Goal: Task Accomplishment & Management: Use online tool/utility

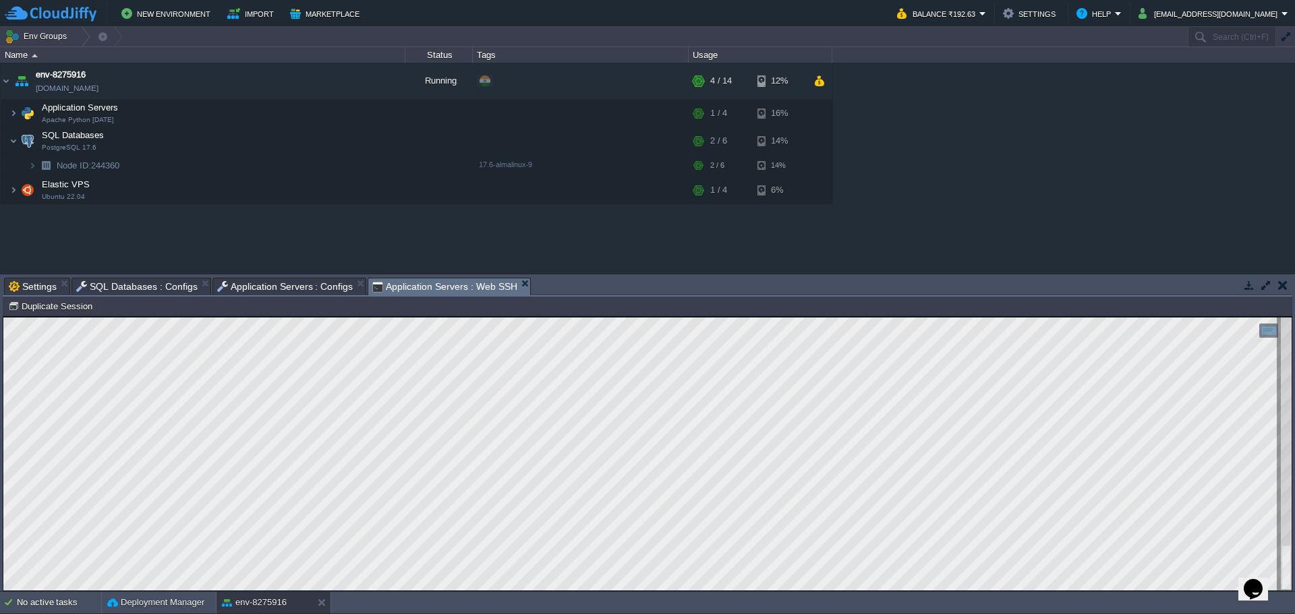
click at [161, 288] on span "SQL Databases : Configs" at bounding box center [136, 287] width 121 height 16
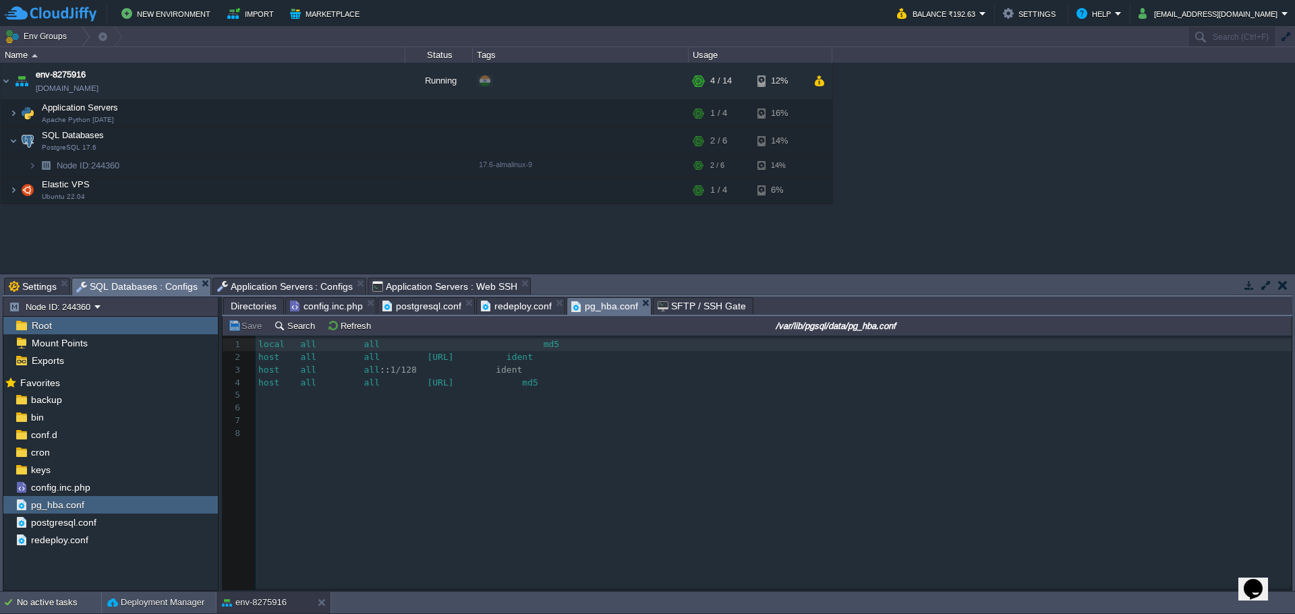
click at [251, 285] on span "Application Servers : Configs" at bounding box center [285, 287] width 136 height 16
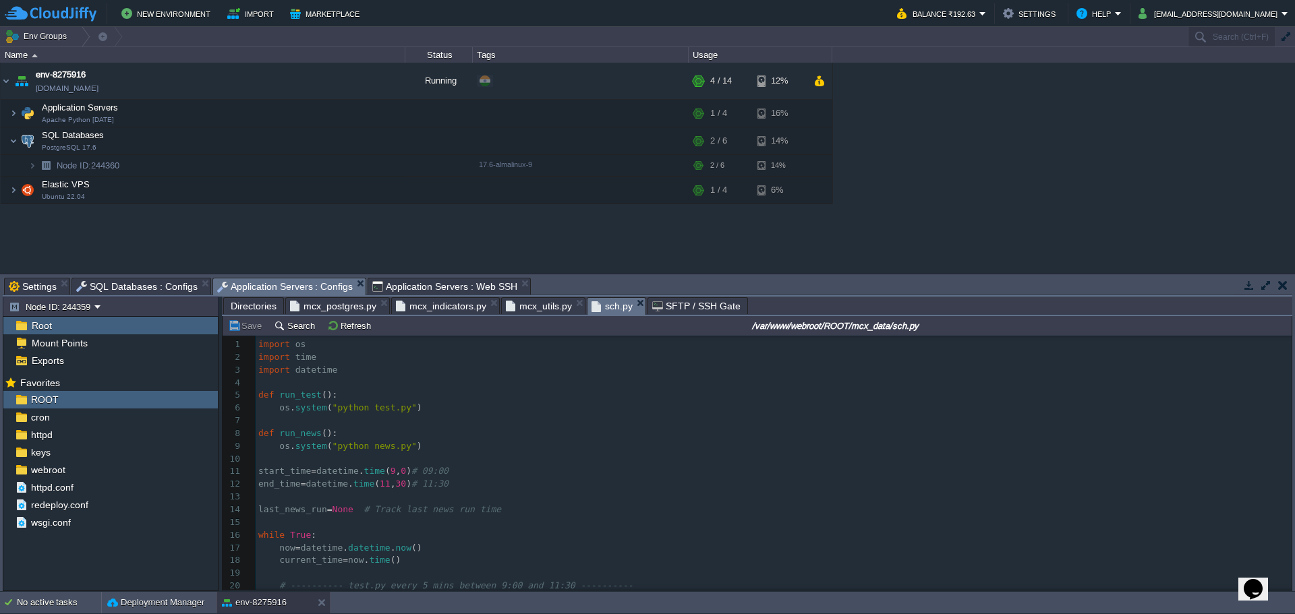
click at [251, 306] on span "Directories" at bounding box center [254, 306] width 46 height 16
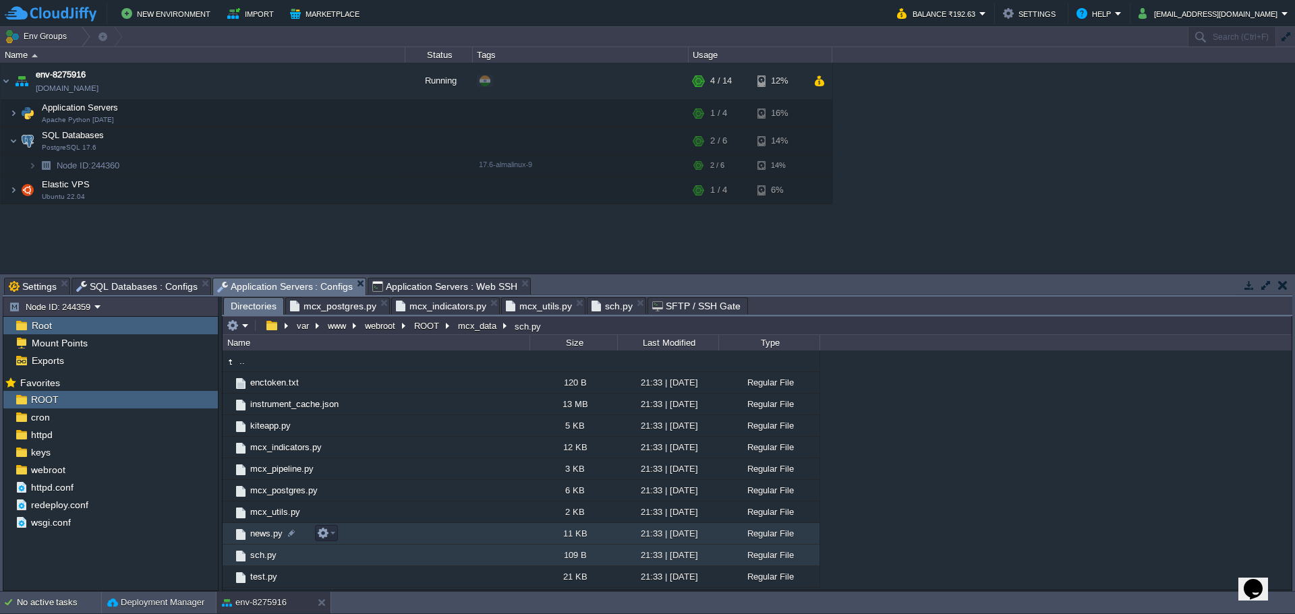
click at [258, 534] on span "news.py" at bounding box center [266, 533] width 36 height 11
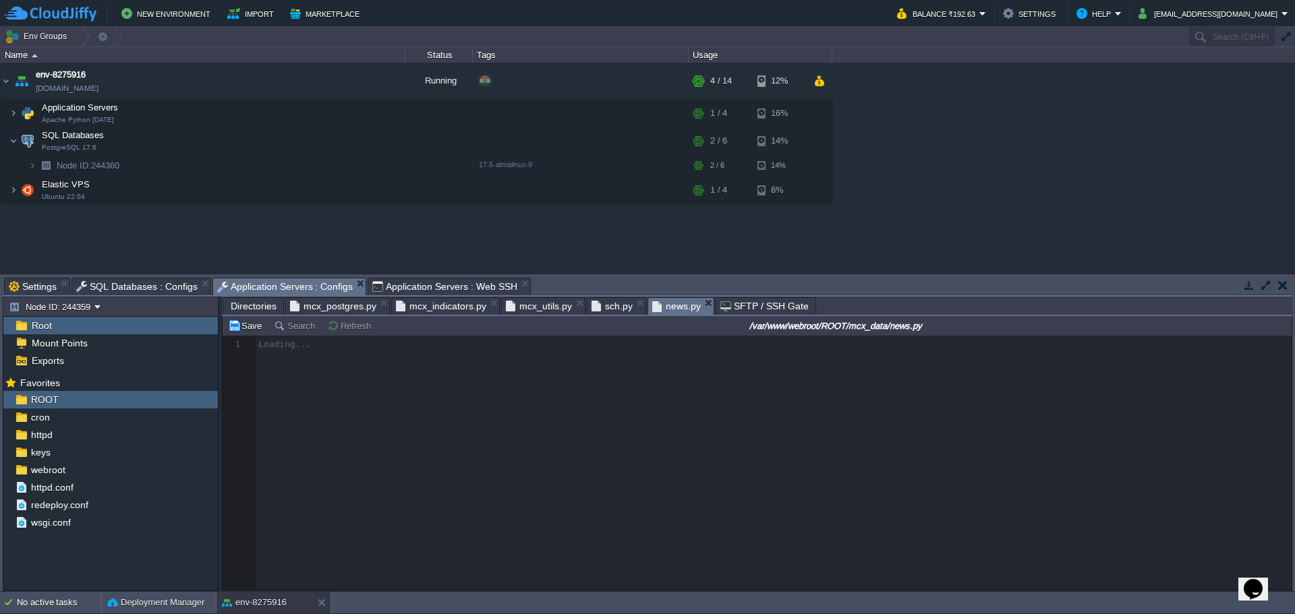
click at [599, 302] on span "sch.py" at bounding box center [611, 306] width 41 height 16
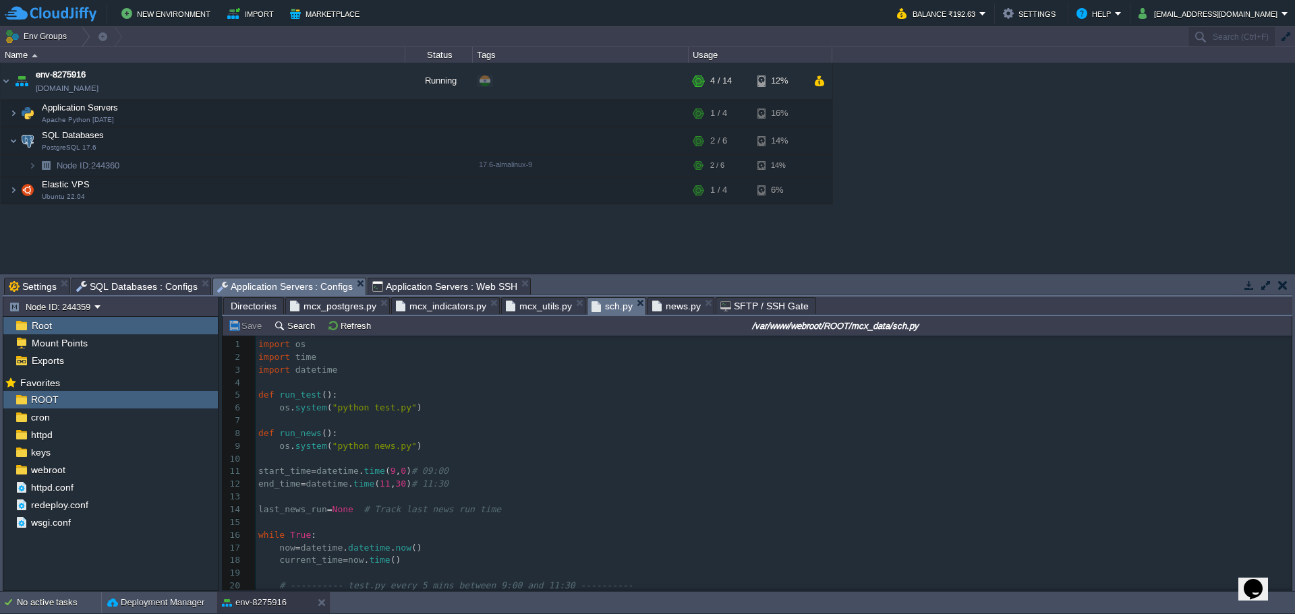
click at [664, 307] on span "news.py" at bounding box center [676, 306] width 49 height 16
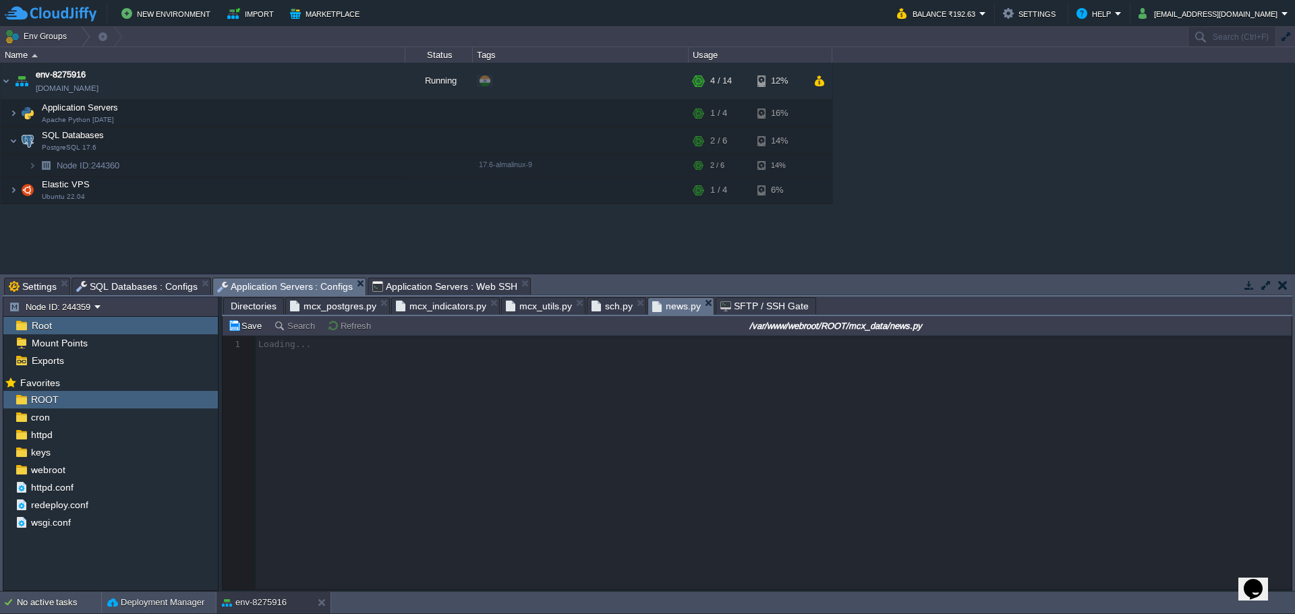
click at [621, 436] on div at bounding box center [757, 463] width 1069 height 254
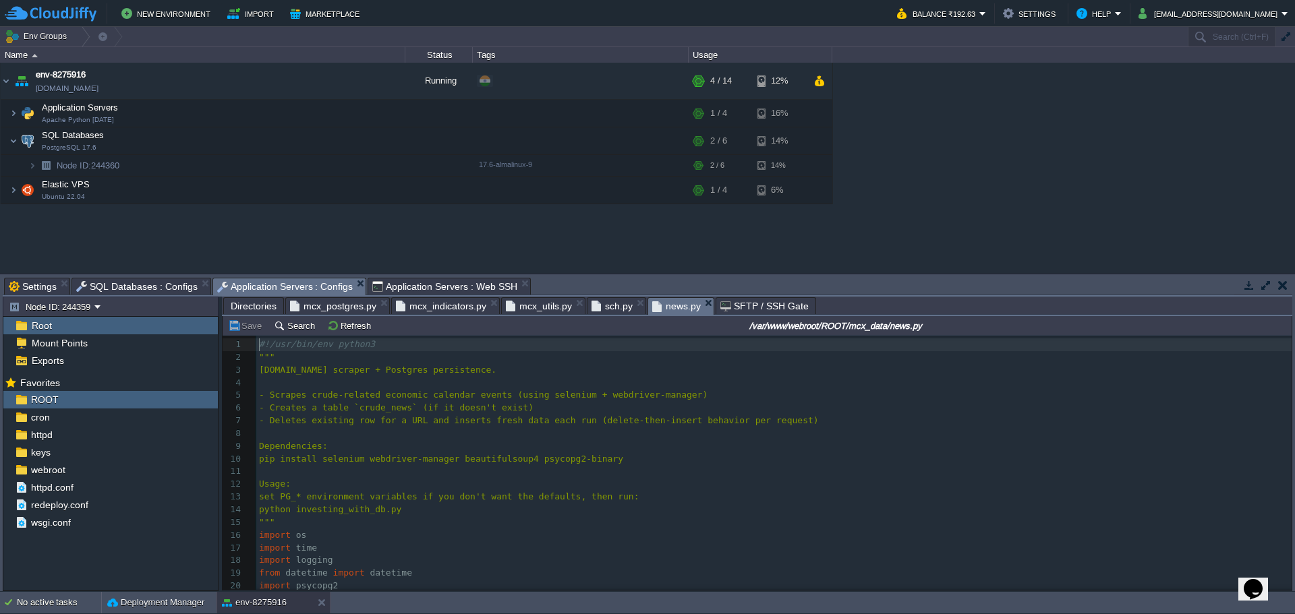
scroll to position [5, 0]
click at [621, 436] on pre "​" at bounding box center [773, 434] width 1035 height 13
type textarea "-"
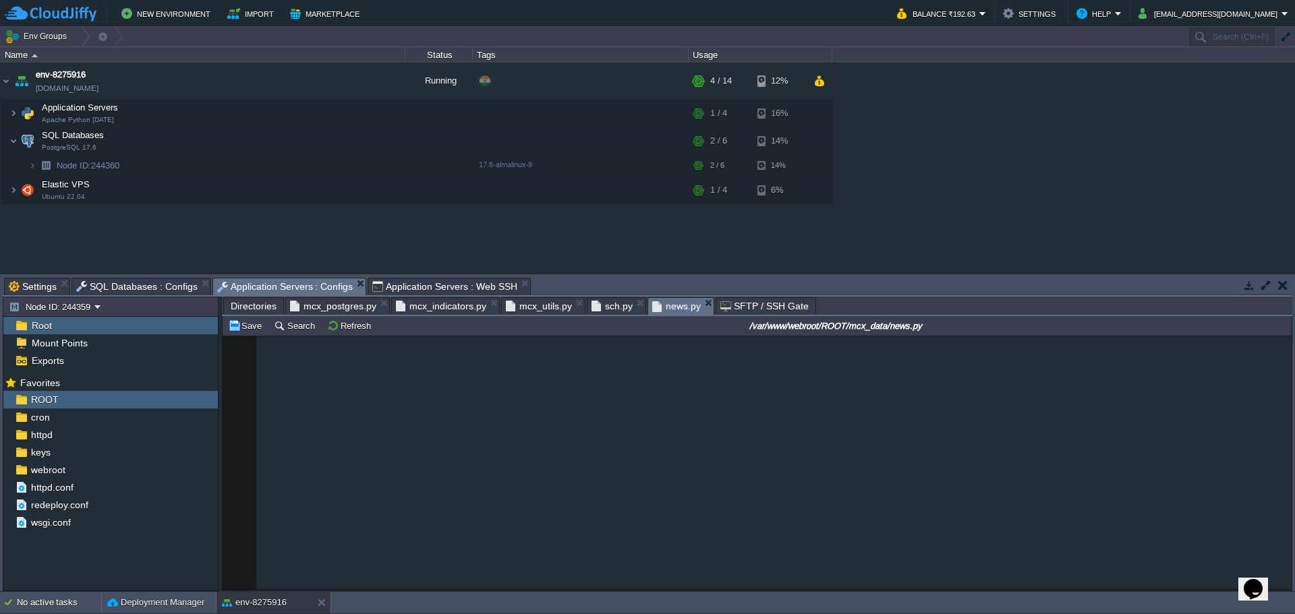
scroll to position [7413, 0]
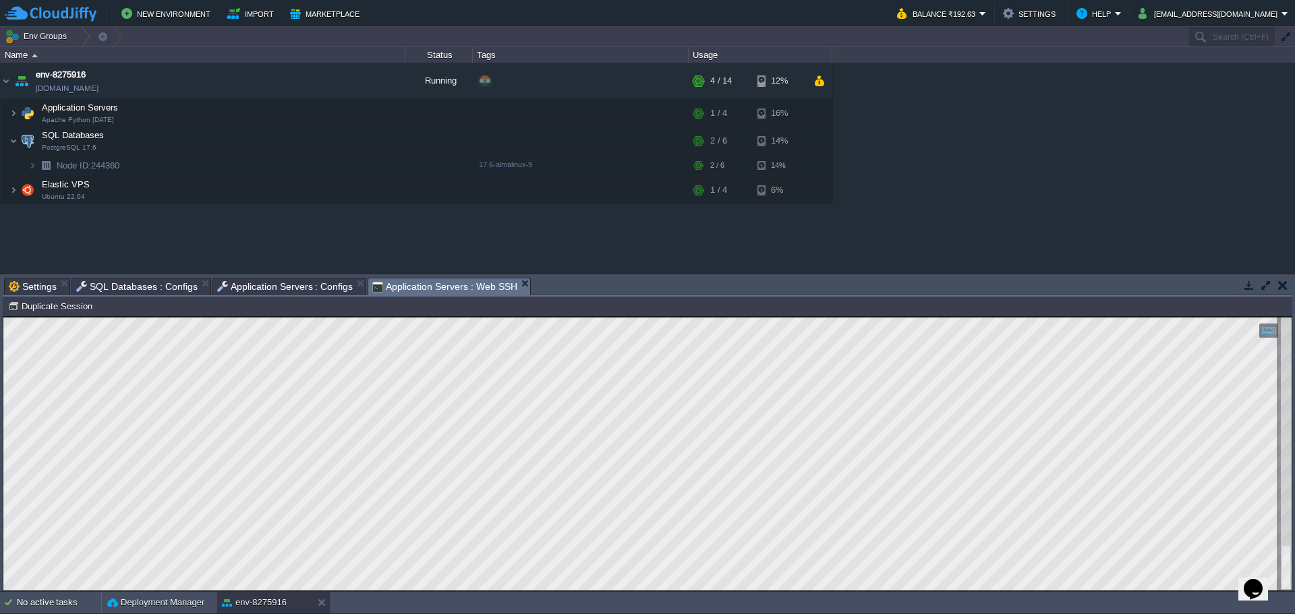
click at [411, 285] on span "Application Servers : Web SSH" at bounding box center [444, 287] width 145 height 17
click at [274, 287] on span "Application Servers : Configs" at bounding box center [285, 287] width 136 height 16
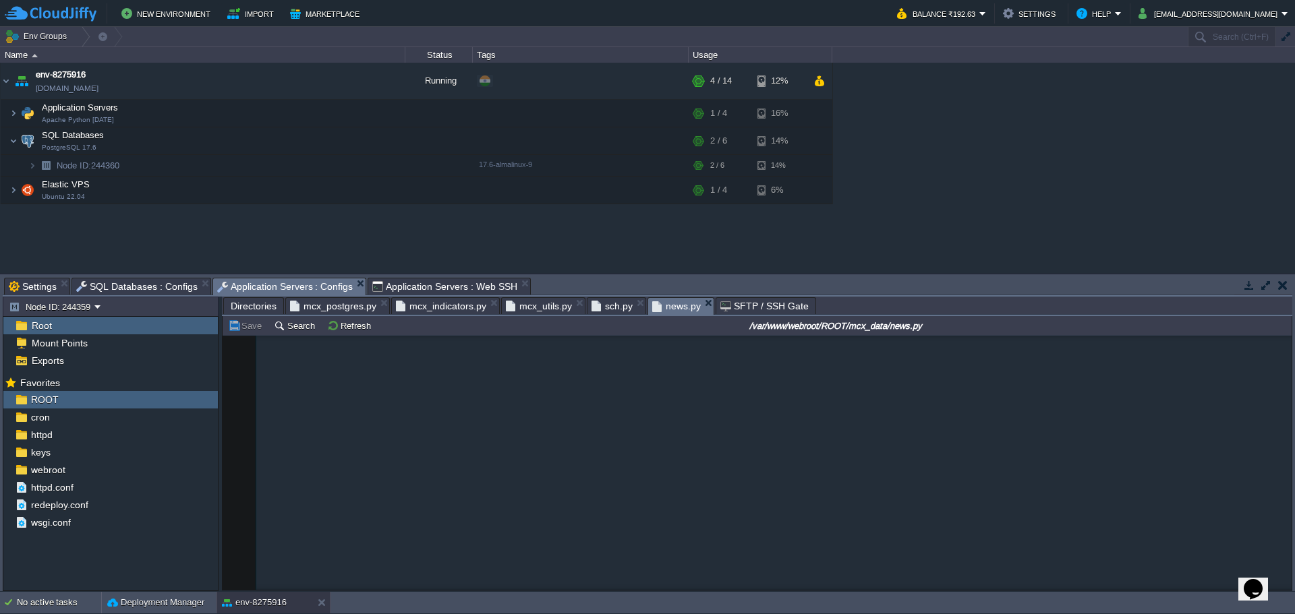
scroll to position [20, 0]
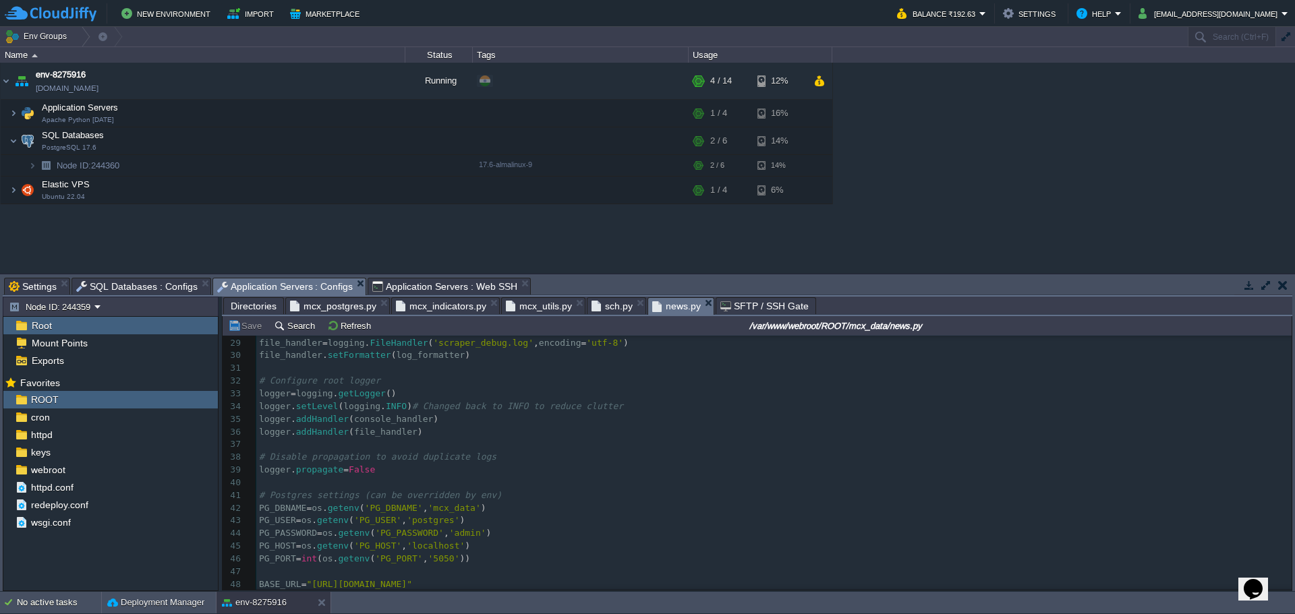
click at [335, 311] on span "mcx_postgres.py" at bounding box center [333, 306] width 86 height 16
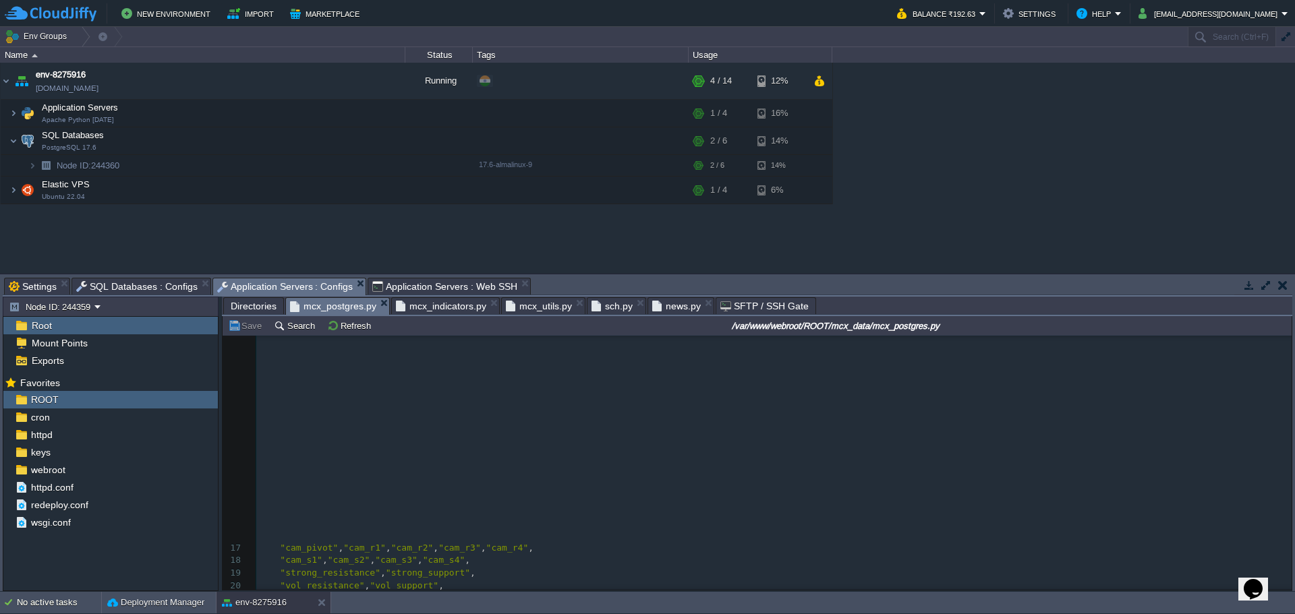
type textarea "mcx_data"
click at [670, 308] on span "news.py" at bounding box center [676, 306] width 49 height 16
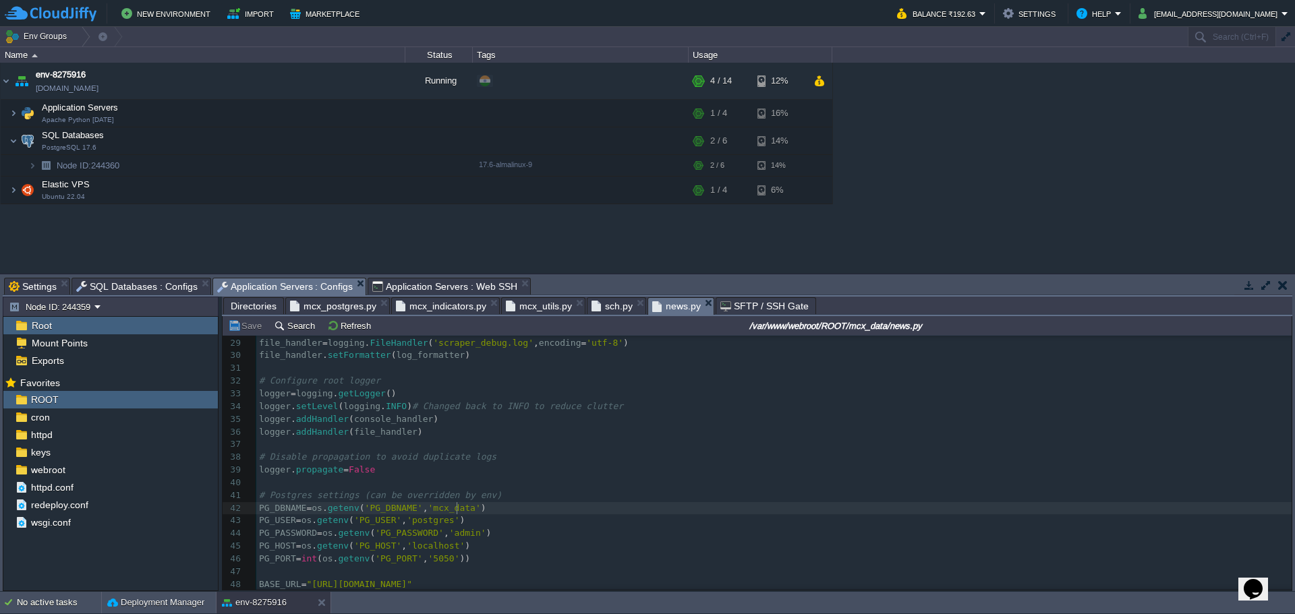
click at [334, 309] on span "mcx_postgres.py" at bounding box center [333, 306] width 86 height 16
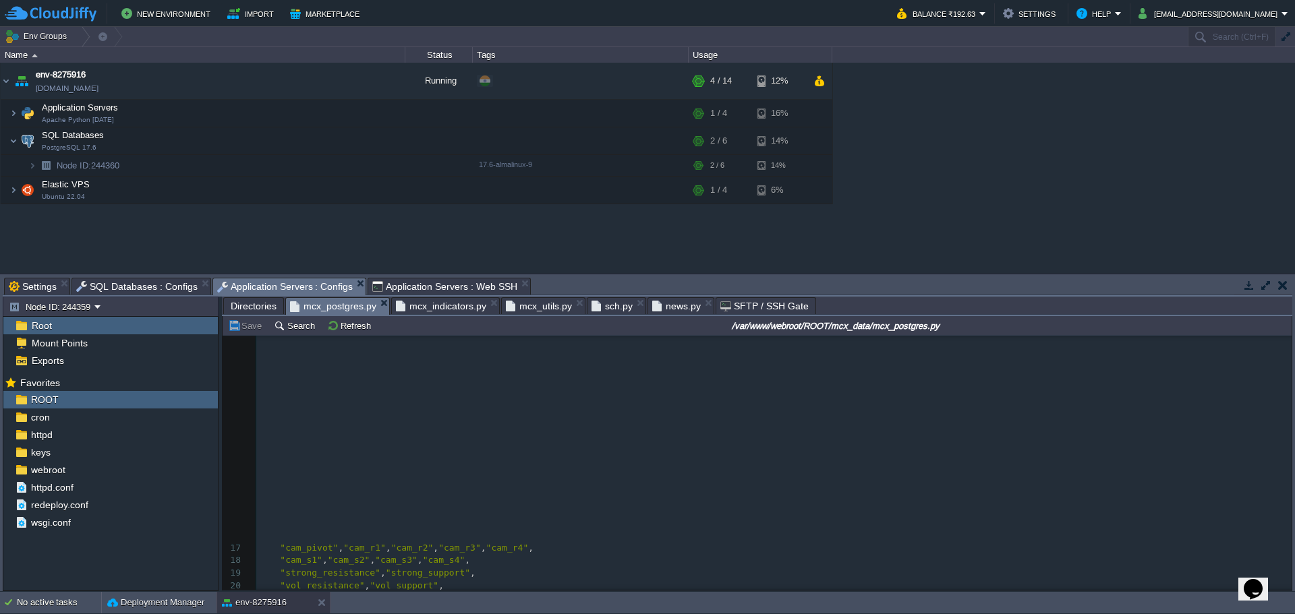
type textarea "webadmin"
click at [664, 312] on span "news.py" at bounding box center [676, 306] width 49 height 16
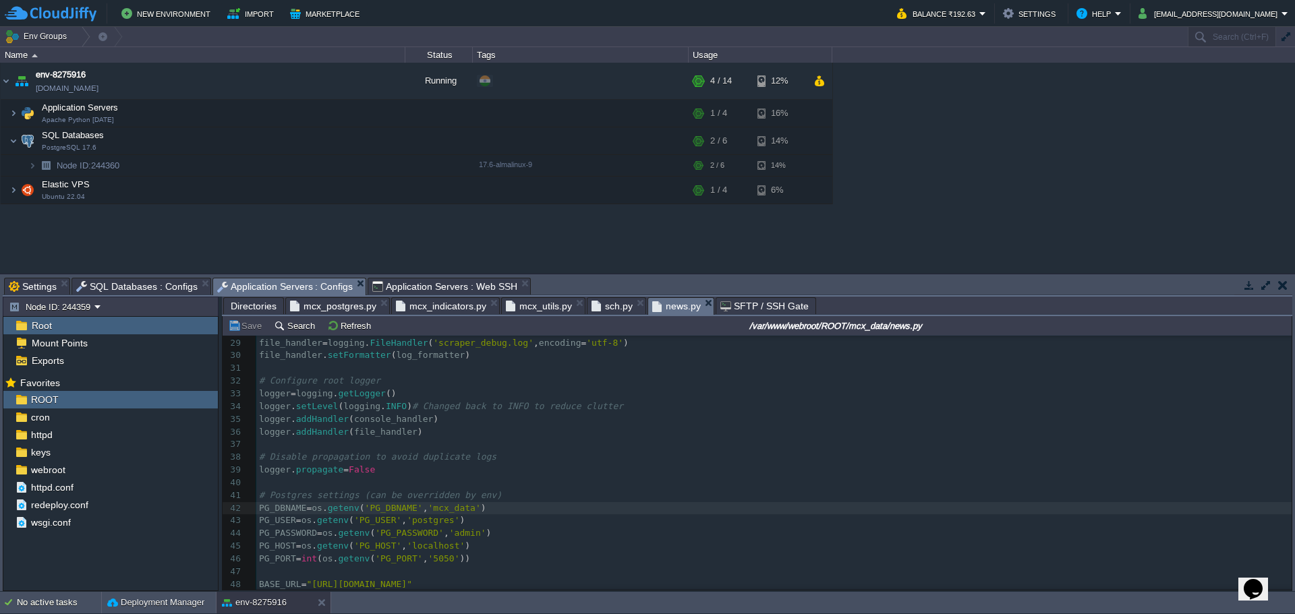
click at [436, 523] on span "'postgres'" at bounding box center [433, 520] width 53 height 10
type textarea "postgres"
click at [336, 306] on span "mcx_postgres.py" at bounding box center [333, 306] width 86 height 16
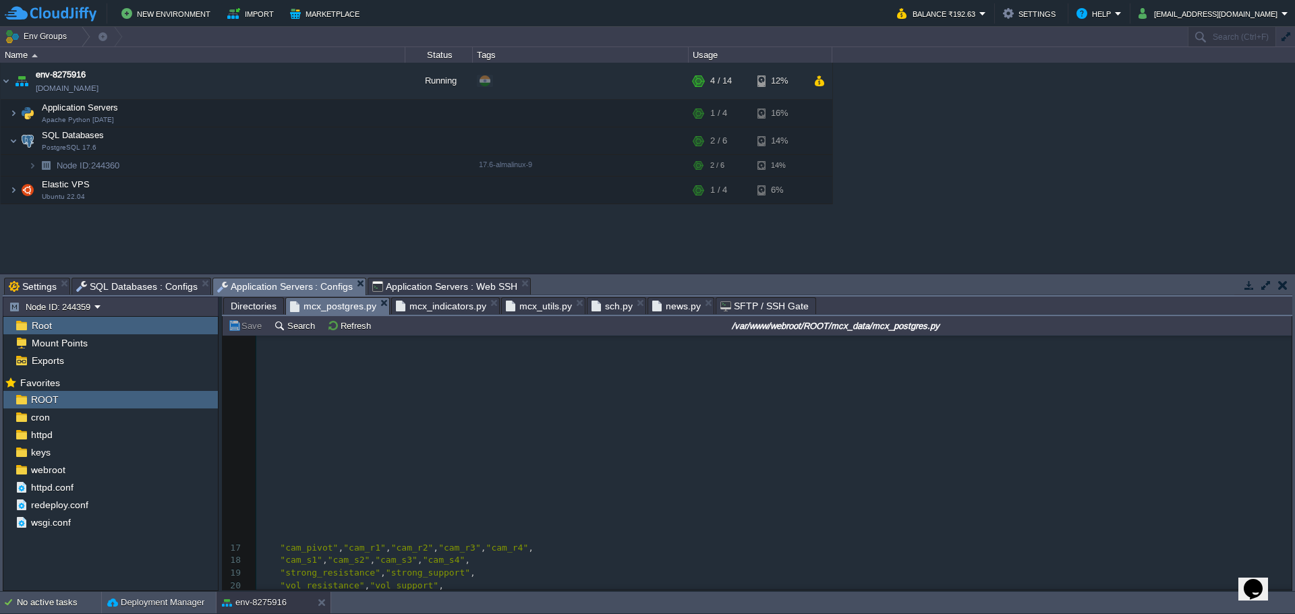
type textarea "XIFgfp37365"
click at [669, 308] on span "news.py" at bounding box center [676, 306] width 49 height 16
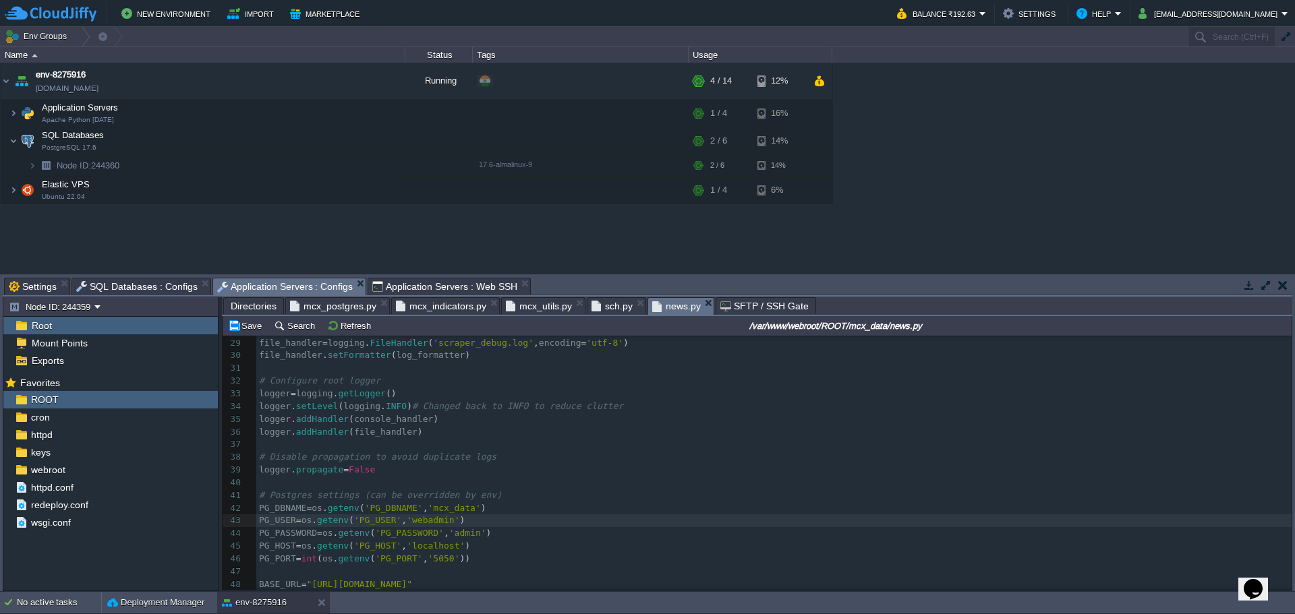
click at [460, 531] on span "'admin'" at bounding box center [467, 533] width 37 height 10
type textarea "admin"
click at [328, 306] on span "mcx_postgres.py" at bounding box center [333, 306] width 86 height 16
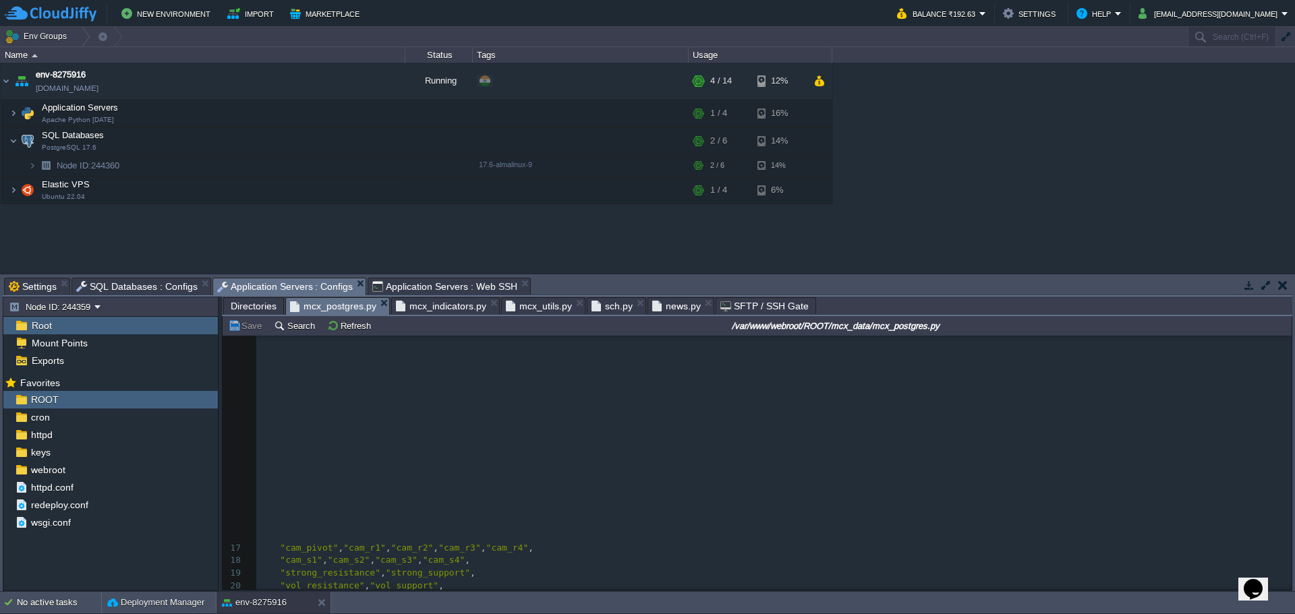
type textarea "[DOMAIN_NAME]"
click at [660, 308] on span "news.py" at bounding box center [676, 306] width 49 height 16
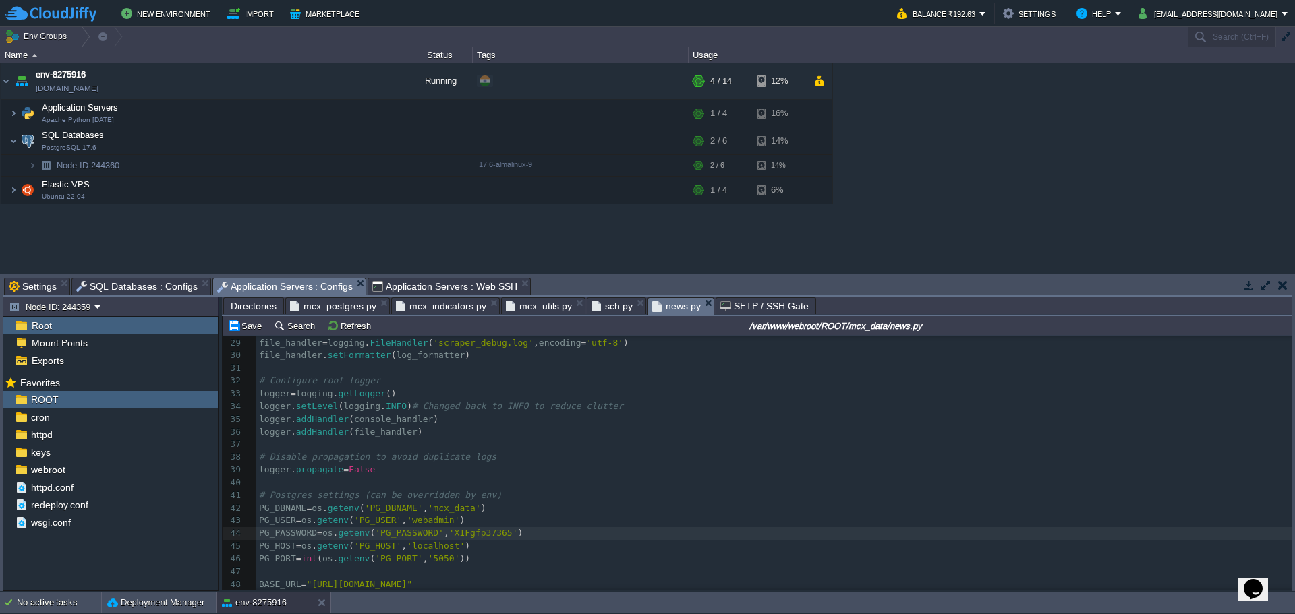
click at [435, 543] on span "'localhost'" at bounding box center [436, 546] width 58 height 10
click at [438, 545] on div "xxxxxxxxxx PG_DBNAME = os . getenv ( 'PG_DBNAME' , 'mcx_data' ) 1 #!/usr/bin/en…" at bounding box center [773, 343] width 1035 height 724
click at [332, 309] on span "mcx_postgres.py" at bounding box center [333, 306] width 86 height 16
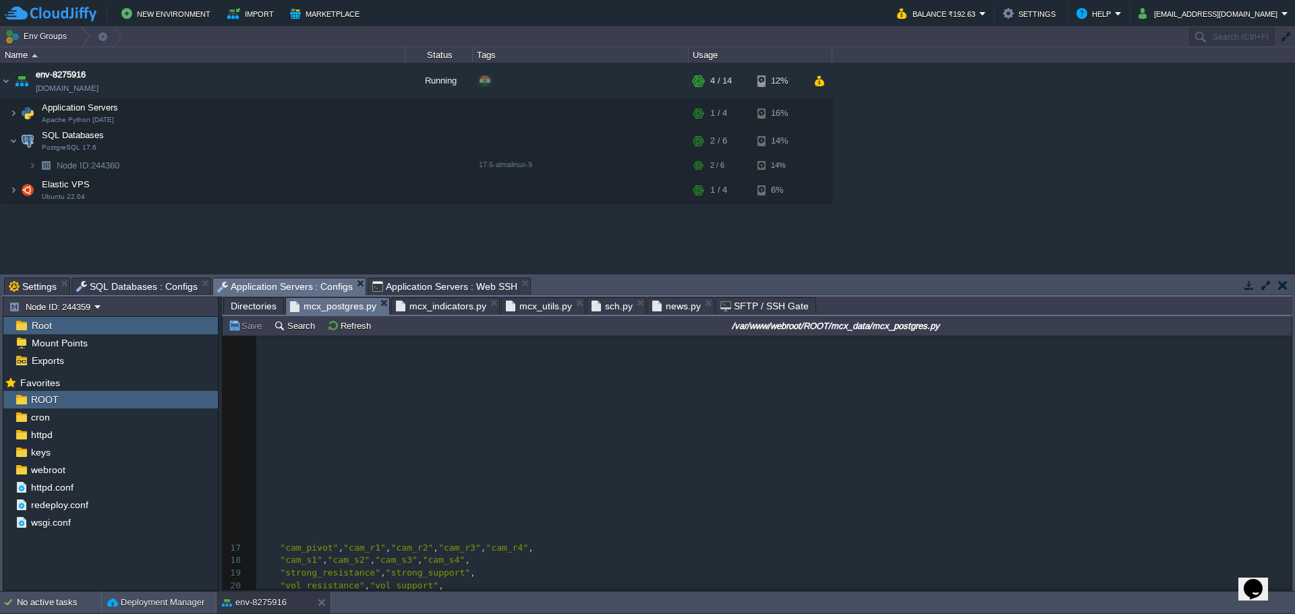
click at [661, 309] on span "news.py" at bounding box center [676, 306] width 49 height 16
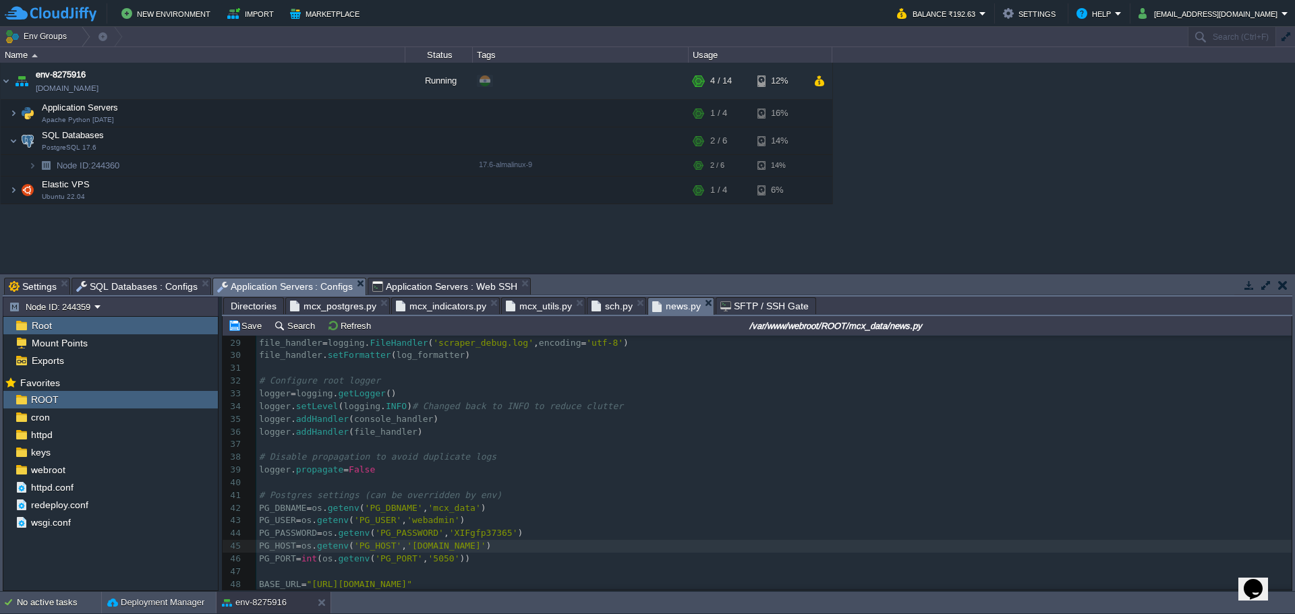
click at [440, 560] on span "'5050'" at bounding box center [444, 559] width 32 height 10
type textarea "5432"
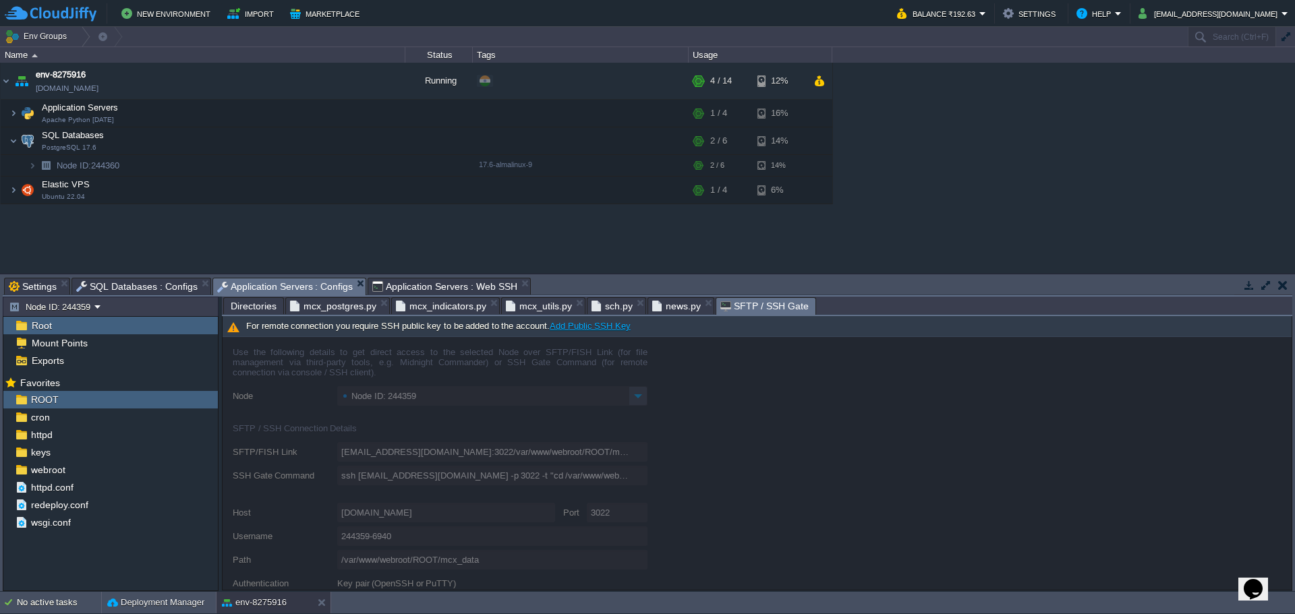
click at [738, 307] on span "SFTP / SSH Gate" at bounding box center [764, 306] width 88 height 17
click at [440, 283] on span "Application Servers : Web SSH" at bounding box center [444, 287] width 145 height 16
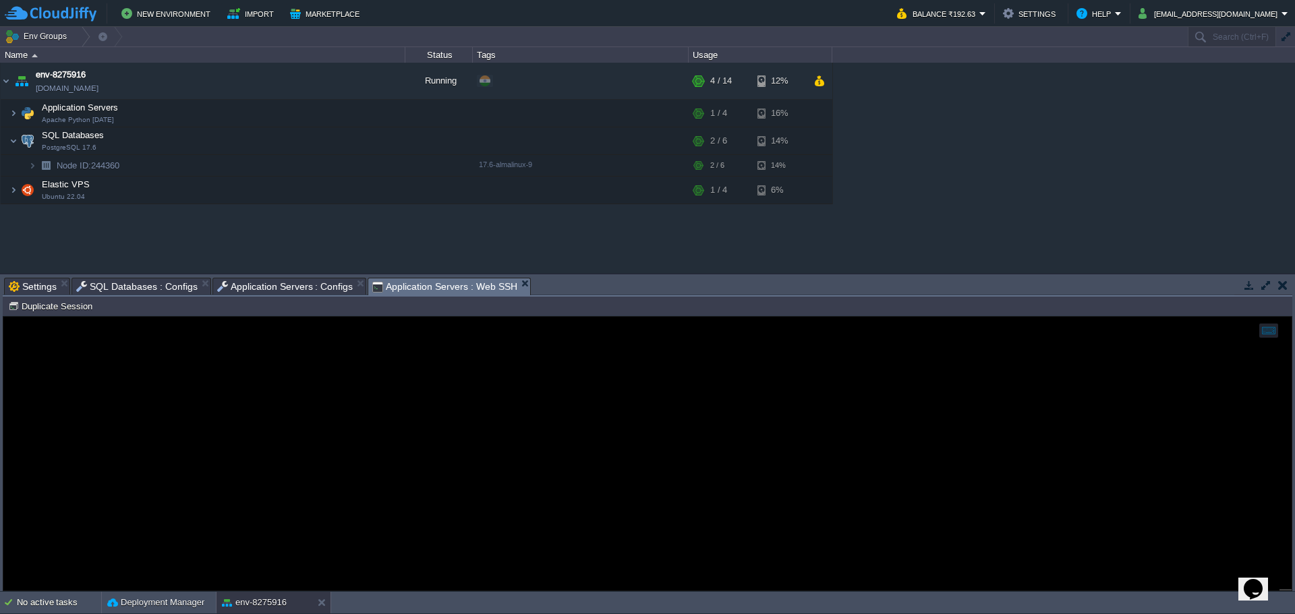
click at [289, 286] on span "Application Servers : Configs" at bounding box center [285, 287] width 136 height 16
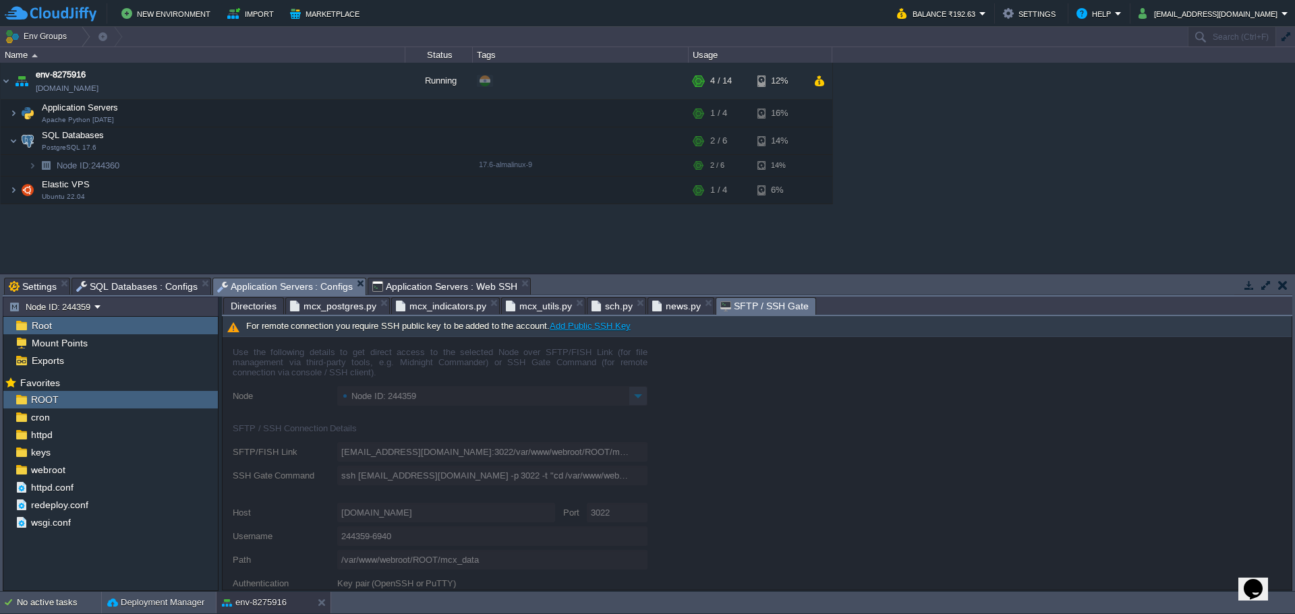
click at [411, 284] on span "Application Servers : Web SSH" at bounding box center [444, 287] width 145 height 16
click at [285, 285] on span "Application Servers : Configs" at bounding box center [285, 287] width 136 height 17
click at [393, 291] on span "Application Servers : Web SSH" at bounding box center [444, 287] width 145 height 16
click at [303, 291] on span "Application Servers : Configs" at bounding box center [285, 287] width 136 height 17
click at [325, 306] on span "mcx_postgres.py" at bounding box center [333, 306] width 86 height 16
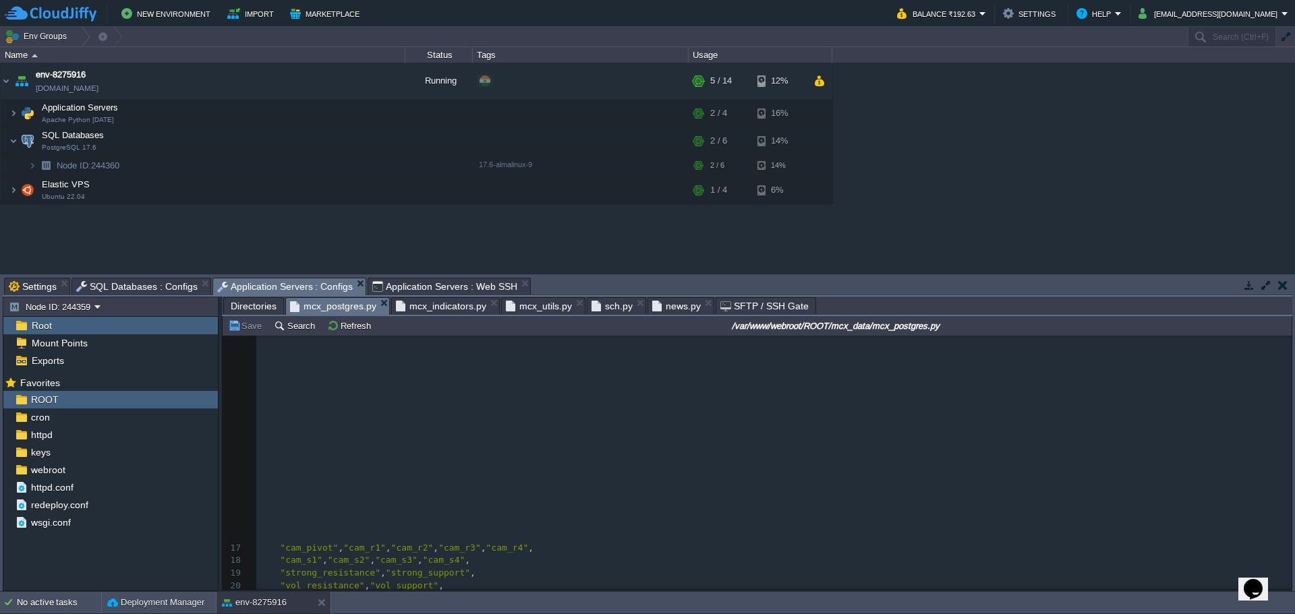
click at [435, 287] on span "Application Servers : Web SSH" at bounding box center [444, 287] width 145 height 16
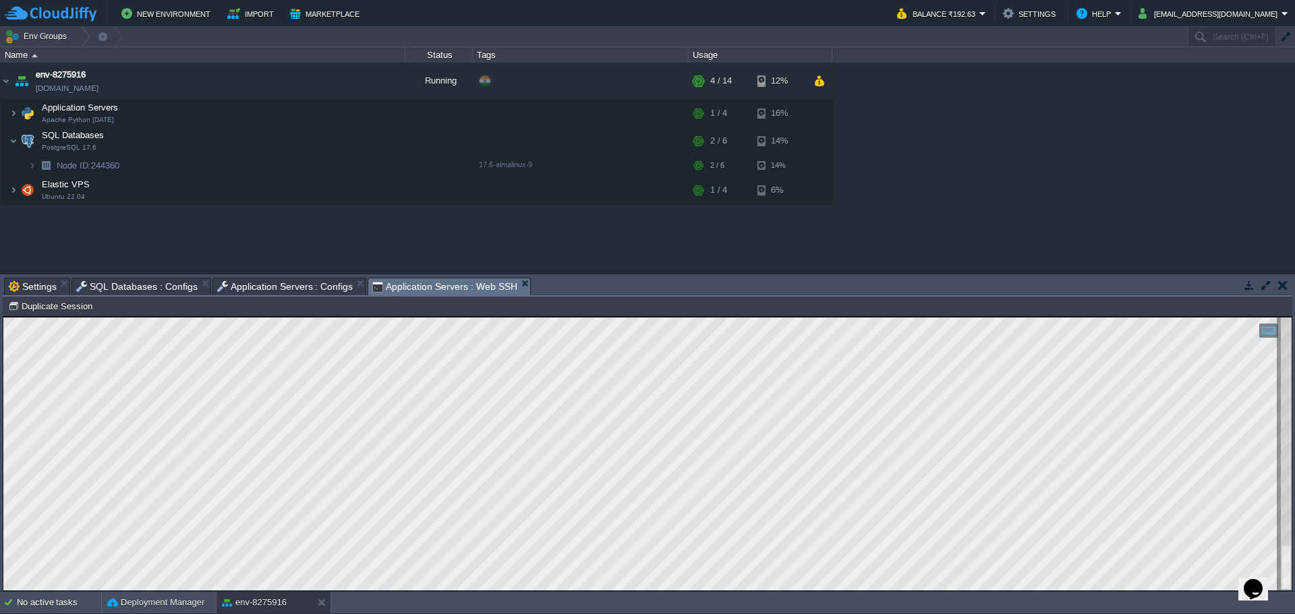
click at [275, 293] on span "Application Servers : Configs" at bounding box center [285, 287] width 136 height 16
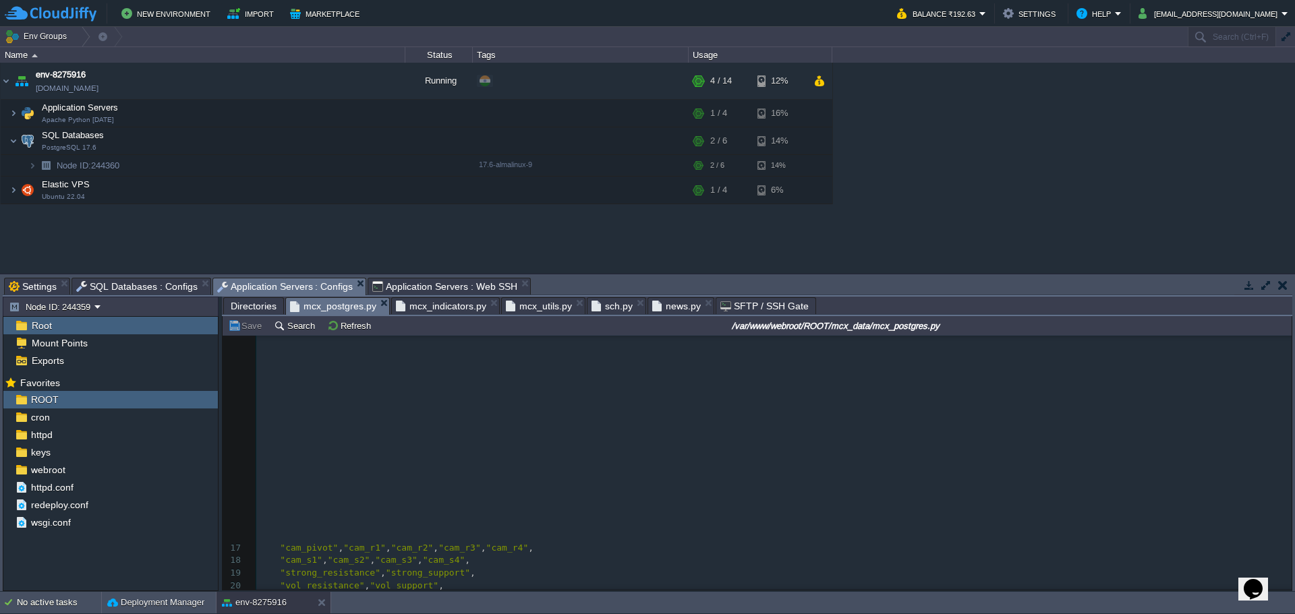
click at [658, 306] on span "news.py" at bounding box center [676, 306] width 49 height 16
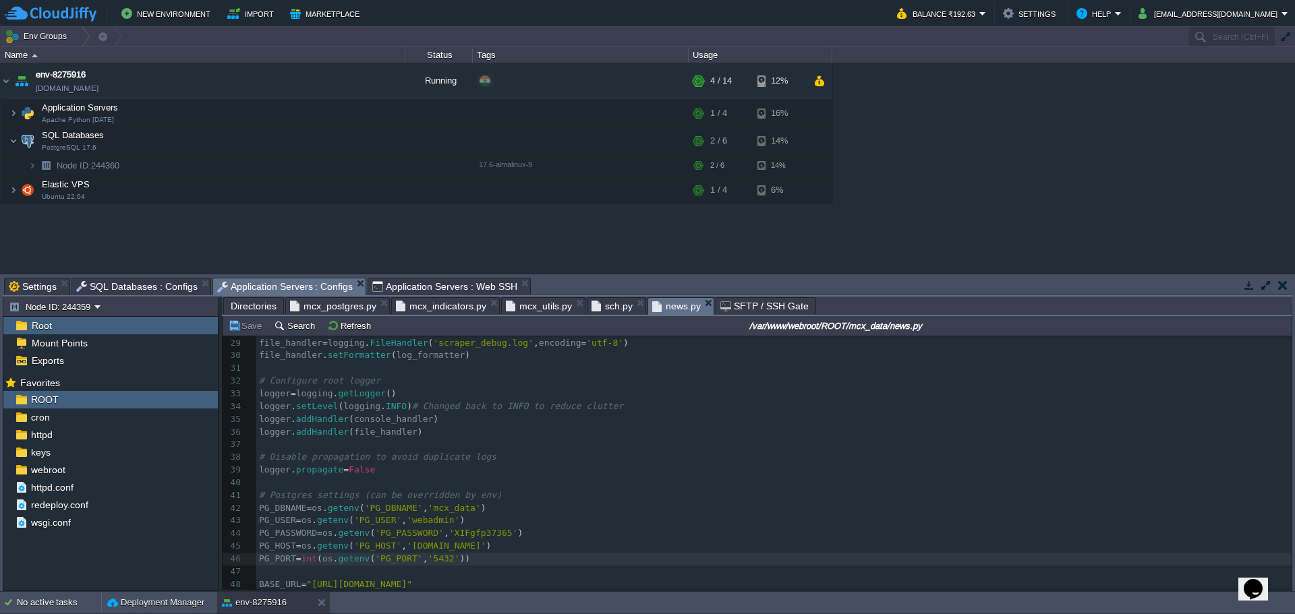
click at [701, 403] on pre "logger . setLevel ( logging . INFO ) # Changed back to INFO to reduce clutter" at bounding box center [773, 407] width 1035 height 13
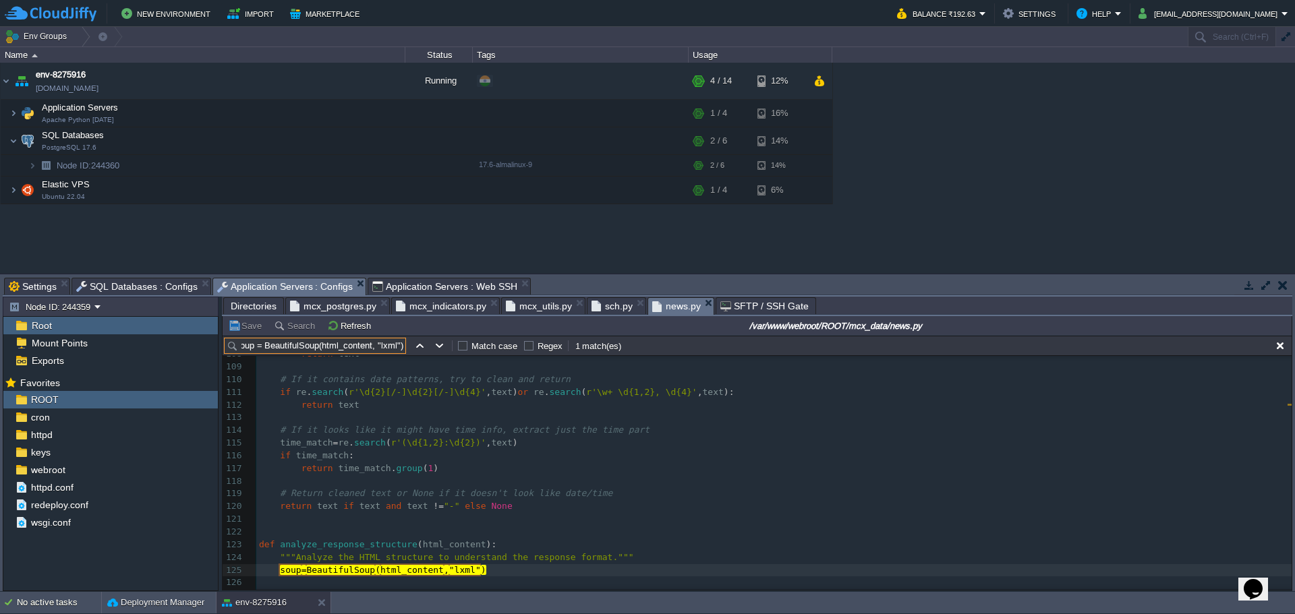
scroll to position [1573, 0]
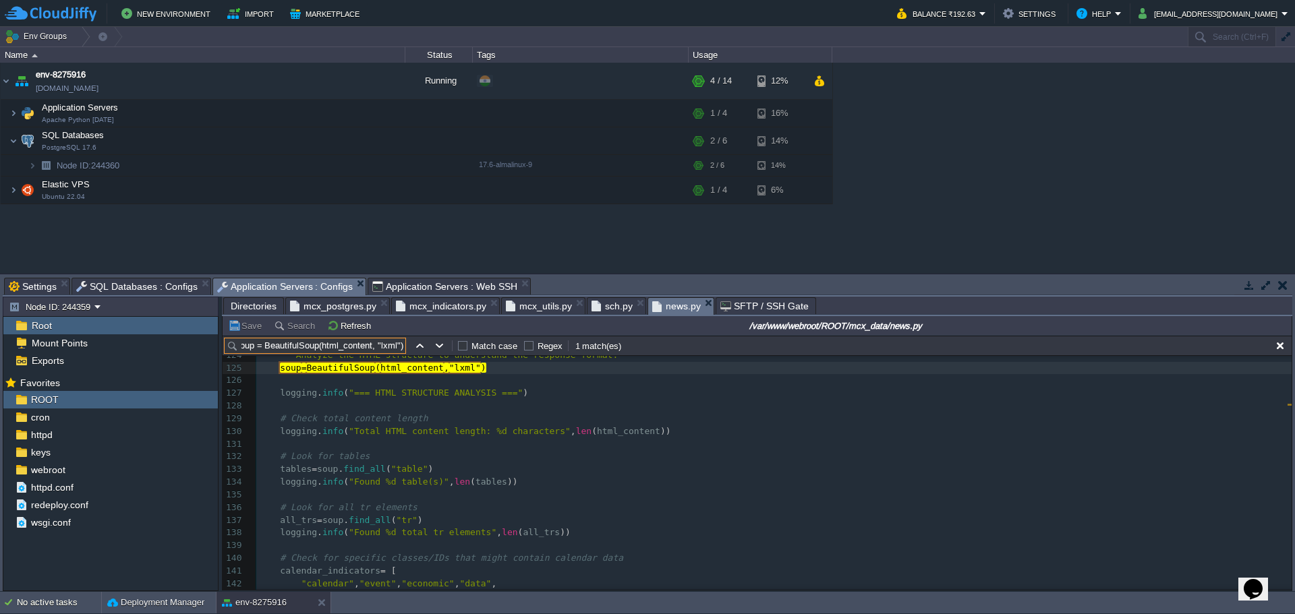
type input "soup = BeautifulSoup(html_content, "lxml")"
type textarea "soup = BeautifulSoup(html_content, "lxml")"
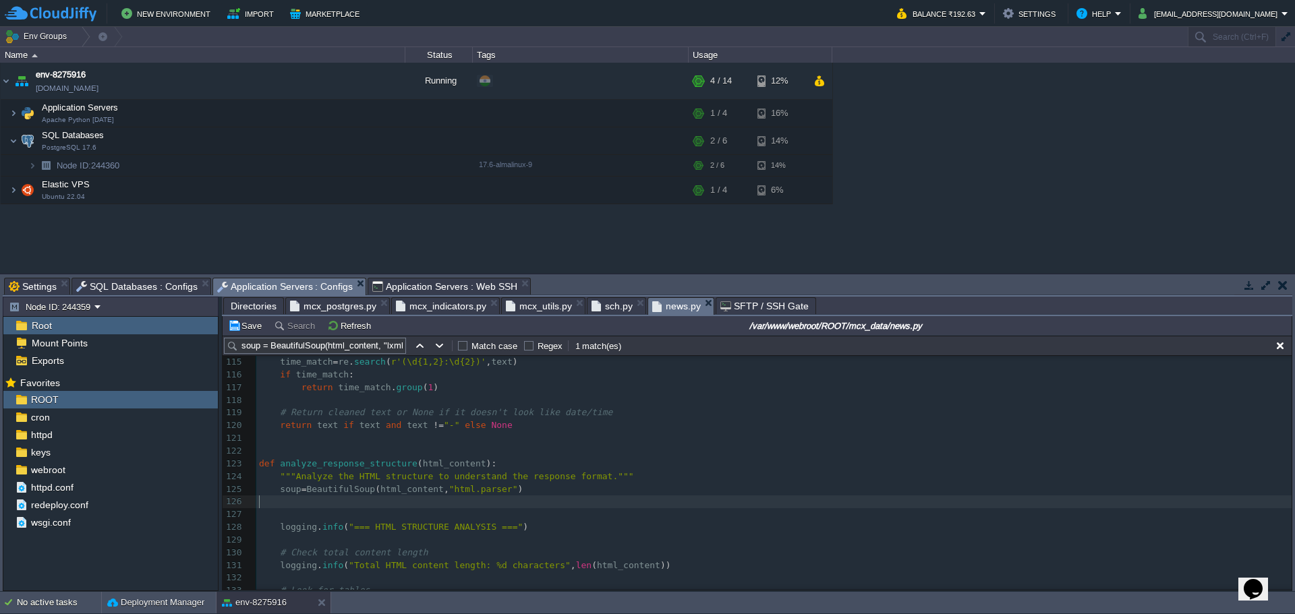
scroll to position [1438, 0]
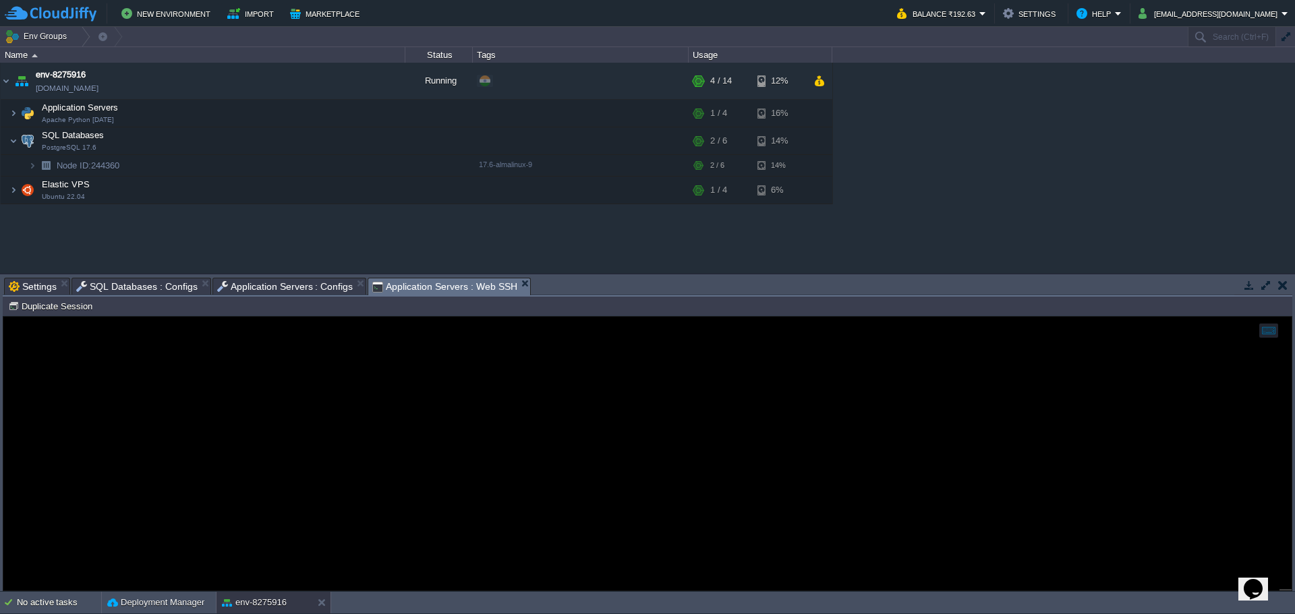
click at [417, 283] on span "Application Servers : Web SSH" at bounding box center [444, 287] width 145 height 17
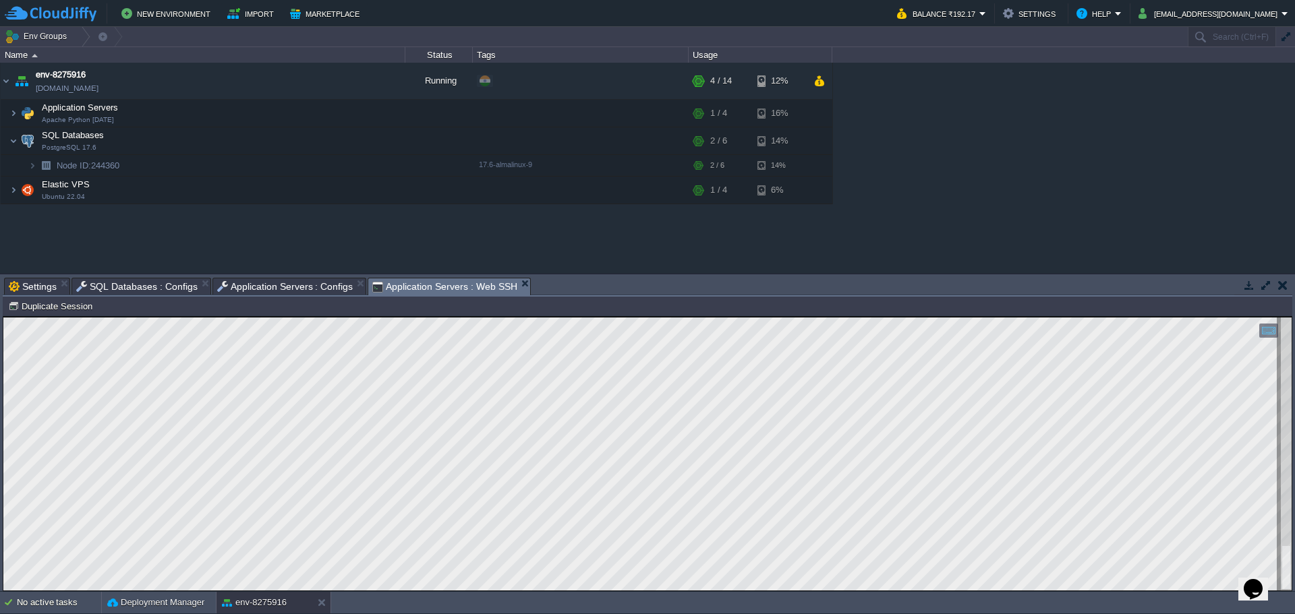
click at [274, 285] on span "Application Servers : Configs" at bounding box center [285, 287] width 136 height 16
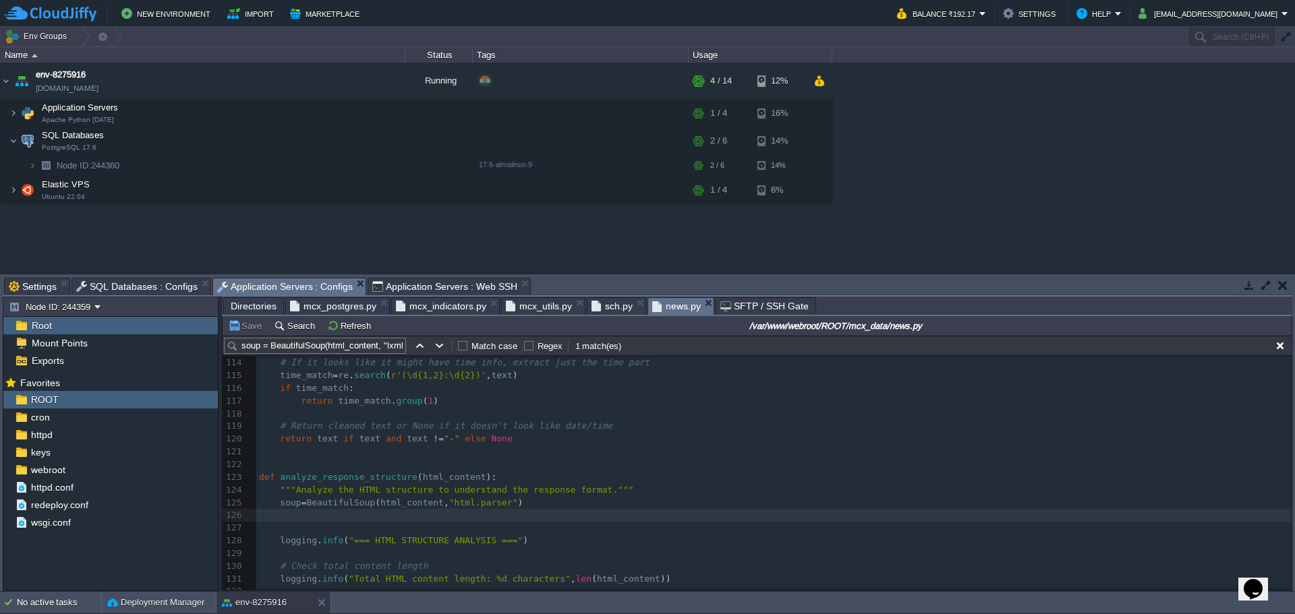
click at [670, 303] on span "news.py" at bounding box center [676, 306] width 49 height 17
click at [694, 432] on pre "# Return cleaned text or None if it doesn't look like date/time" at bounding box center [773, 426] width 1035 height 13
type textarea "-"
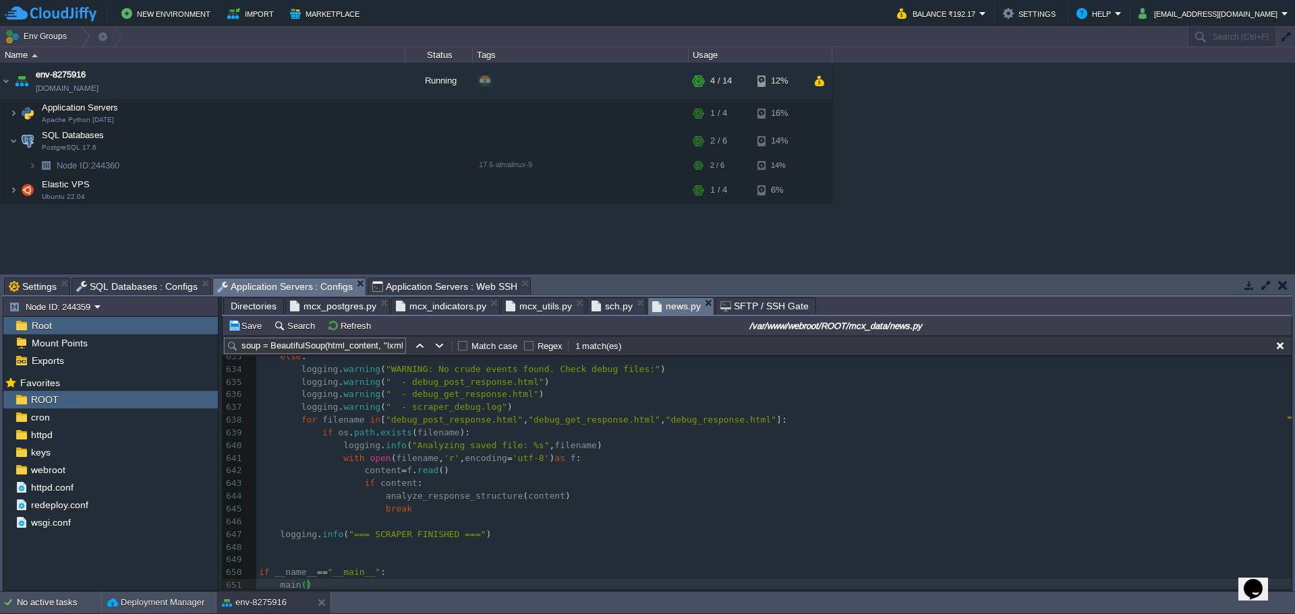
scroll to position [8043, 0]
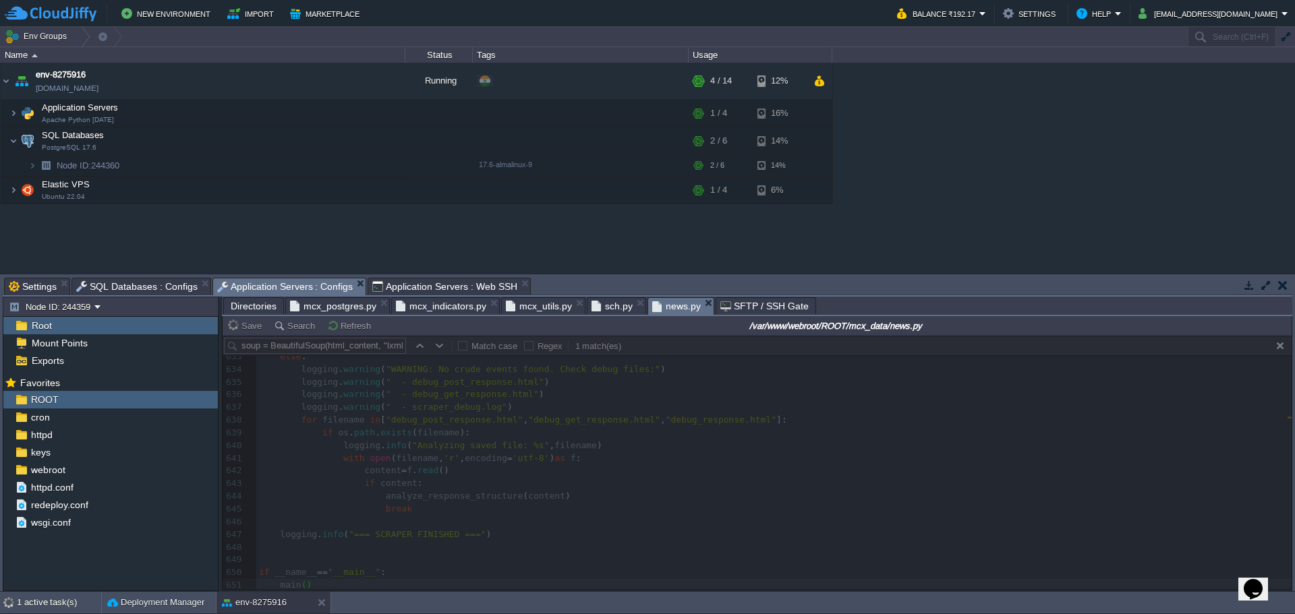
click at [390, 286] on span "Application Servers : Web SSH" at bounding box center [444, 287] width 145 height 16
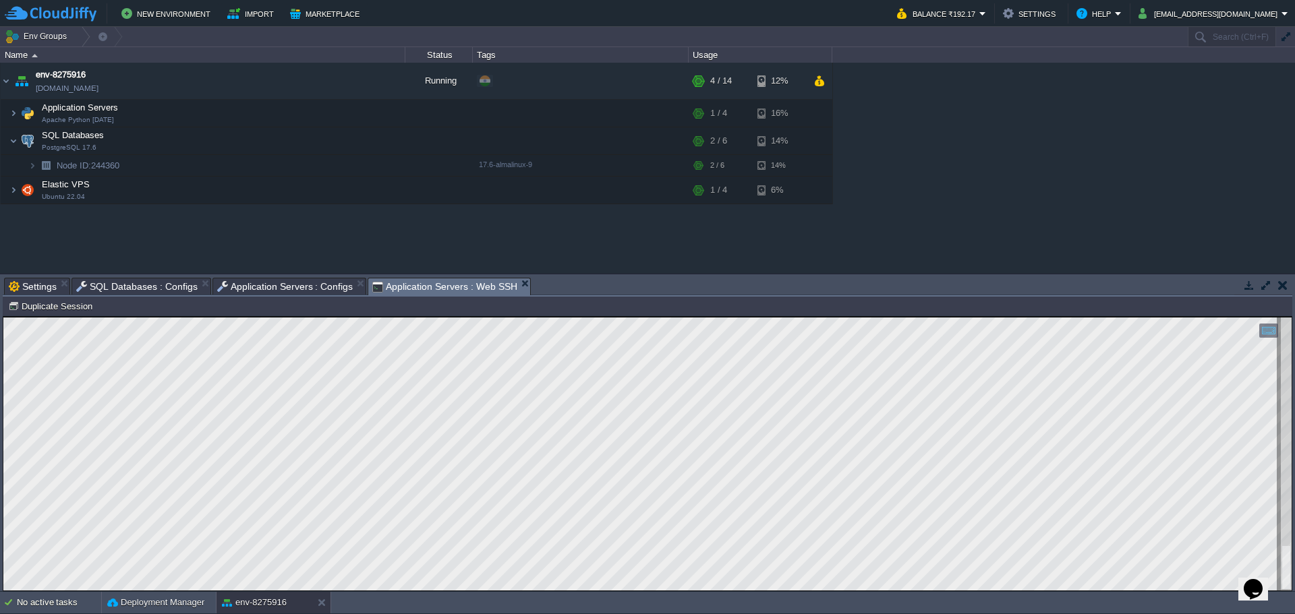
click at [251, 279] on span "Application Servers : Configs" at bounding box center [285, 287] width 136 height 16
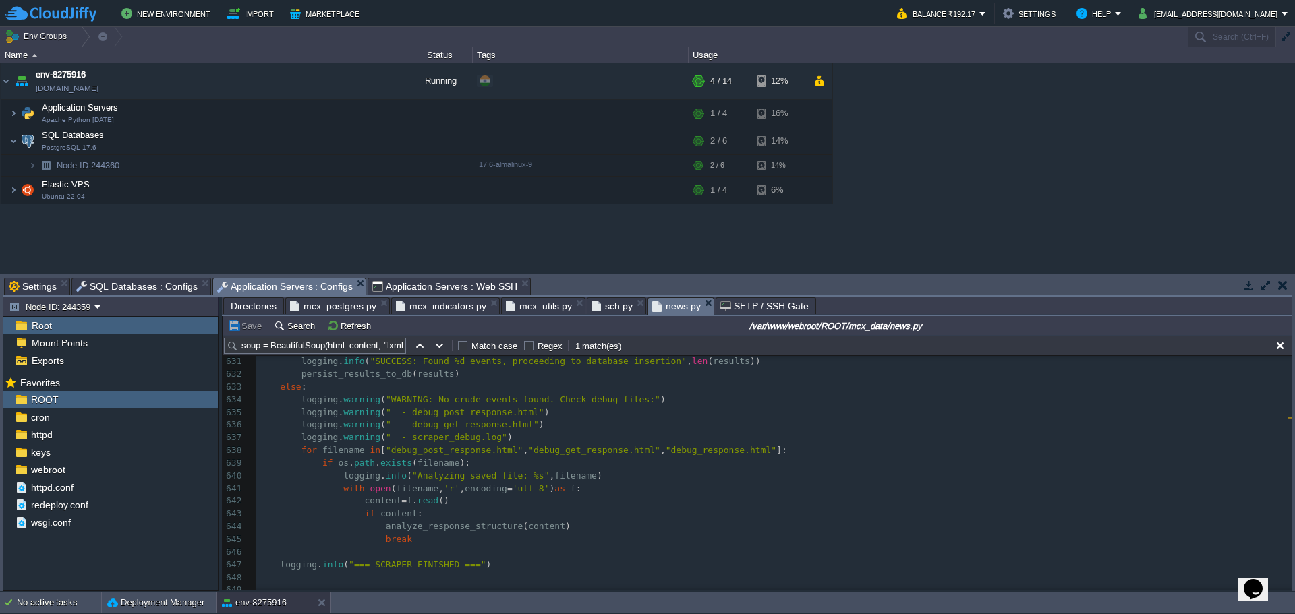
scroll to position [7976, 0]
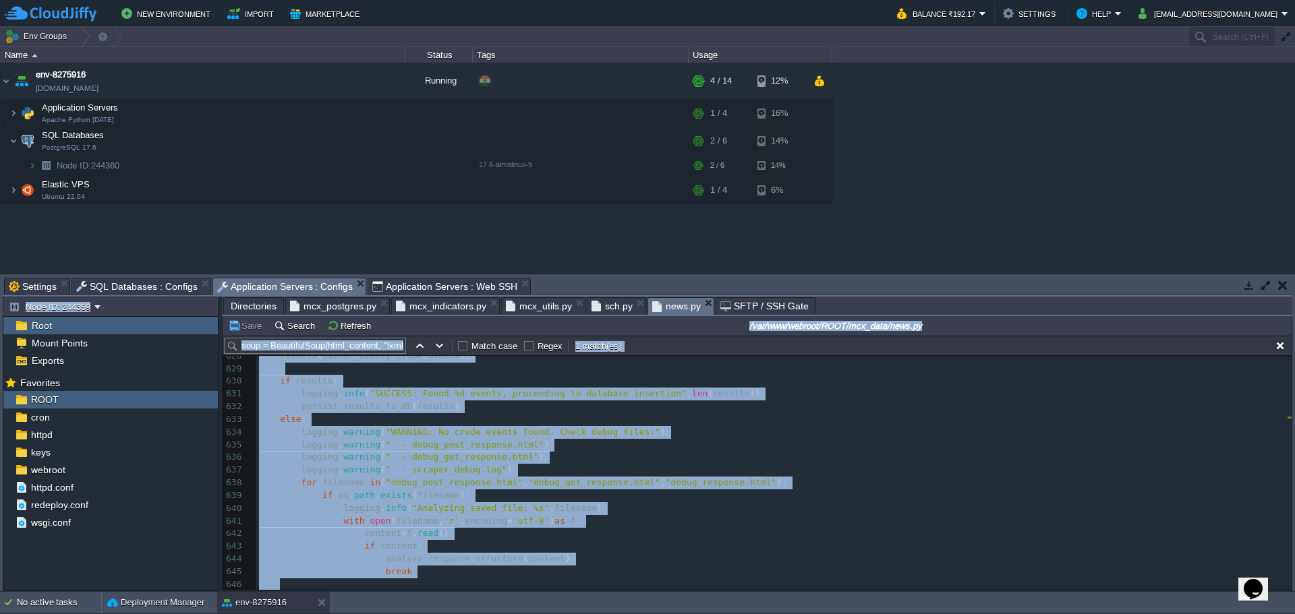
drag, startPoint x: 1292, startPoint y: 583, endPoint x: 1294, endPoint y: 385, distance: 198.3
click at [1294, 385] on div "Tasks Activity Log Archive Git / SVN Settings SQL Databases : Configs Applicati…" at bounding box center [647, 432] width 1295 height 317
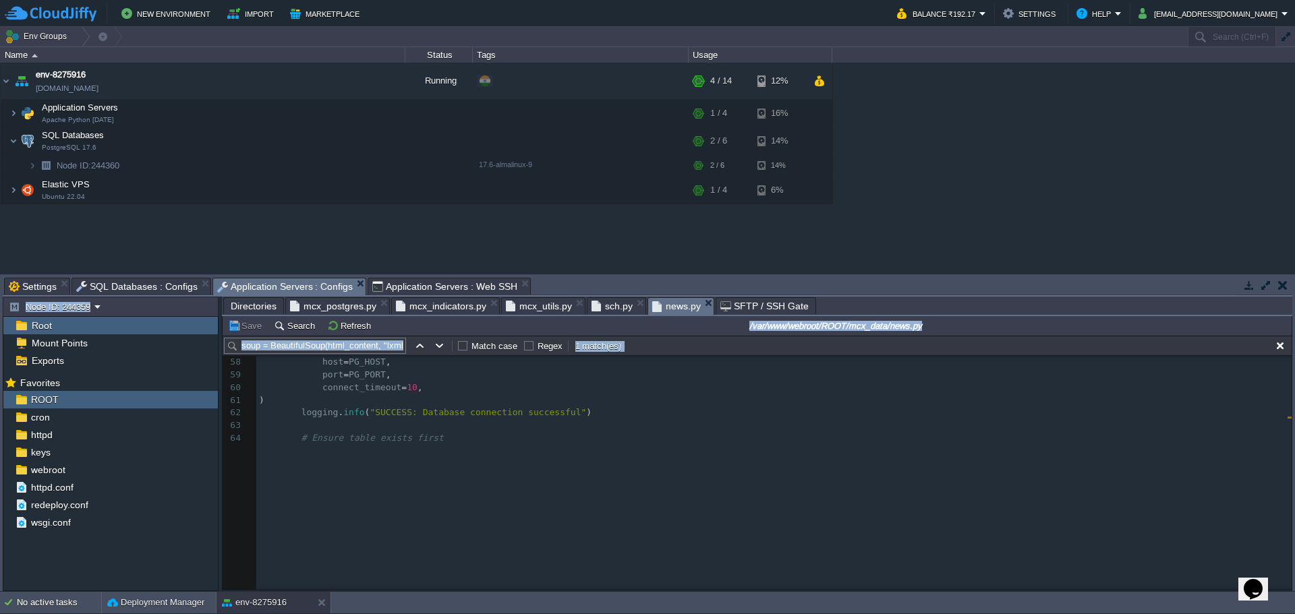
scroll to position [460, 0]
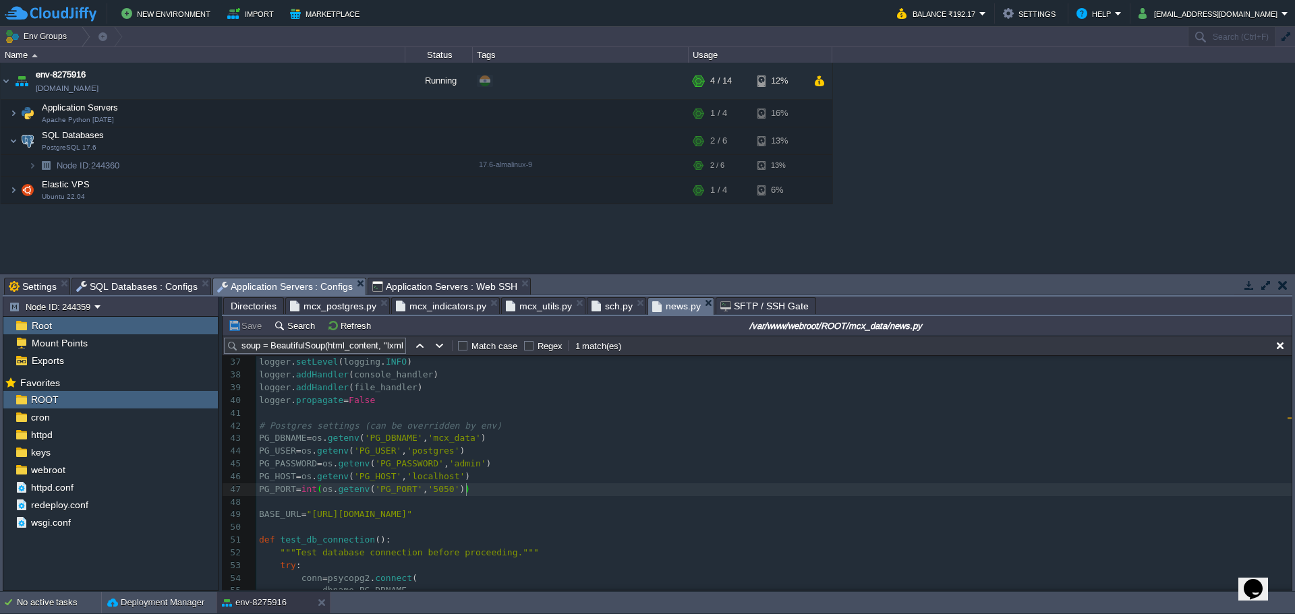
click at [326, 308] on span "mcx_postgres.py" at bounding box center [333, 306] width 86 height 16
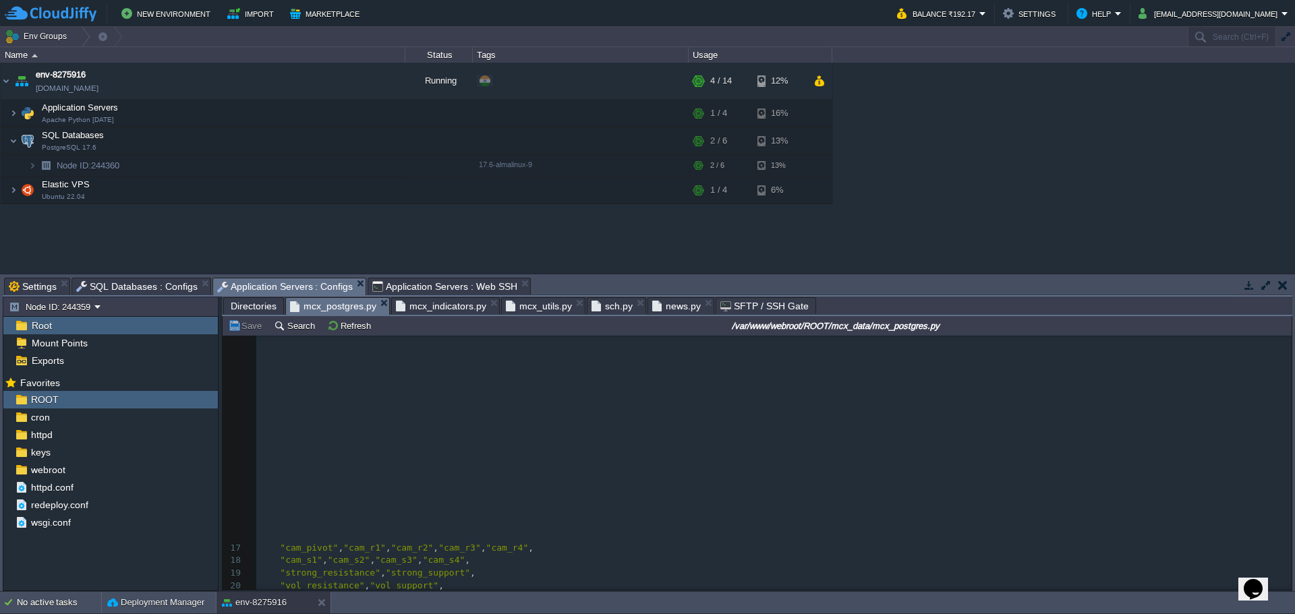
type textarea "webadmin"
click at [601, 304] on span "sch.py" at bounding box center [611, 306] width 41 height 16
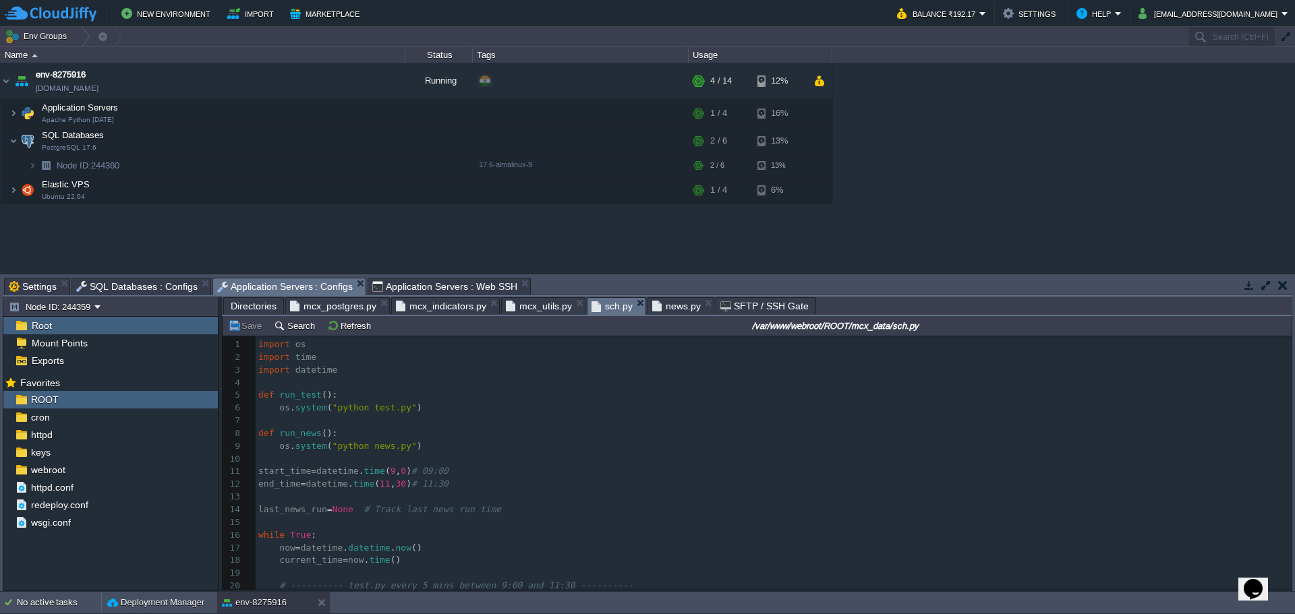
click at [661, 306] on span "news.py" at bounding box center [676, 306] width 49 height 16
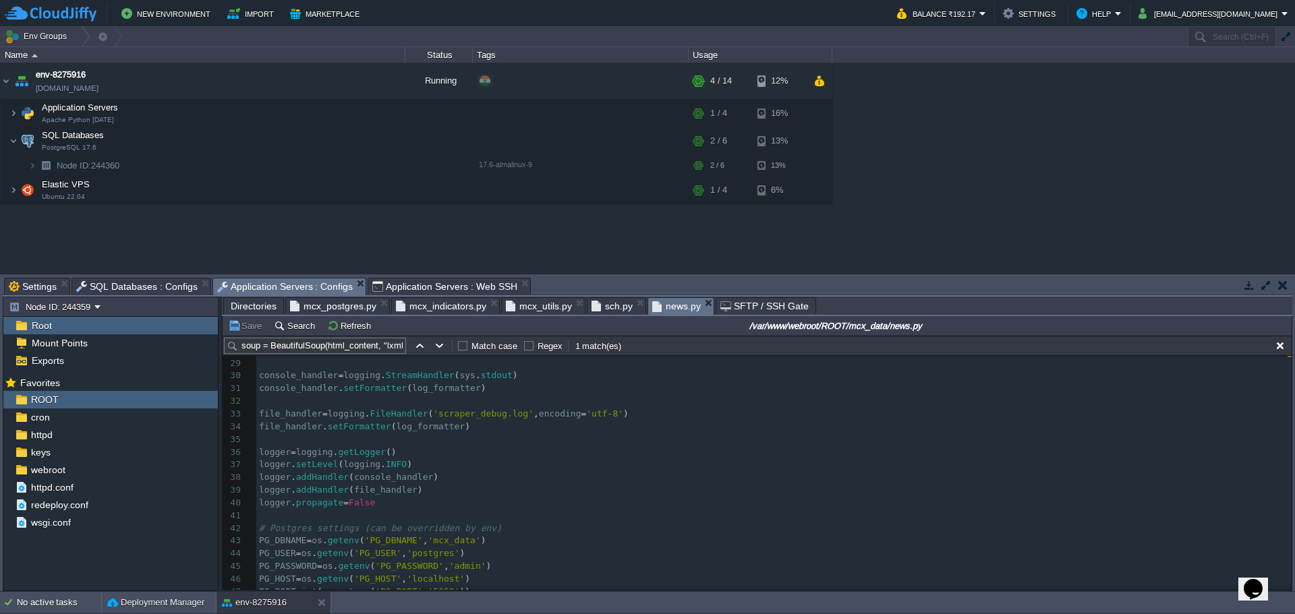
scroll to position [500, 0]
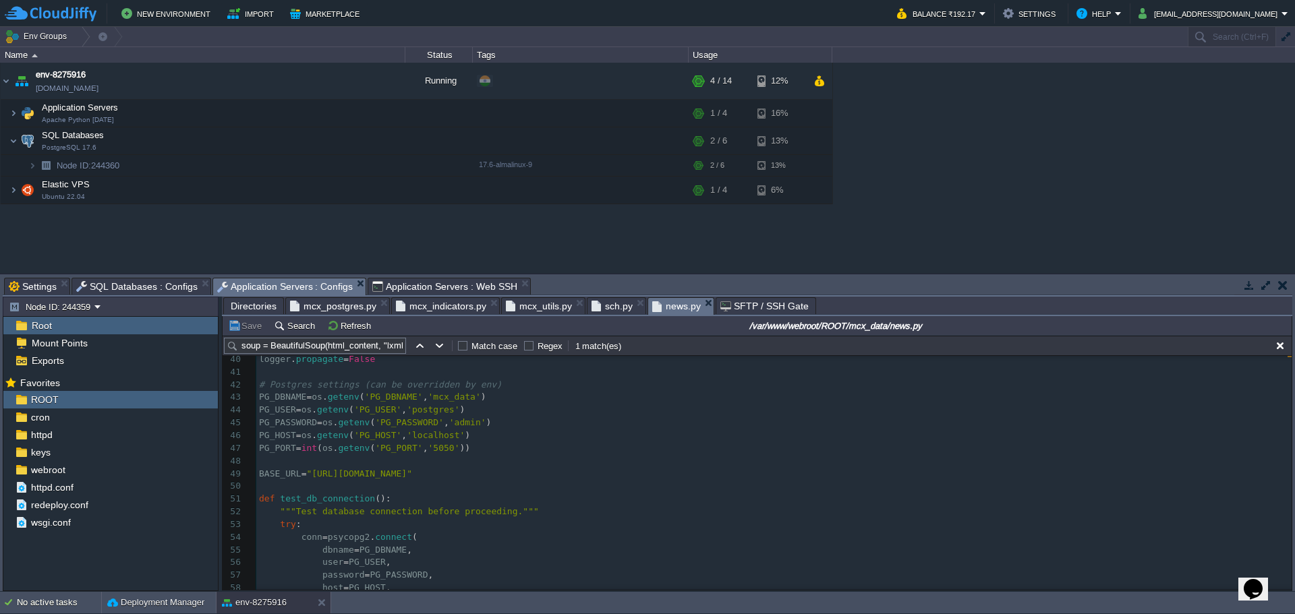
click at [438, 412] on div "xxxxxxxxxx import requests 1 #!/usr/bin/env python3 2 """ 3 [DOMAIN_NAME] scrap…" at bounding box center [773, 264] width 1035 height 813
type textarea "postgres"
click at [313, 304] on span "mcx_postgres.py" at bounding box center [333, 306] width 86 height 16
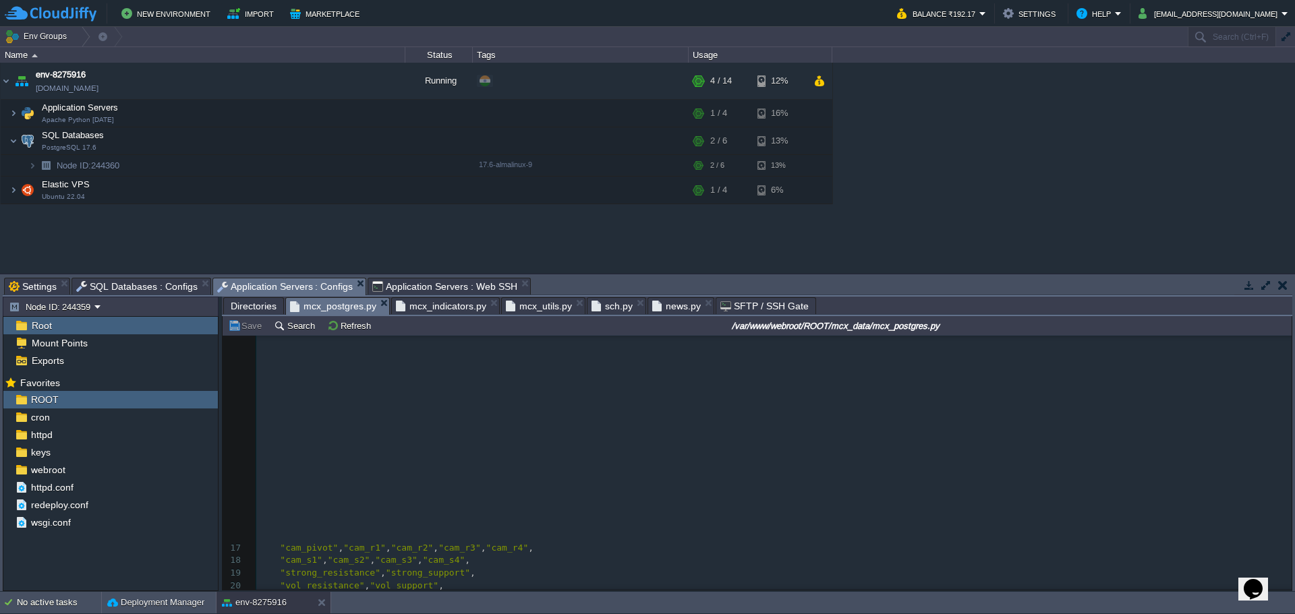
type textarea "XIFgfp37365"
click at [659, 306] on span "news.py" at bounding box center [676, 306] width 49 height 16
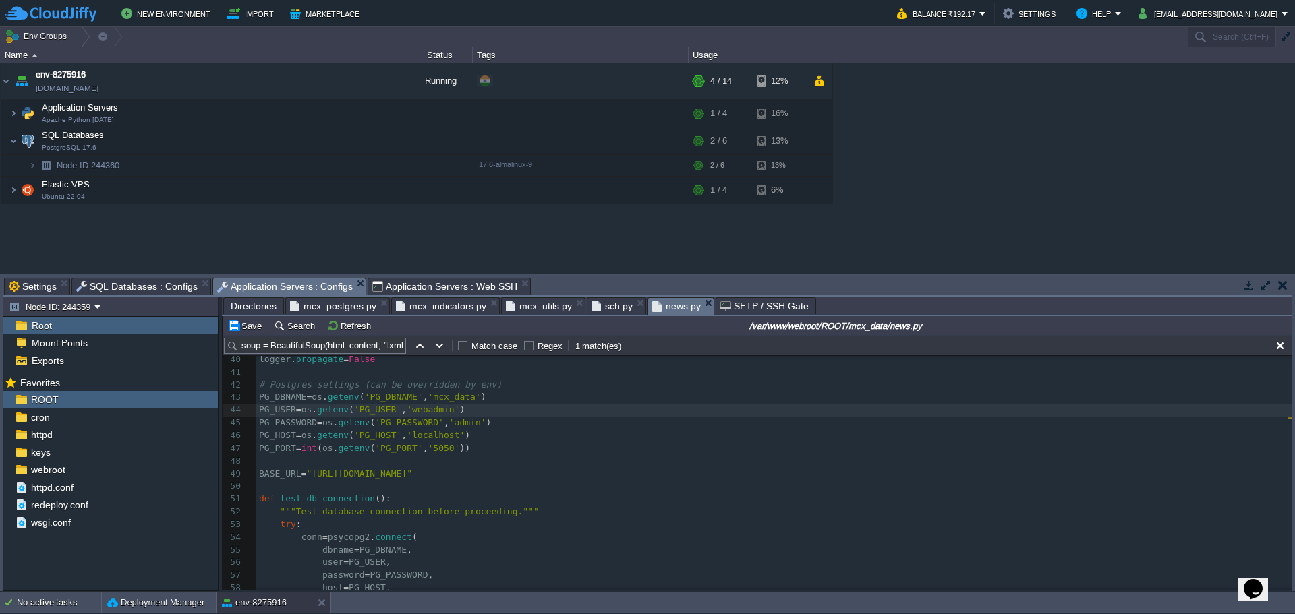
click at [463, 426] on div "xxxxxxxxxx import requests 30 console_handler = logging . StreamHandler ( sys .…" at bounding box center [773, 467] width 1035 height 483
type textarea "admin"
click at [316, 304] on span "mcx_postgres.py" at bounding box center [333, 306] width 86 height 16
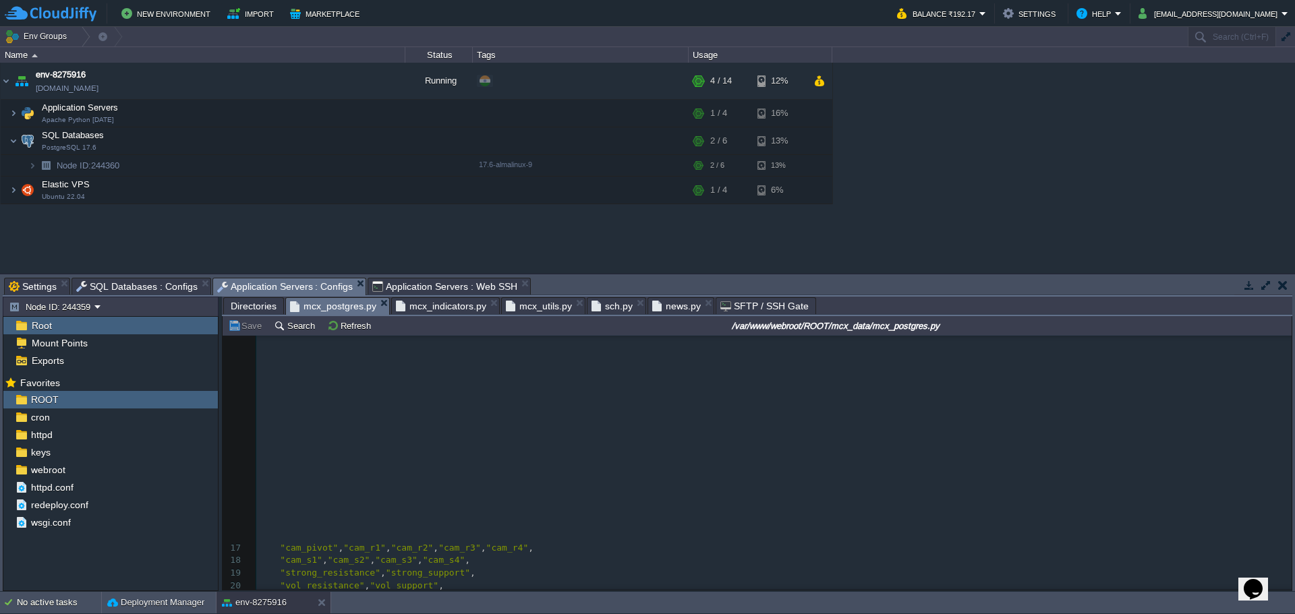
type textarea "[DOMAIN_NAME]"
click at [666, 308] on span "news.py" at bounding box center [676, 306] width 49 height 16
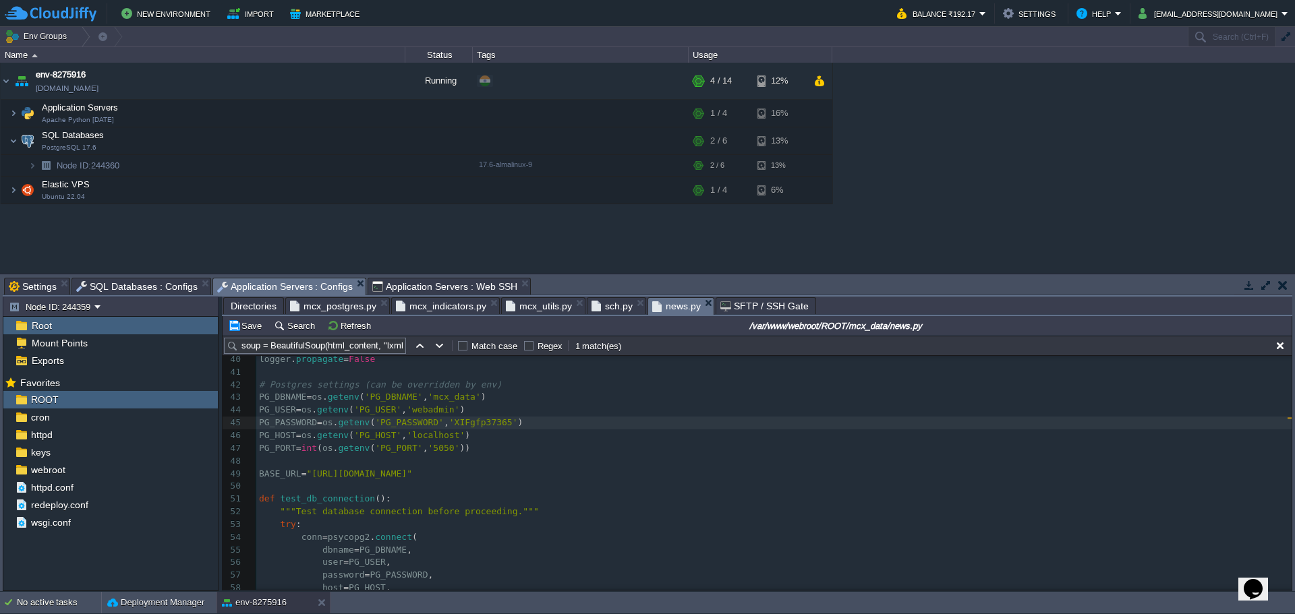
click at [434, 436] on div "xxxxxxxxxx import requests 30 console_handler = logging . StreamHandler ( sys .…" at bounding box center [773, 467] width 1035 height 483
type textarea "localhost"
click at [329, 310] on span "mcx_postgres.py" at bounding box center [333, 306] width 86 height 16
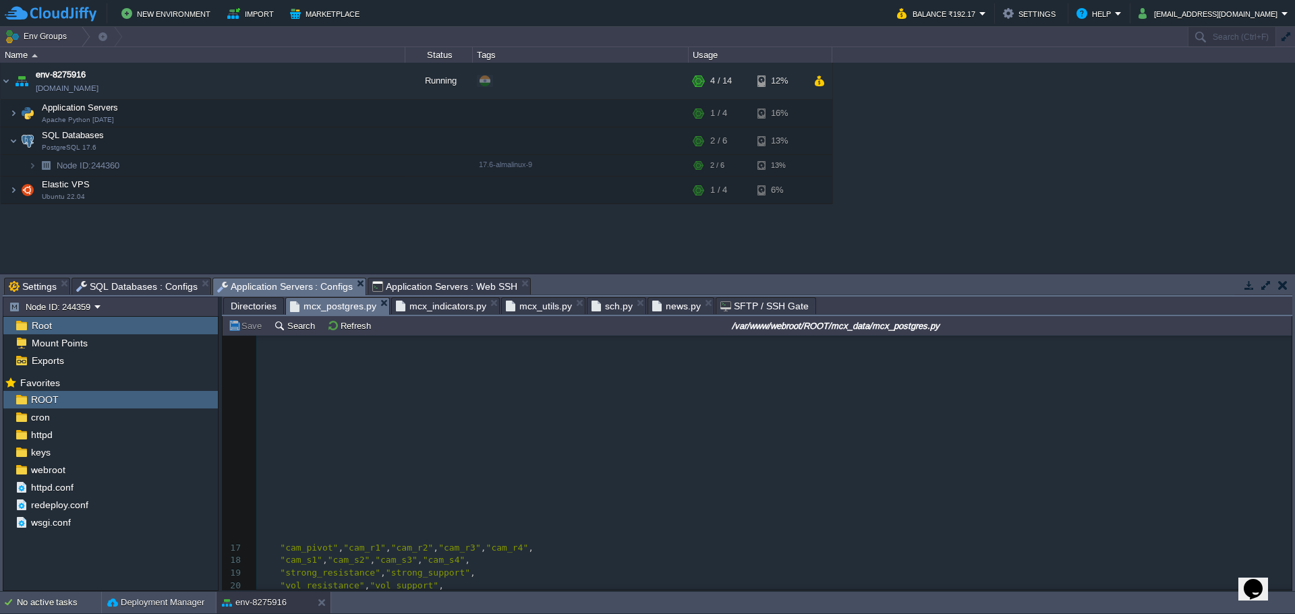
type textarea "5432"
click at [666, 308] on span "news.py" at bounding box center [676, 306] width 49 height 16
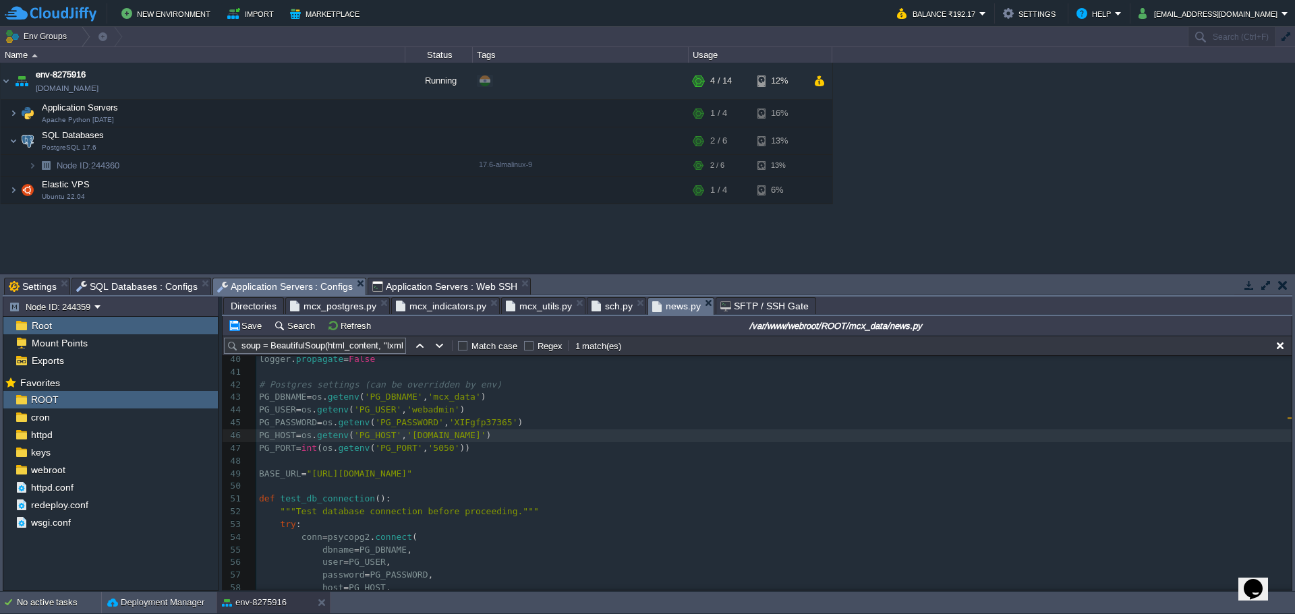
click at [441, 451] on span "'5050'" at bounding box center [444, 448] width 32 height 10
type textarea "5050"
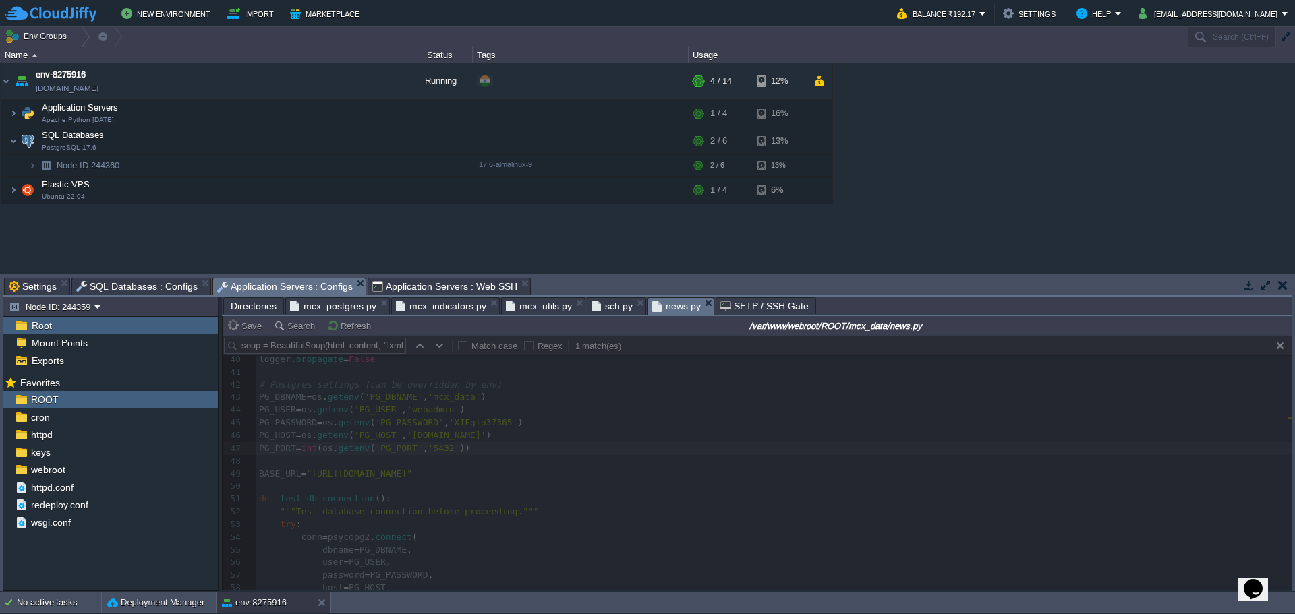
click at [418, 288] on span "Application Servers : Web SSH" at bounding box center [444, 287] width 145 height 16
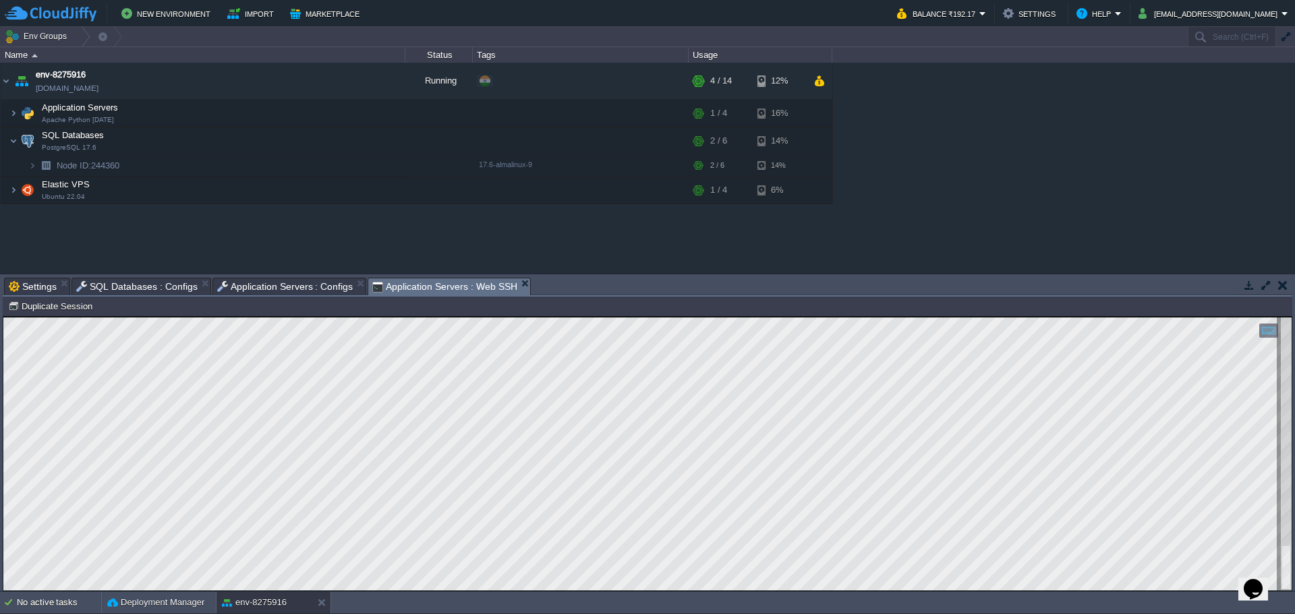
click at [273, 283] on span "Application Servers : Configs" at bounding box center [285, 287] width 136 height 16
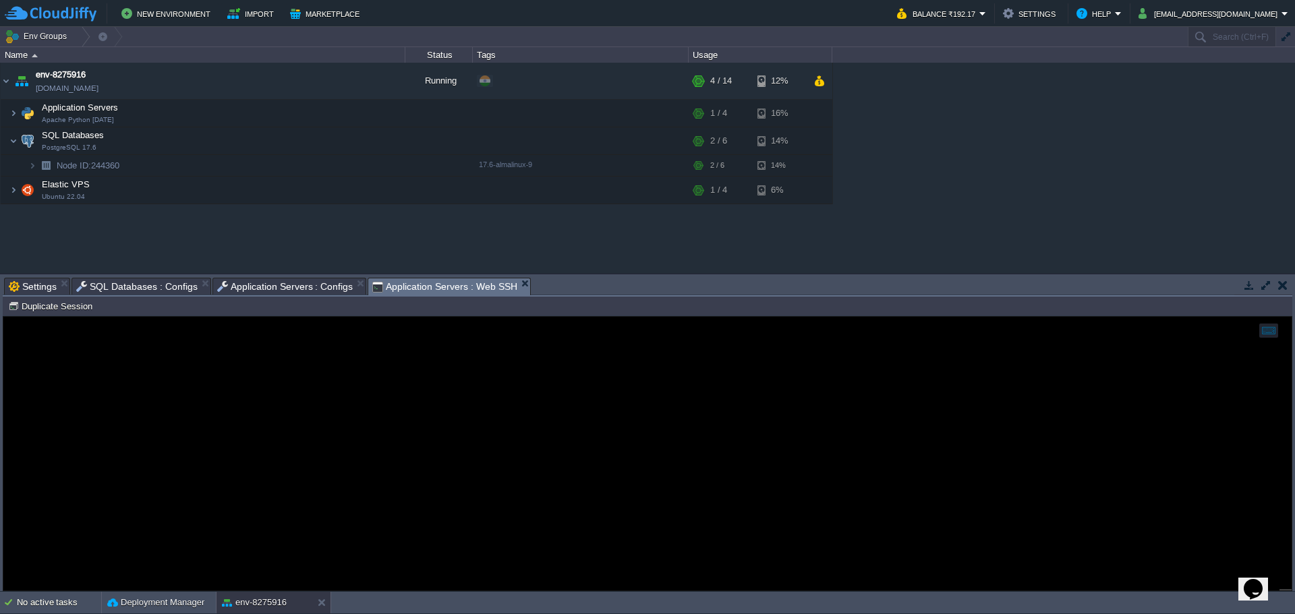
click at [406, 287] on span "Application Servers : Web SSH" at bounding box center [444, 287] width 145 height 17
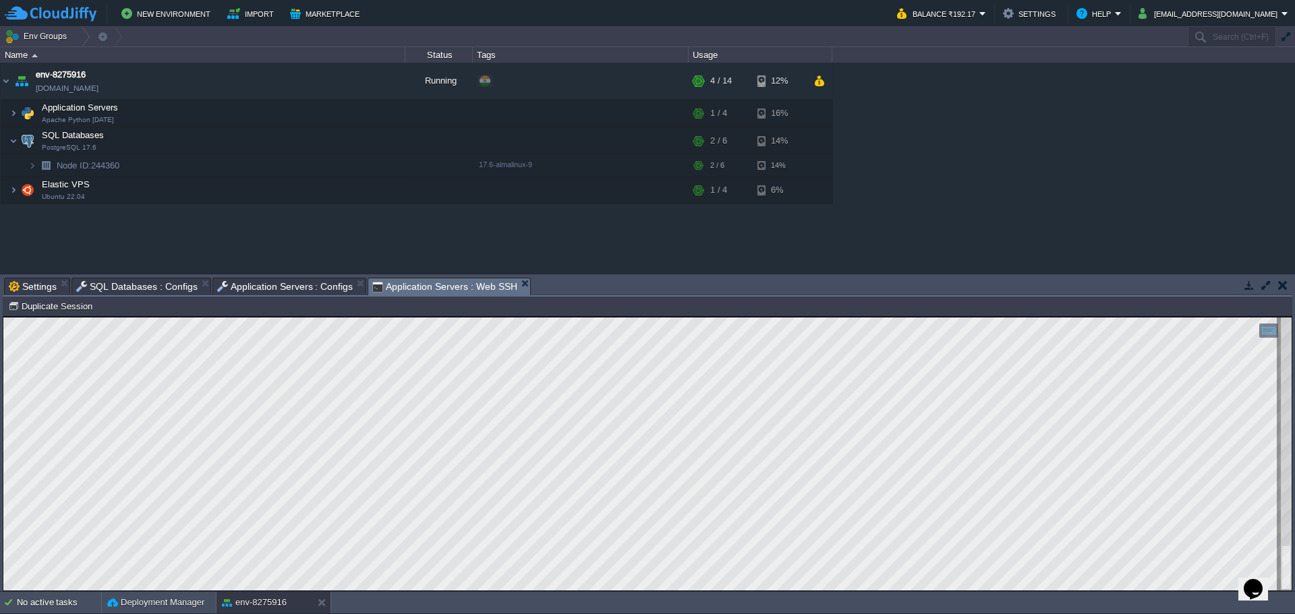
click at [287, 289] on span "Application Servers : Configs" at bounding box center [285, 287] width 136 height 16
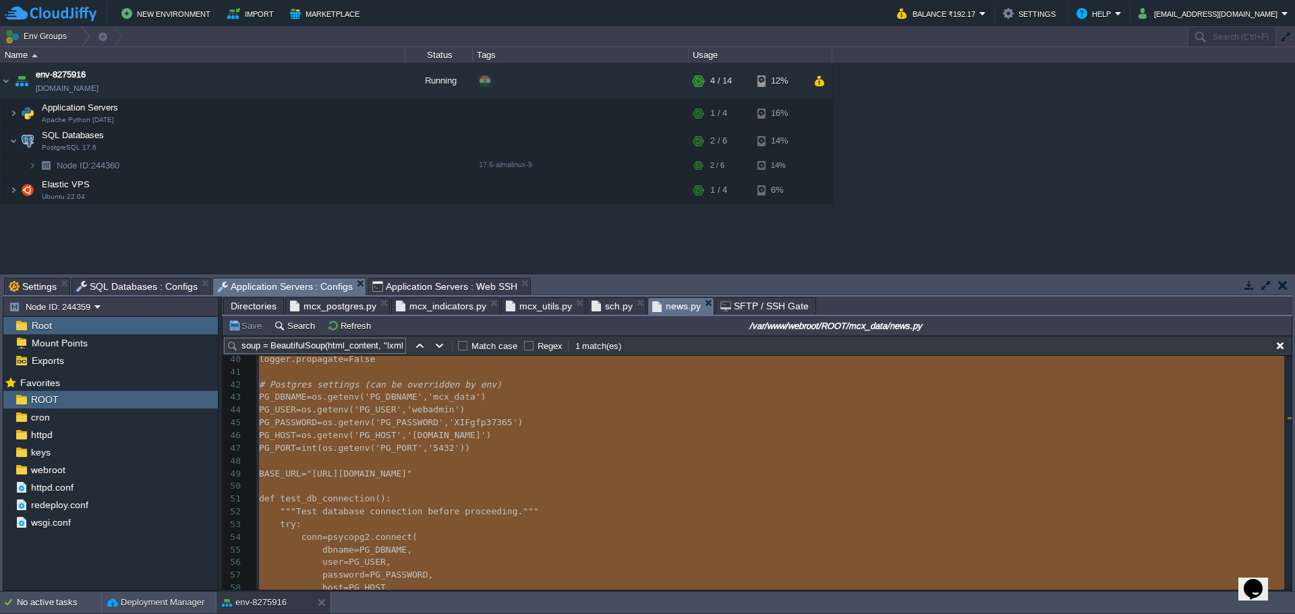
type textarea "-"
click at [650, 397] on pre "PG_DBNAME = os . getenv ( 'PG_DBNAME' , 'mcx_data' )" at bounding box center [773, 397] width 1035 height 13
click at [323, 461] on pre "​" at bounding box center [773, 461] width 1035 height 13
click at [295, 462] on pre "​" at bounding box center [773, 461] width 1035 height 13
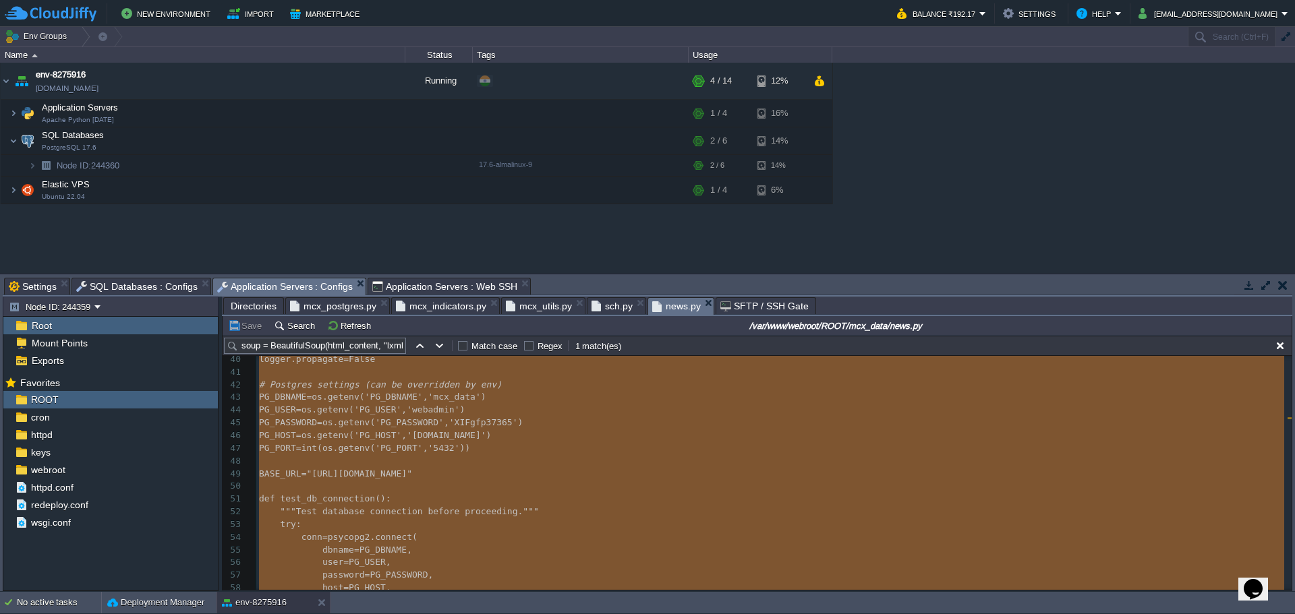
click at [412, 471] on span ""[URL][DOMAIN_NAME]"" at bounding box center [359, 474] width 106 height 10
click at [385, 464] on pre "​" at bounding box center [773, 461] width 1035 height 13
click at [416, 415] on span "'webadmin'" at bounding box center [433, 410] width 53 height 10
click at [726, 488] on pre "​" at bounding box center [773, 486] width 1035 height 13
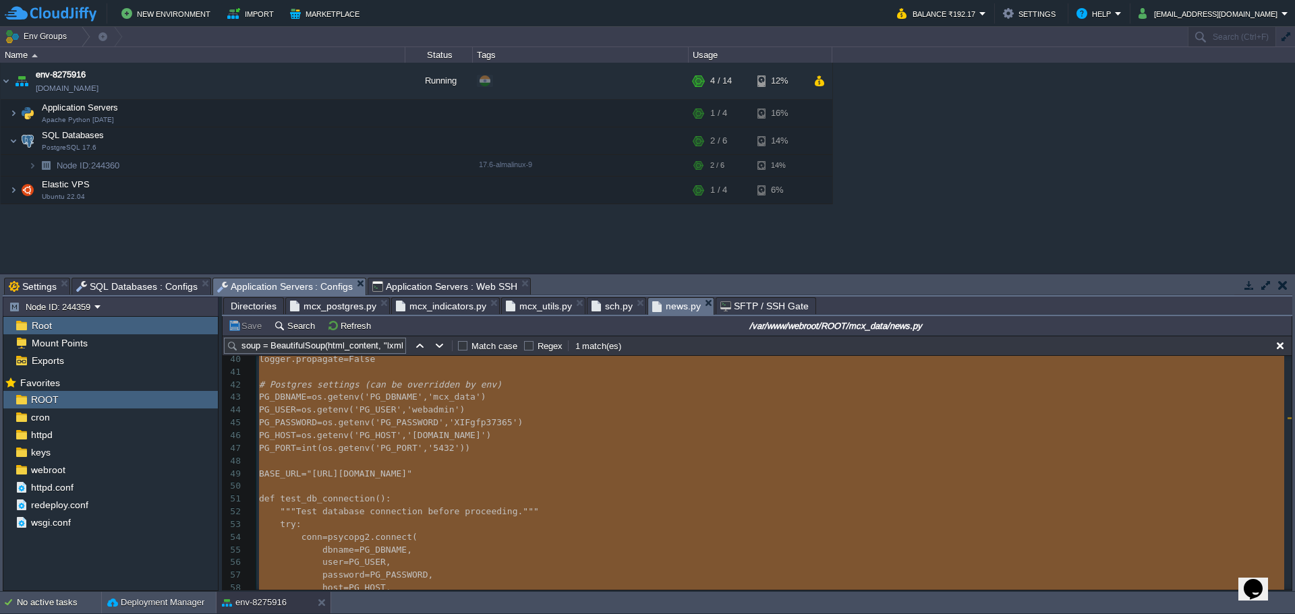
click at [669, 578] on pre "password = PG_PASSWORD ," at bounding box center [773, 575] width 1035 height 13
click at [681, 493] on pre "​" at bounding box center [773, 486] width 1035 height 13
click at [519, 307] on span "mcx_utils.py" at bounding box center [539, 306] width 66 height 16
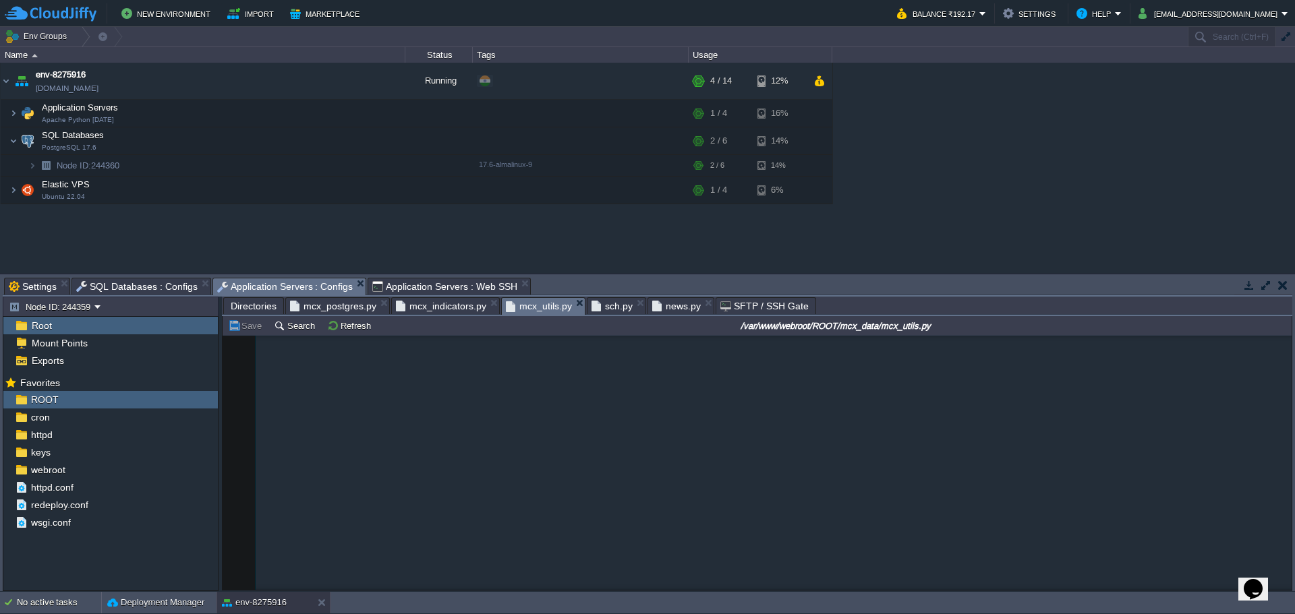
click at [672, 310] on span "news.py" at bounding box center [676, 306] width 49 height 16
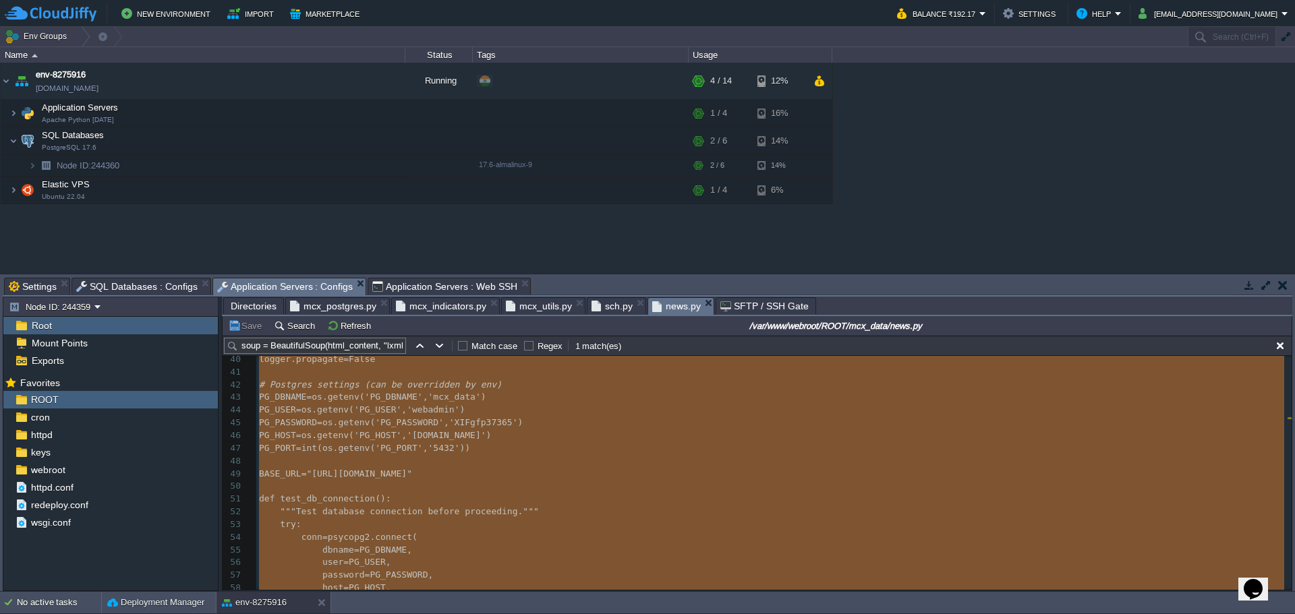
click at [564, 406] on pre "PG_USER = os . getenv ( 'PG_USER' , 'webadmin' )" at bounding box center [773, 410] width 1035 height 13
click at [423, 396] on span "," at bounding box center [425, 397] width 5 height 10
click at [466, 461] on pre "​" at bounding box center [773, 461] width 1035 height 13
click at [393, 422] on span "'PG_PASSWORD'" at bounding box center [409, 422] width 69 height 10
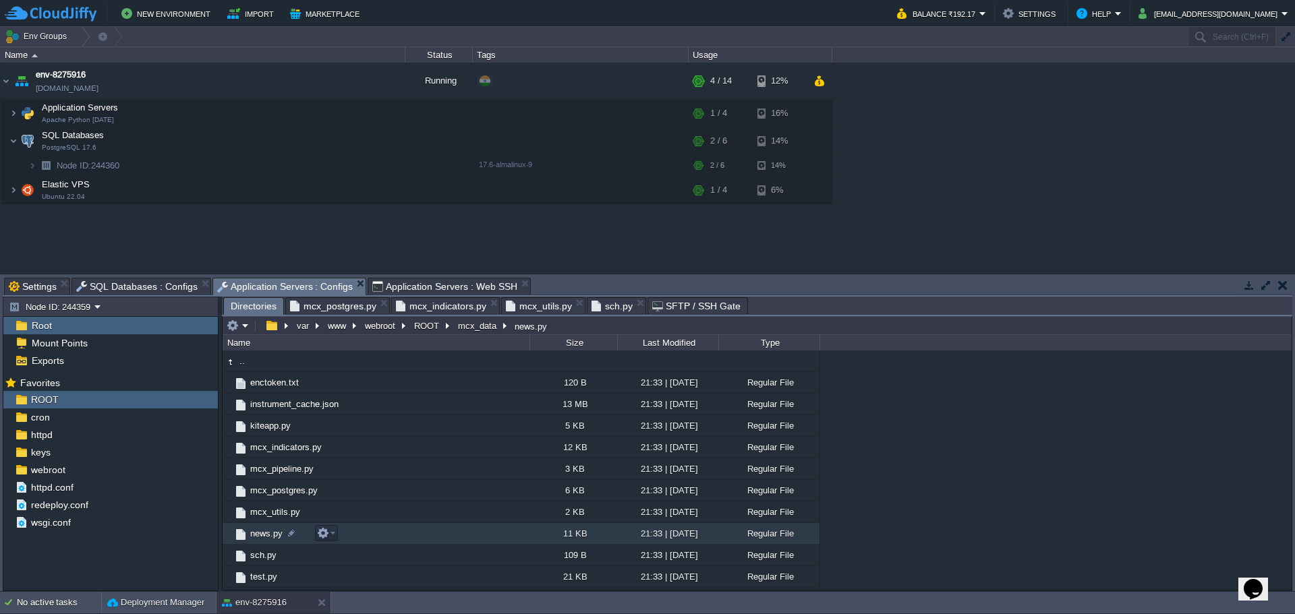
click at [270, 533] on span "news.py" at bounding box center [266, 533] width 36 height 11
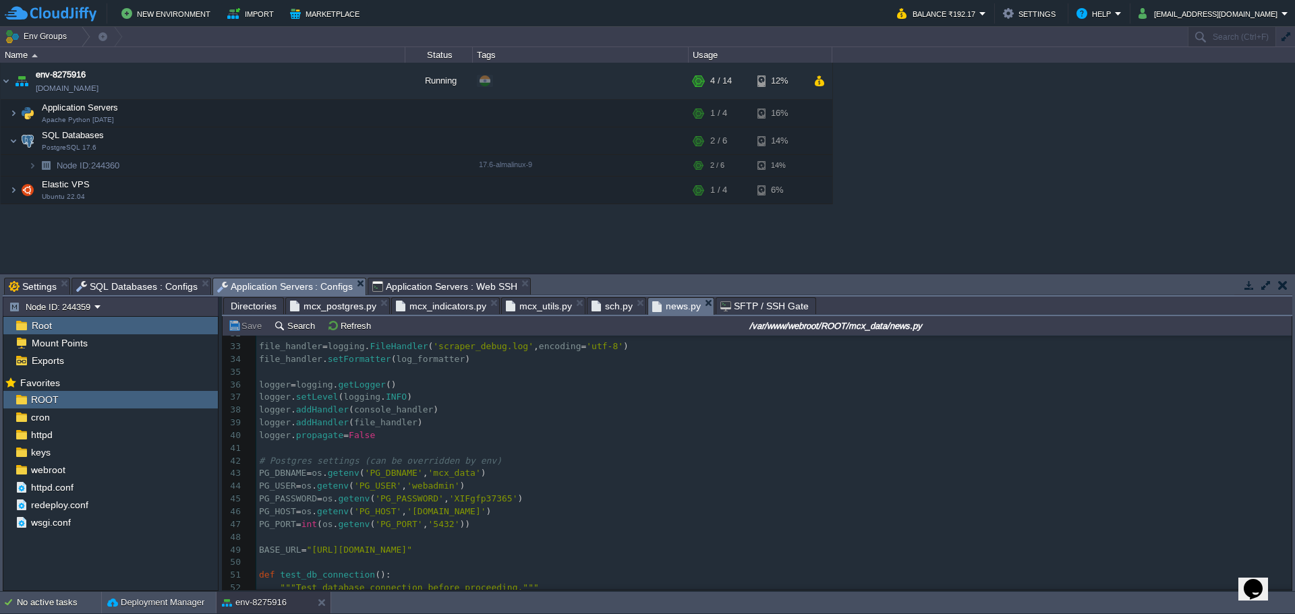
scroll to position [472, 0]
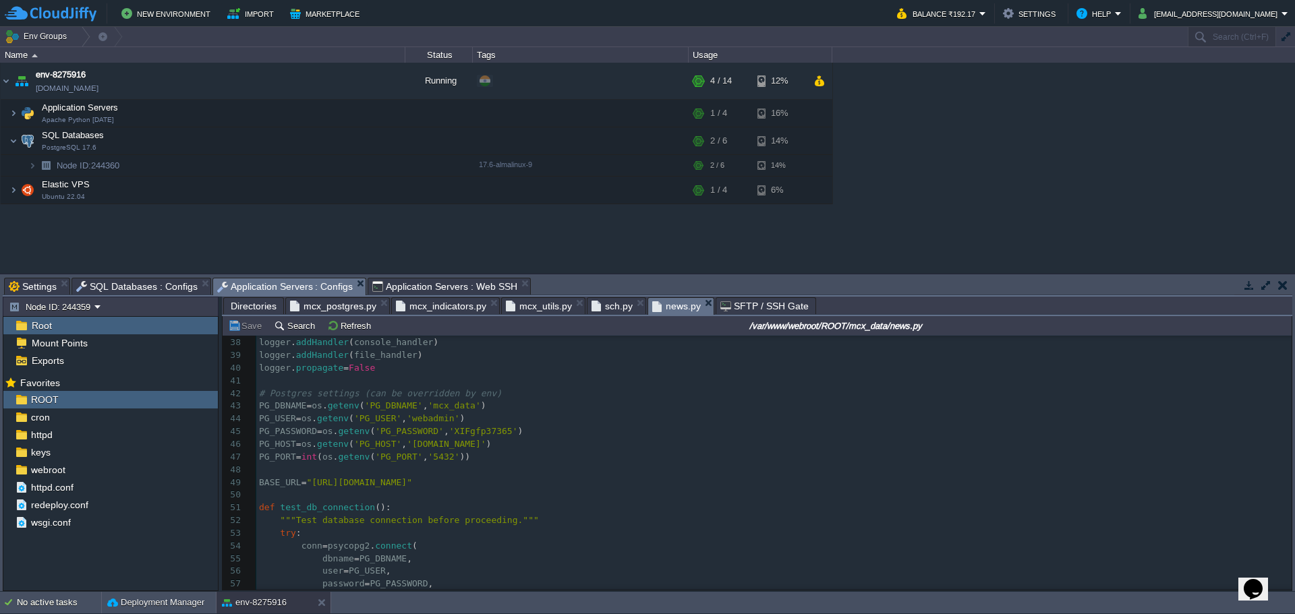
click at [332, 474] on pre "​" at bounding box center [773, 470] width 1035 height 13
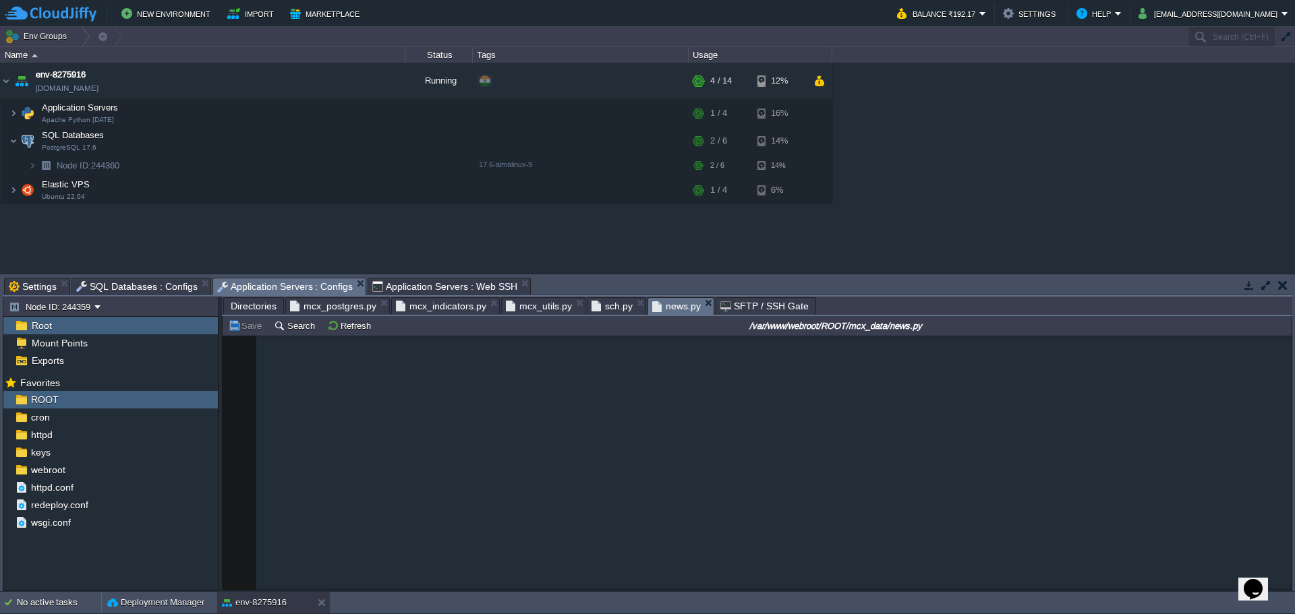
scroll to position [8036, 0]
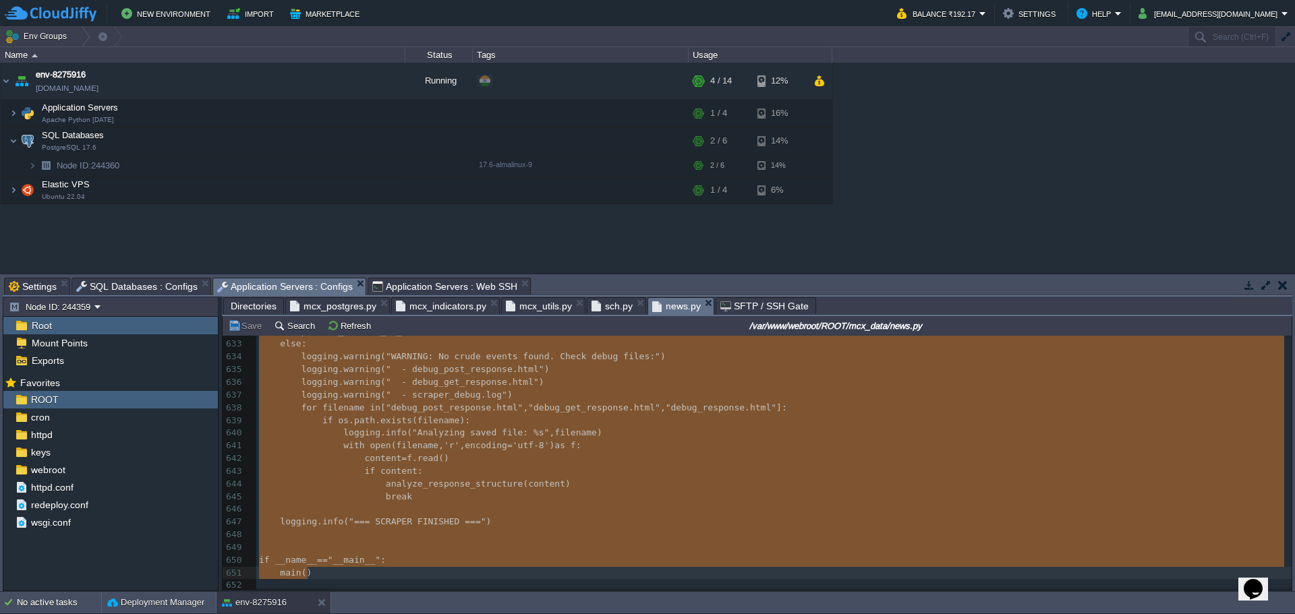
type textarea "-"
click at [463, 286] on span "Application Servers : Web SSH" at bounding box center [444, 287] width 145 height 16
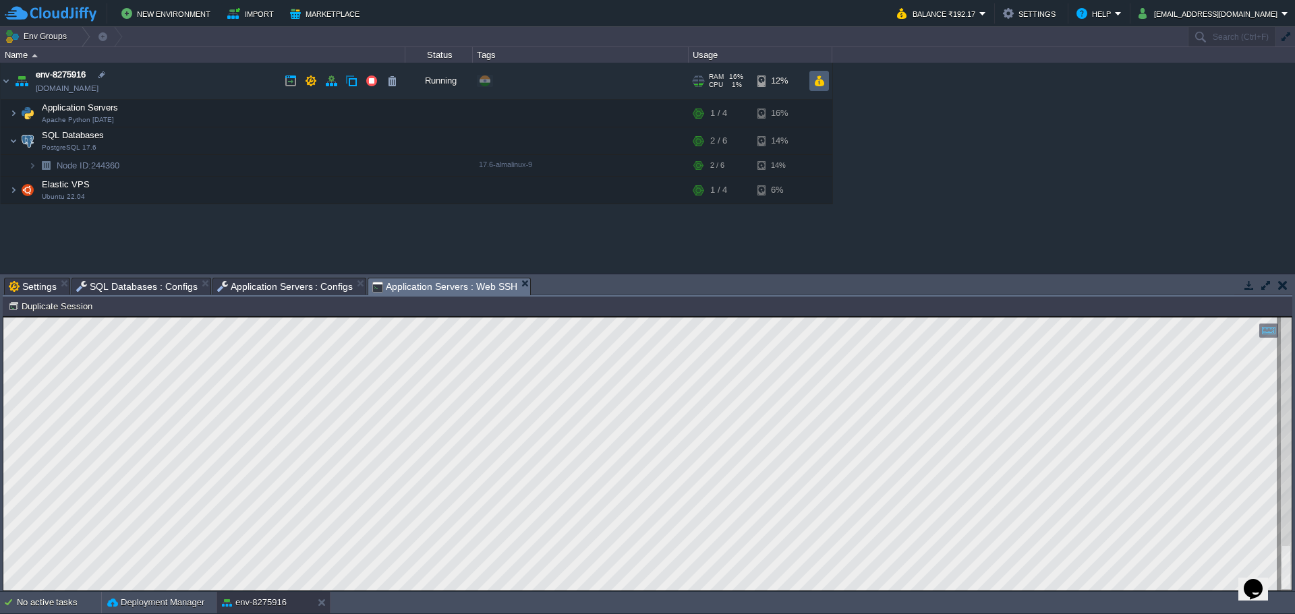
click at [823, 84] on button "button" at bounding box center [818, 81] width 11 height 12
click at [411, 291] on span "Application Servers : Web SSH" at bounding box center [444, 287] width 145 height 17
click at [293, 287] on span "Application Servers : Configs" at bounding box center [285, 287] width 136 height 16
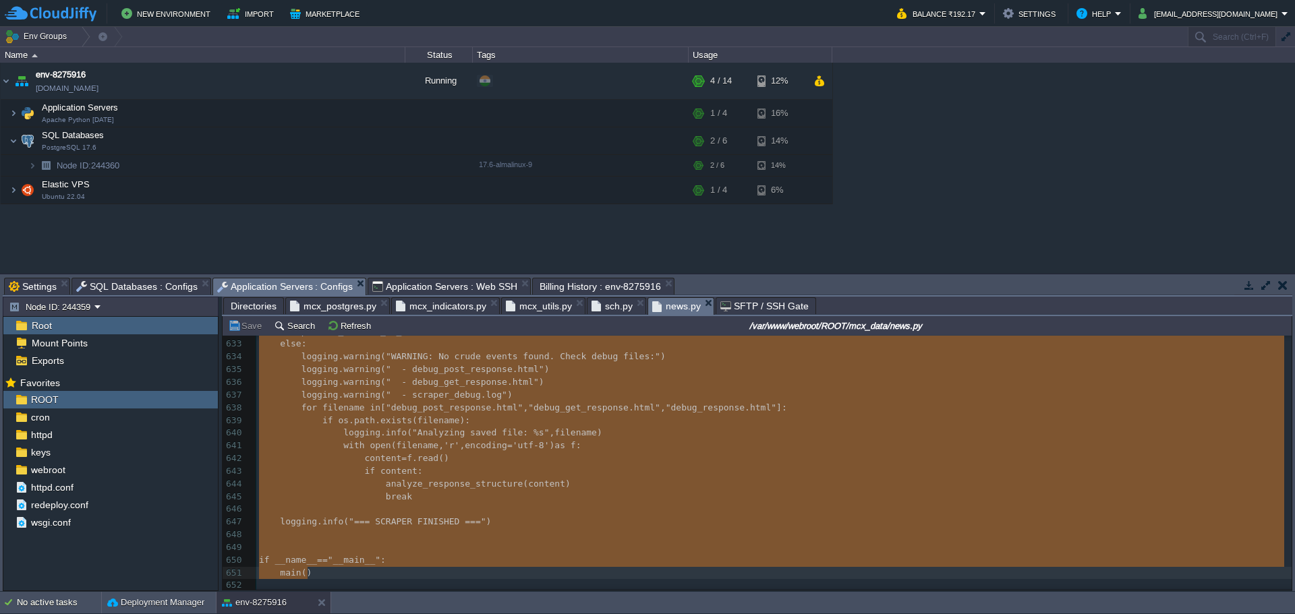
click at [585, 440] on pre "with open ( filename , 'r' , encoding = 'utf-8' ) as f :" at bounding box center [773, 446] width 1035 height 13
click at [657, 465] on pre "if content :" at bounding box center [773, 471] width 1035 height 13
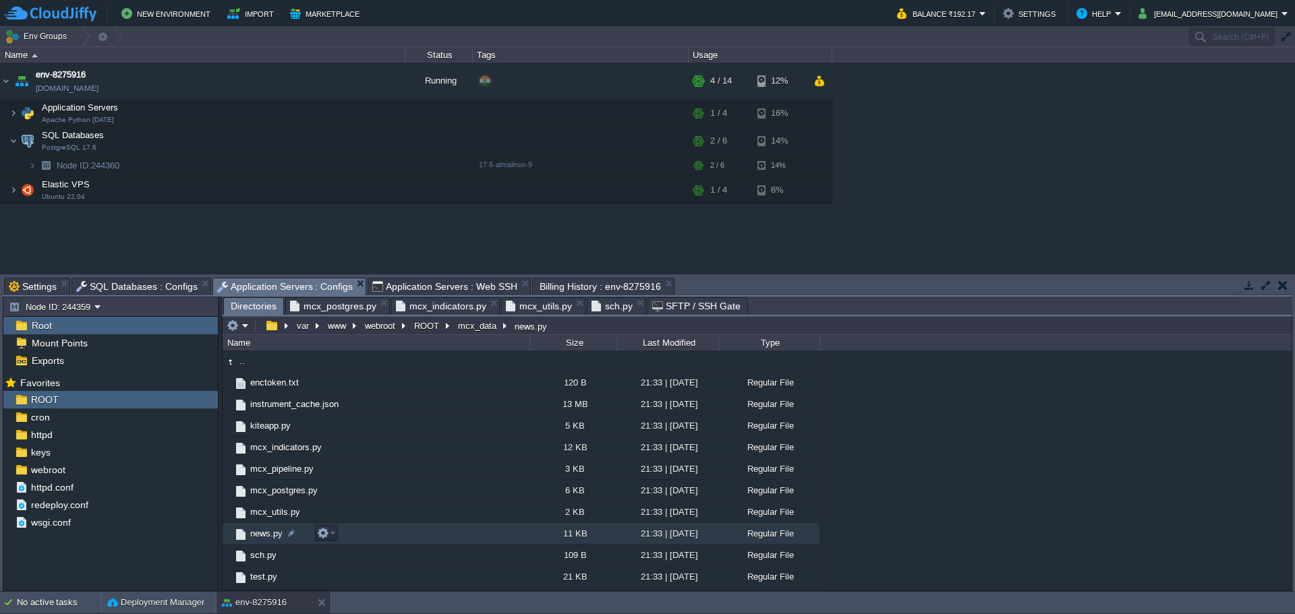
click at [264, 540] on span "news.py" at bounding box center [266, 533] width 36 height 11
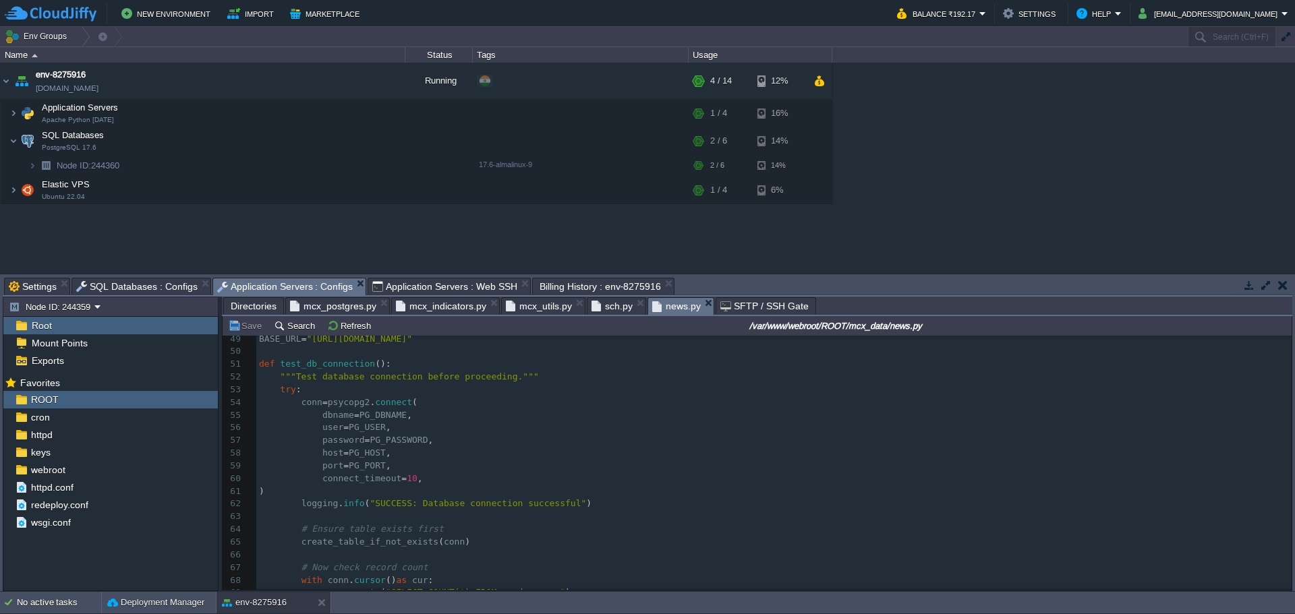
scroll to position [472, 0]
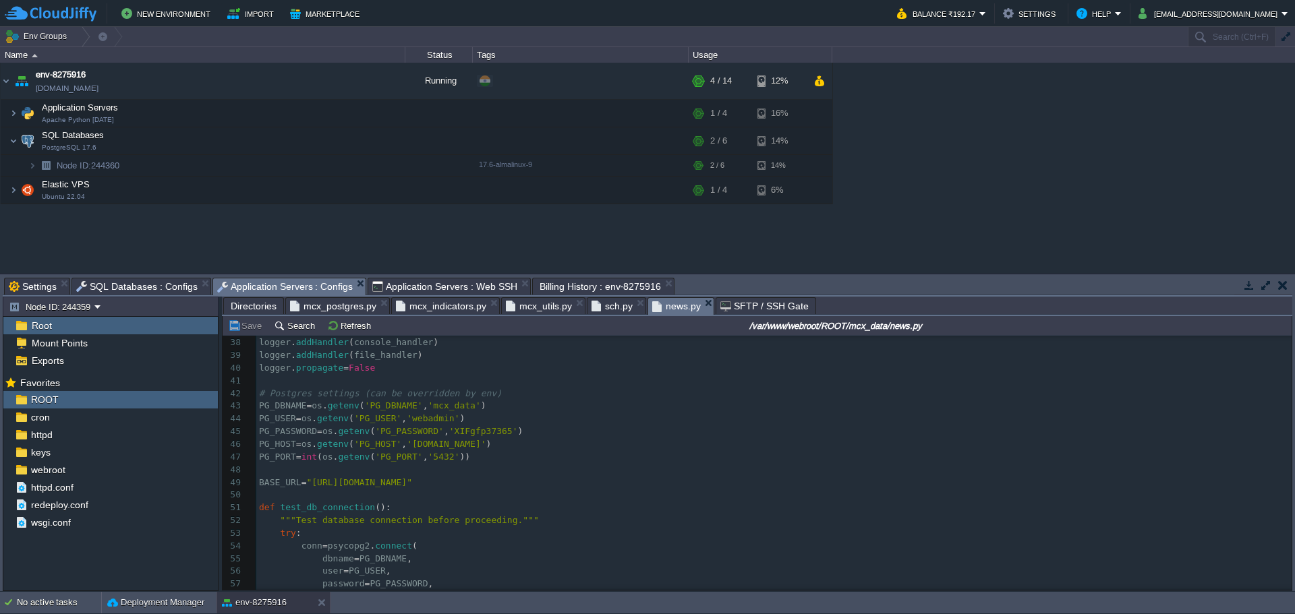
click at [295, 478] on span "BASE_URL" at bounding box center [280, 482] width 42 height 10
click at [295, 473] on pre "​" at bounding box center [773, 470] width 1035 height 13
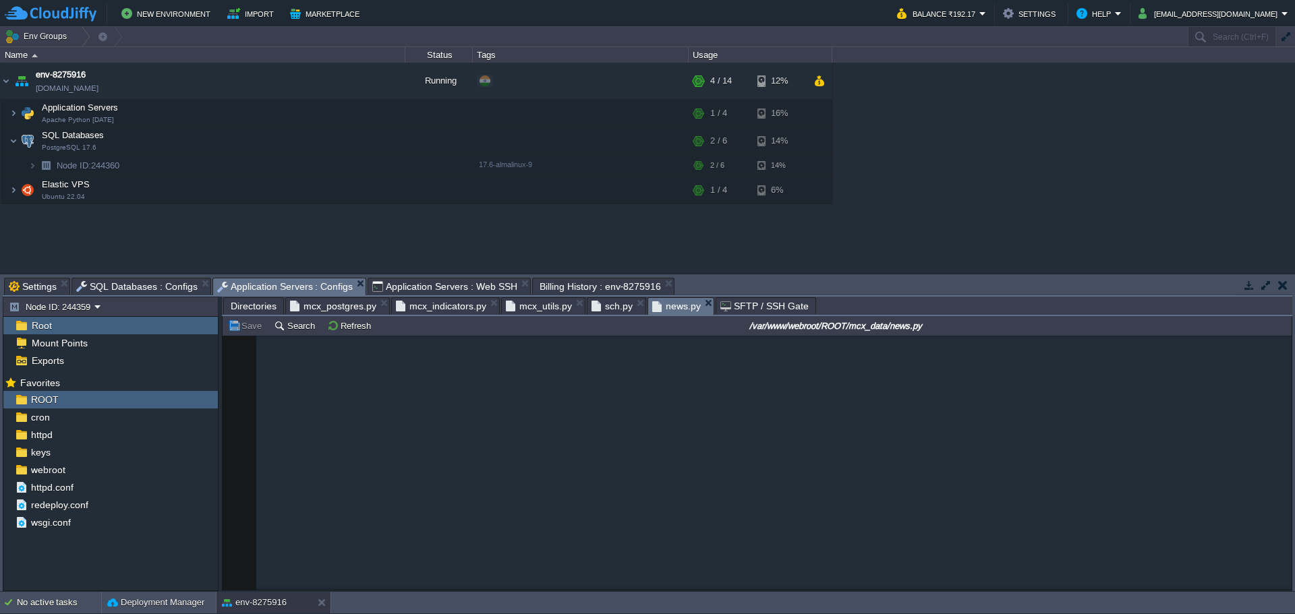
scroll to position [8036, 0]
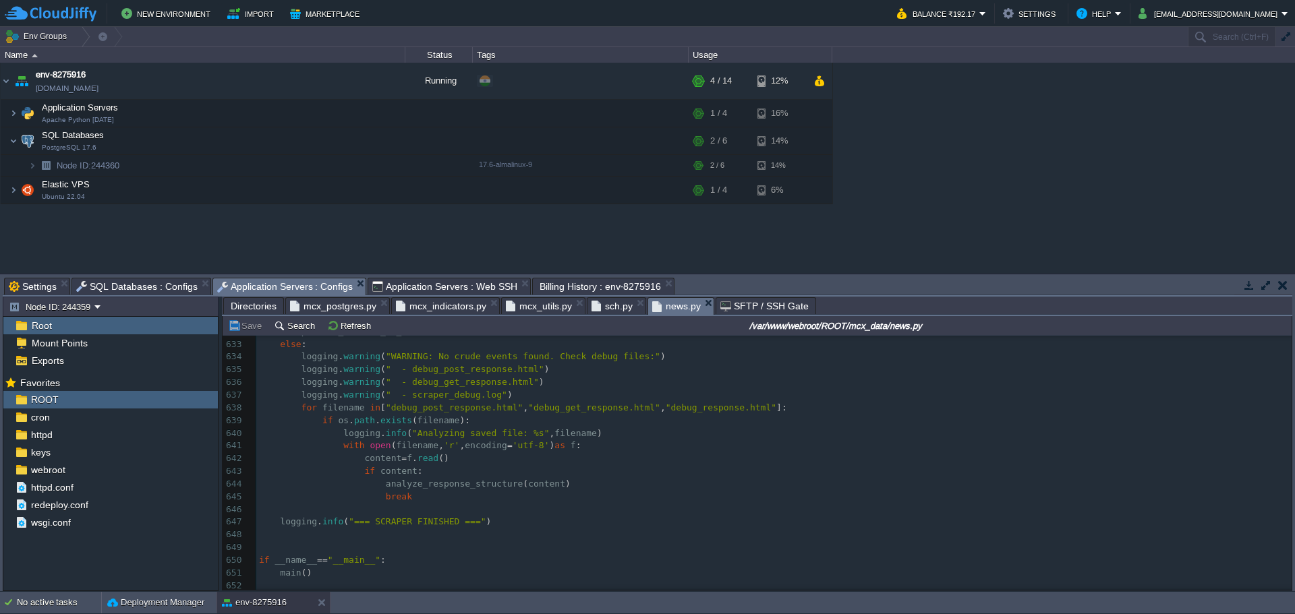
type textarea "-"
click at [354, 580] on pre "​" at bounding box center [773, 586] width 1035 height 13
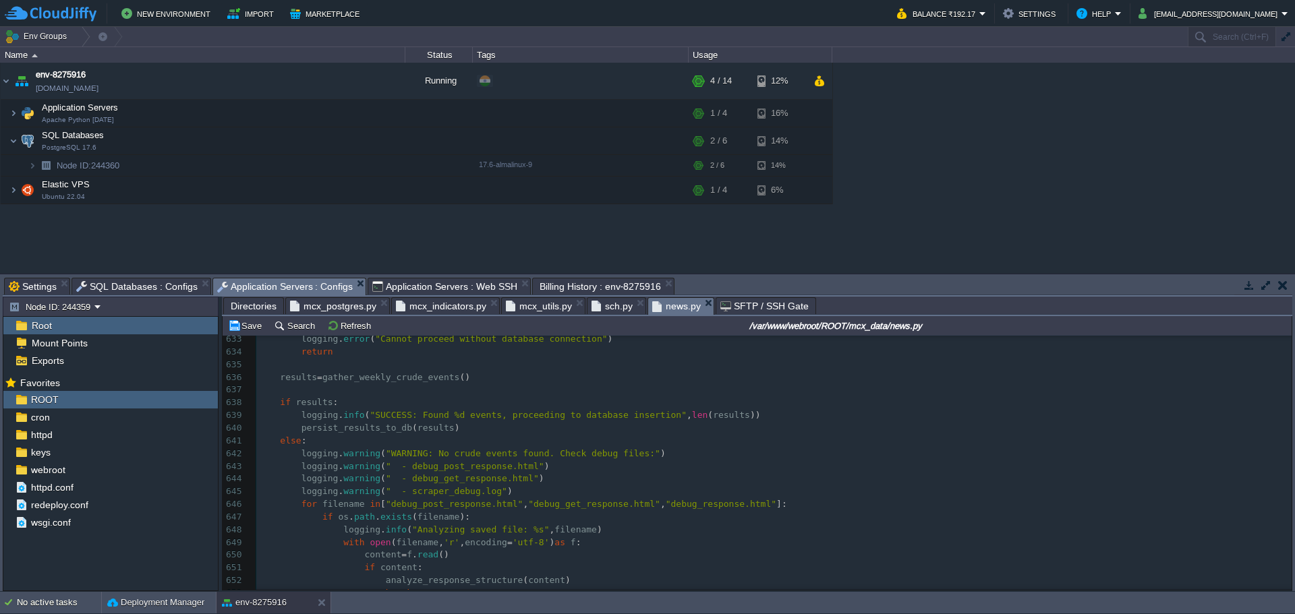
scroll to position [8122, 0]
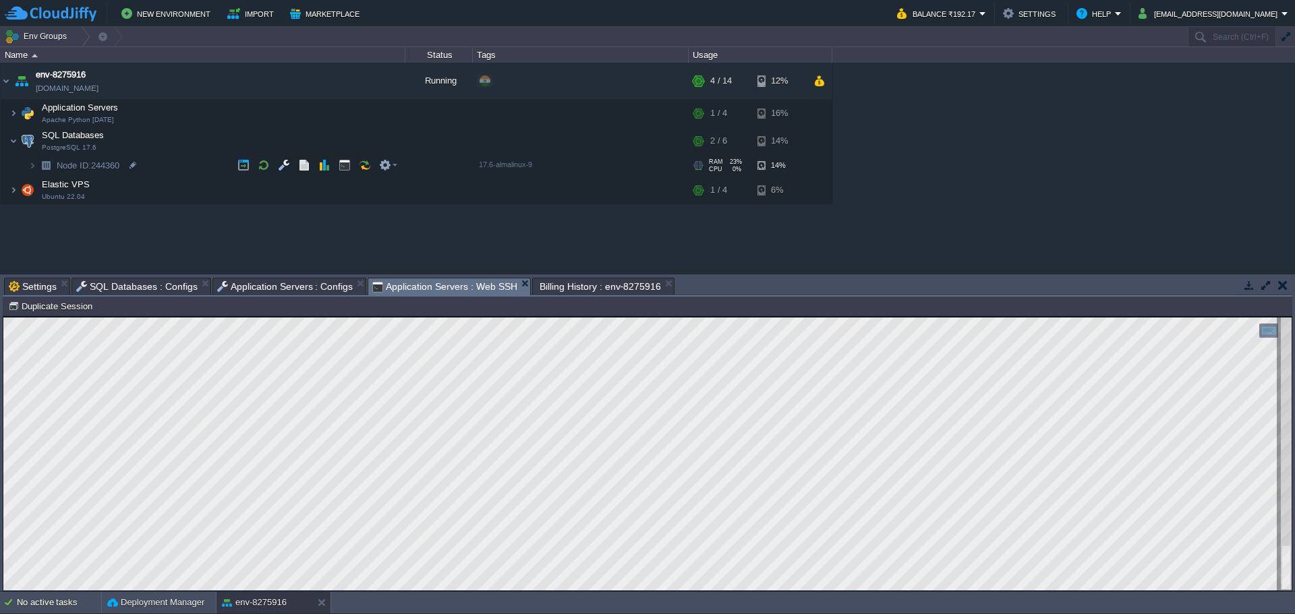
click at [432, 287] on span "Application Servers : Web SSH" at bounding box center [444, 287] width 145 height 17
click at [233, 280] on span "Application Servers : Configs" at bounding box center [285, 287] width 136 height 16
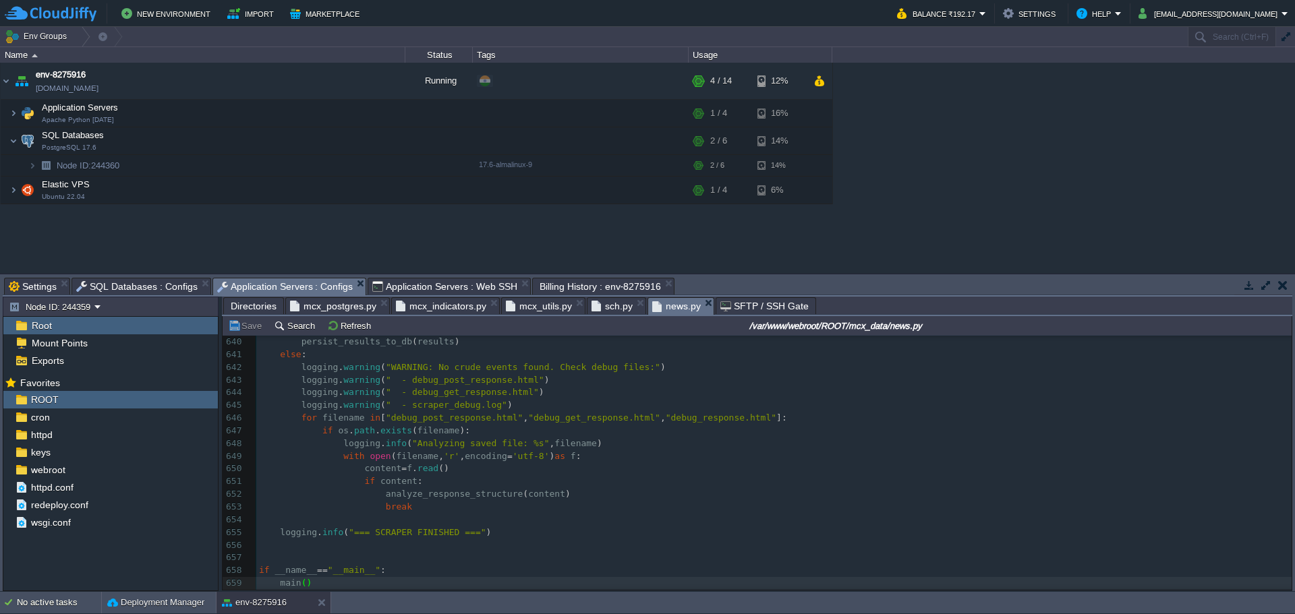
click at [598, 308] on span "sch.py" at bounding box center [611, 306] width 41 height 16
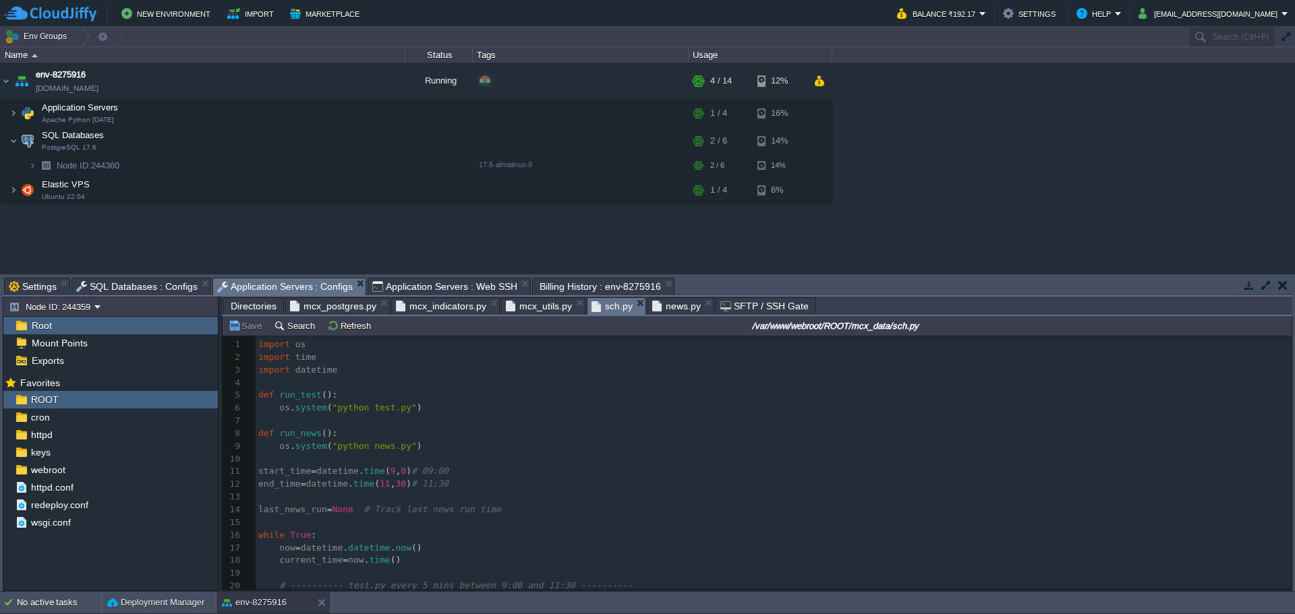
click at [601, 426] on pre "​" at bounding box center [774, 421] width 1036 height 13
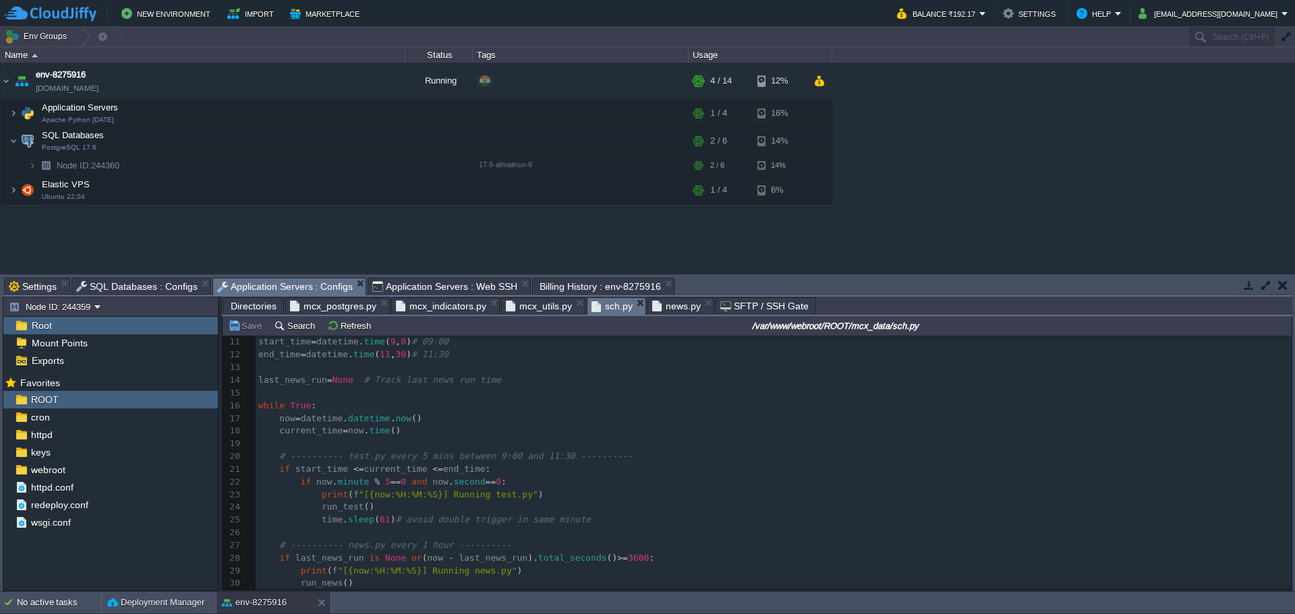
scroll to position [196, 0]
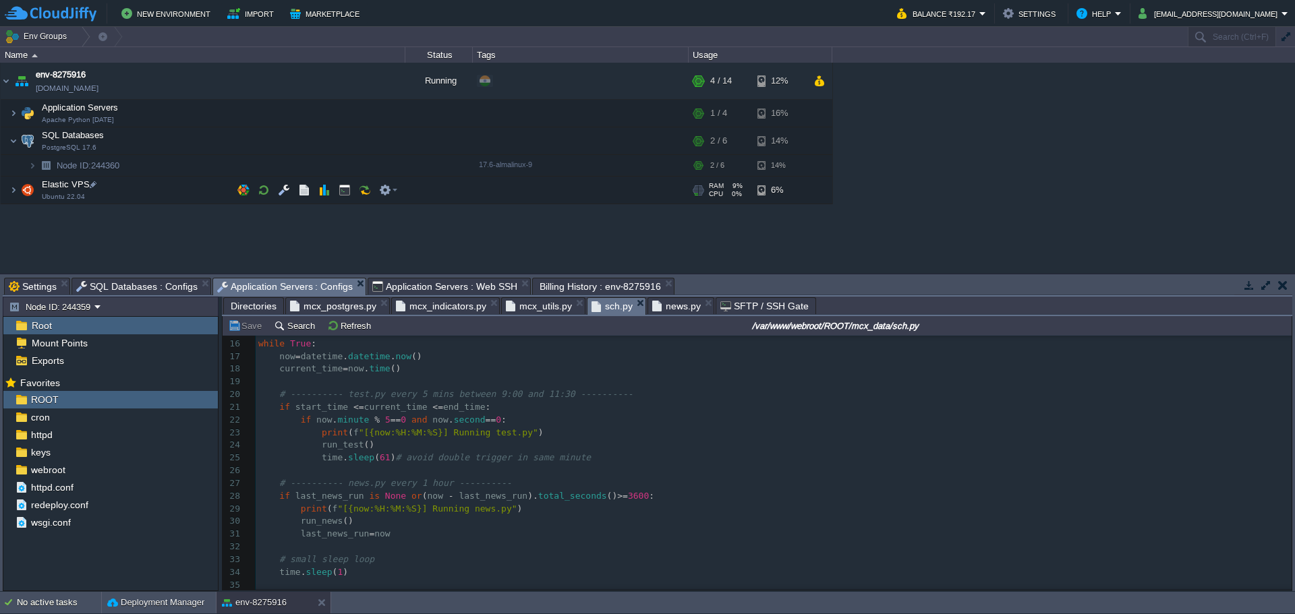
click at [666, 307] on span "news.py" at bounding box center [676, 306] width 49 height 16
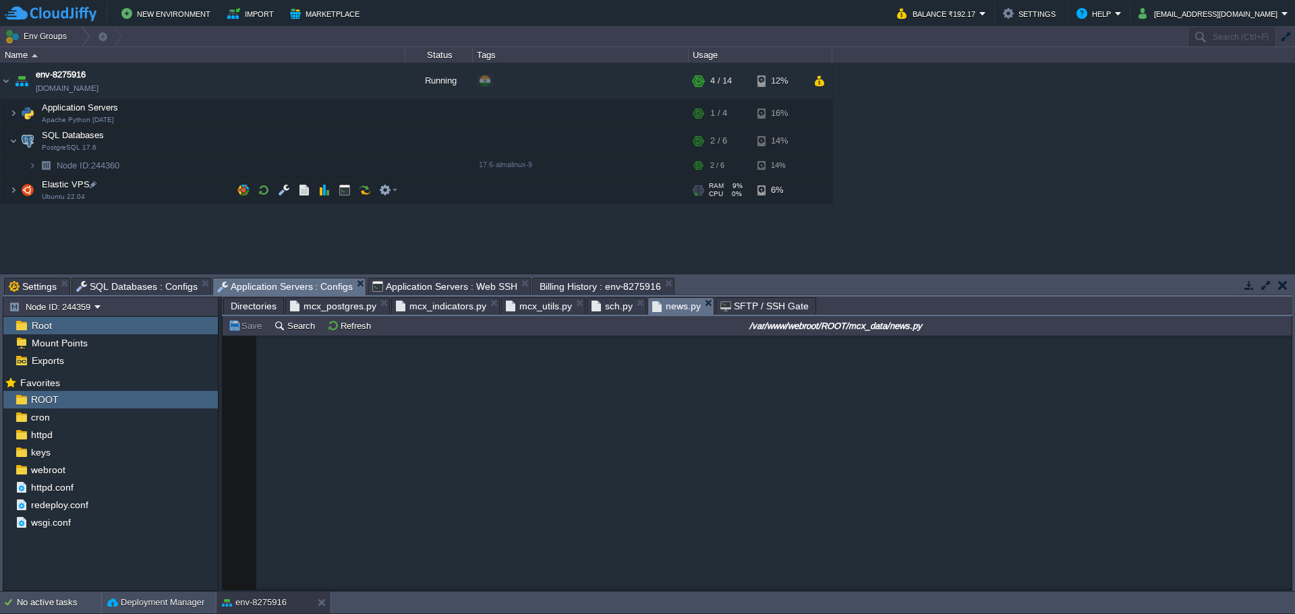
scroll to position [244, 0]
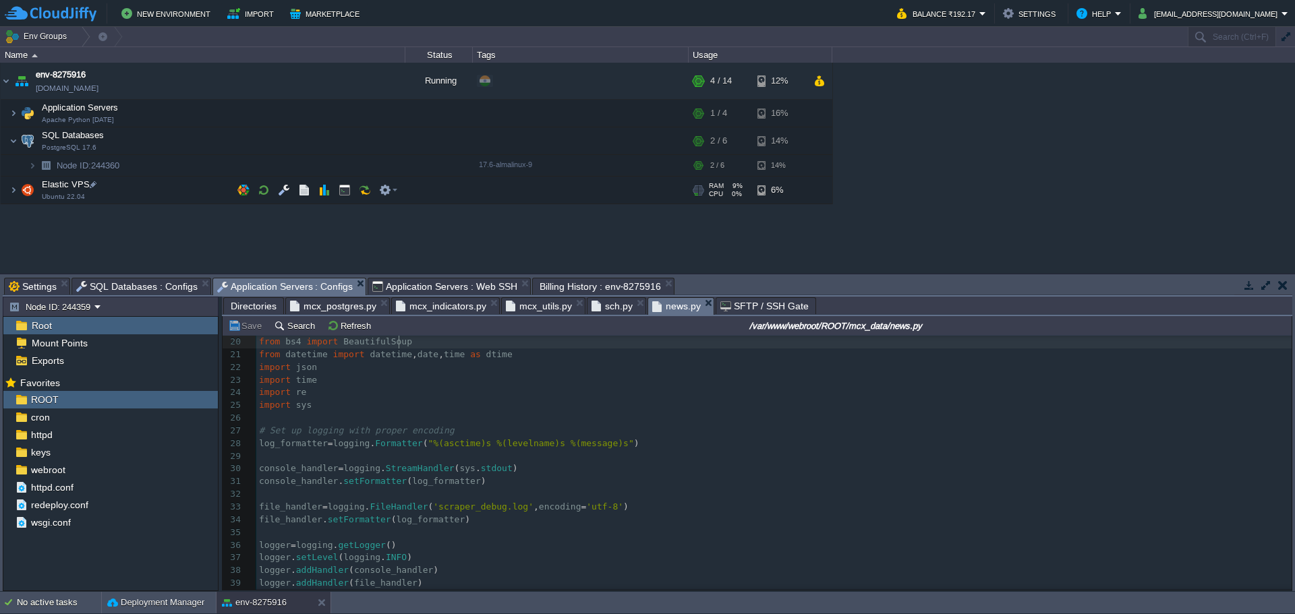
type textarea "-"
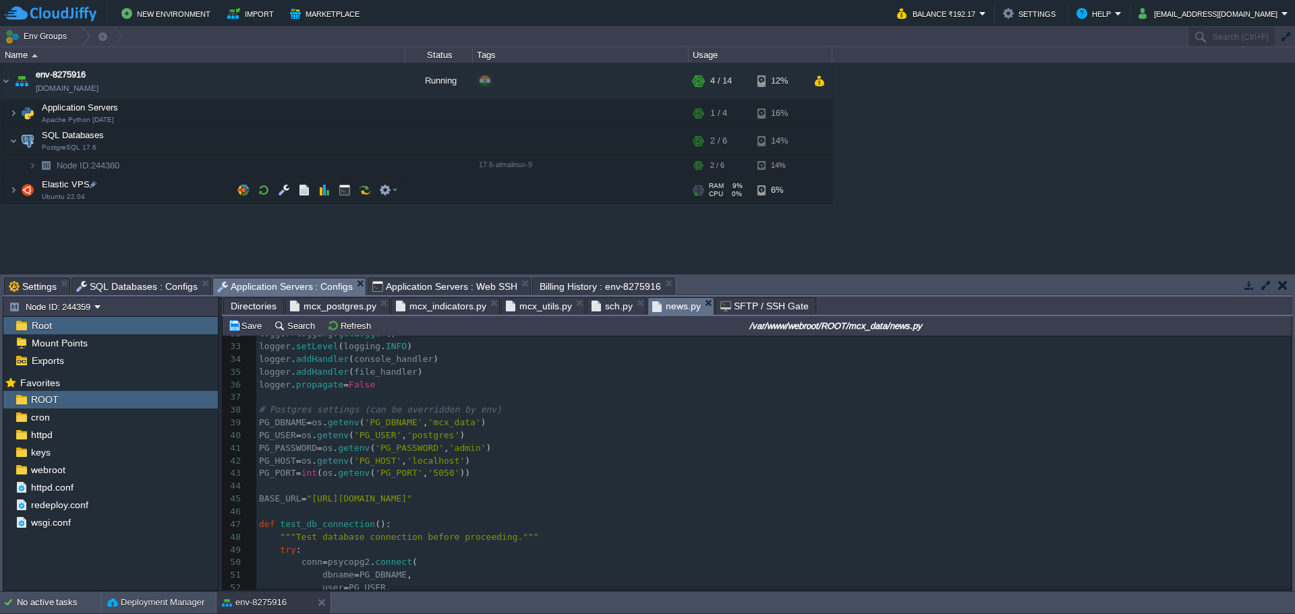
click at [330, 306] on span "mcx_postgres.py" at bounding box center [333, 306] width 86 height 16
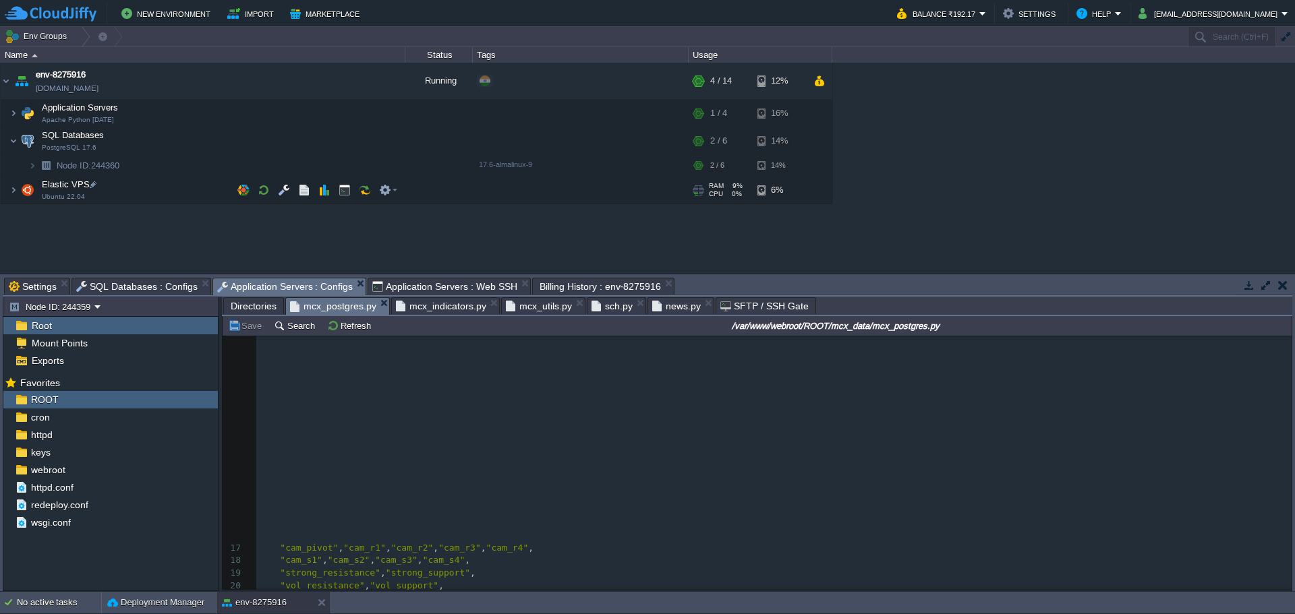
type textarea "dbname=os.getenv('PG_DBNAME', 'mcx_data'), user=os.getenv('PG_USER', 'webadmin'…"
drag, startPoint x: 469, startPoint y: 494, endPoint x: 224, endPoint y: 446, distance: 249.6
click at [664, 308] on span "news.py" at bounding box center [676, 306] width 49 height 16
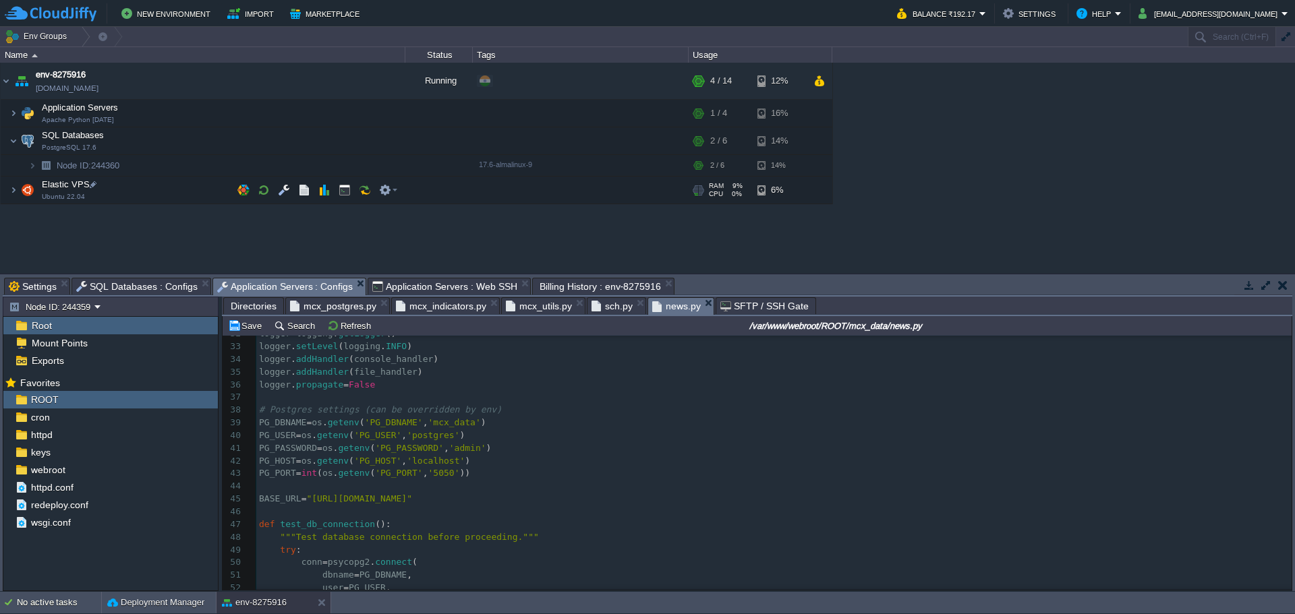
type textarea "# Set up logging with proper encoding log_formatter = logging.Formatter("%(asct…"
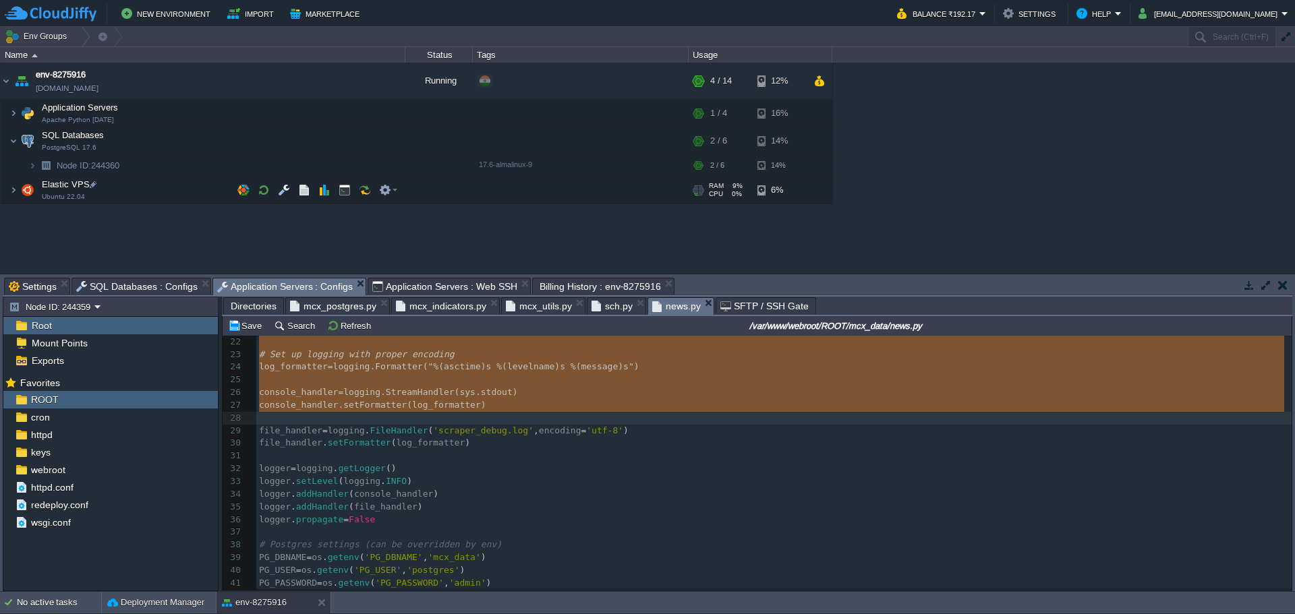
drag, startPoint x: 473, startPoint y: 474, endPoint x: 253, endPoint y: 424, distance: 226.3
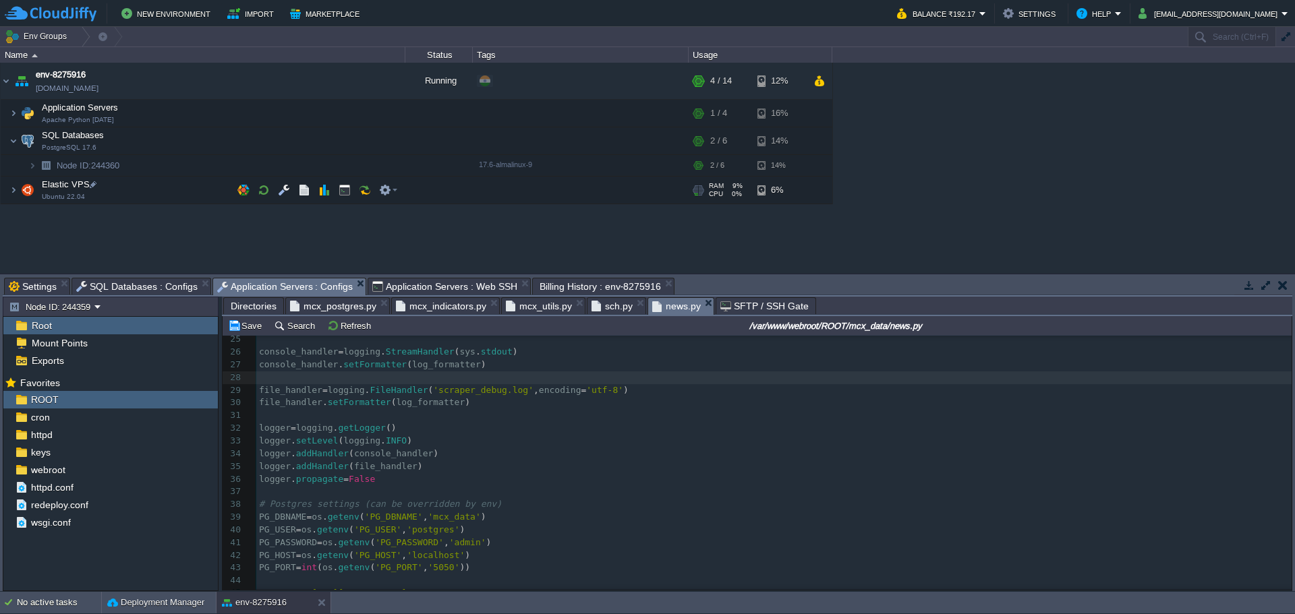
scroll to position [405, 0]
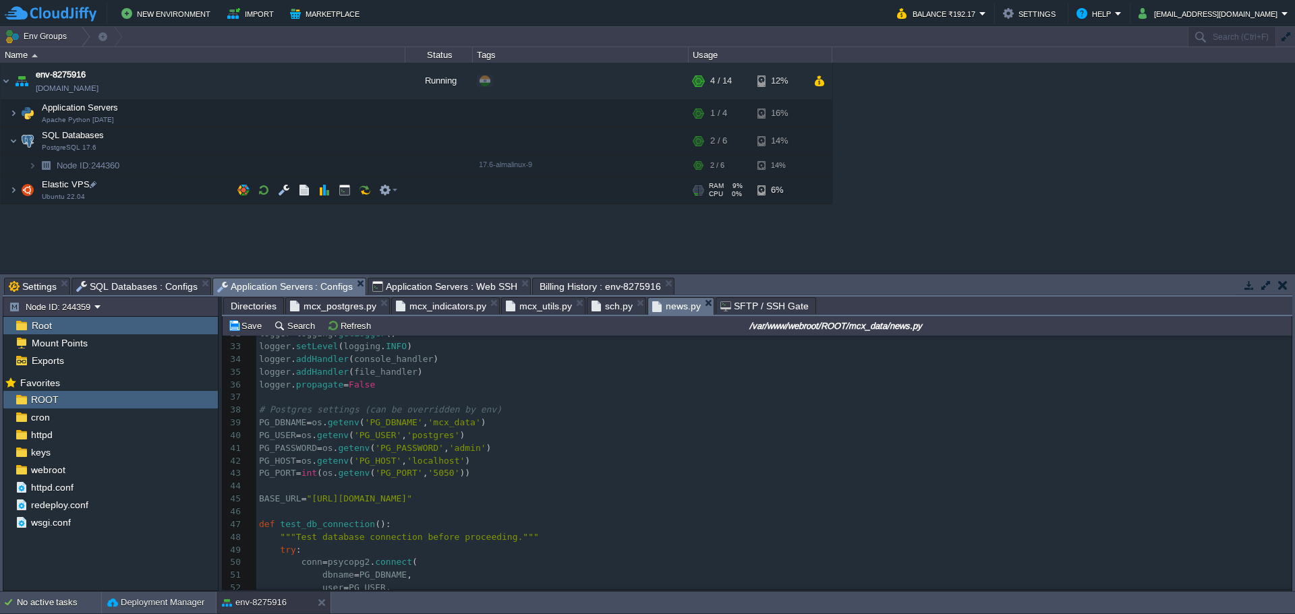
click at [326, 303] on span "mcx_postgres.py" at bounding box center [333, 306] width 86 height 16
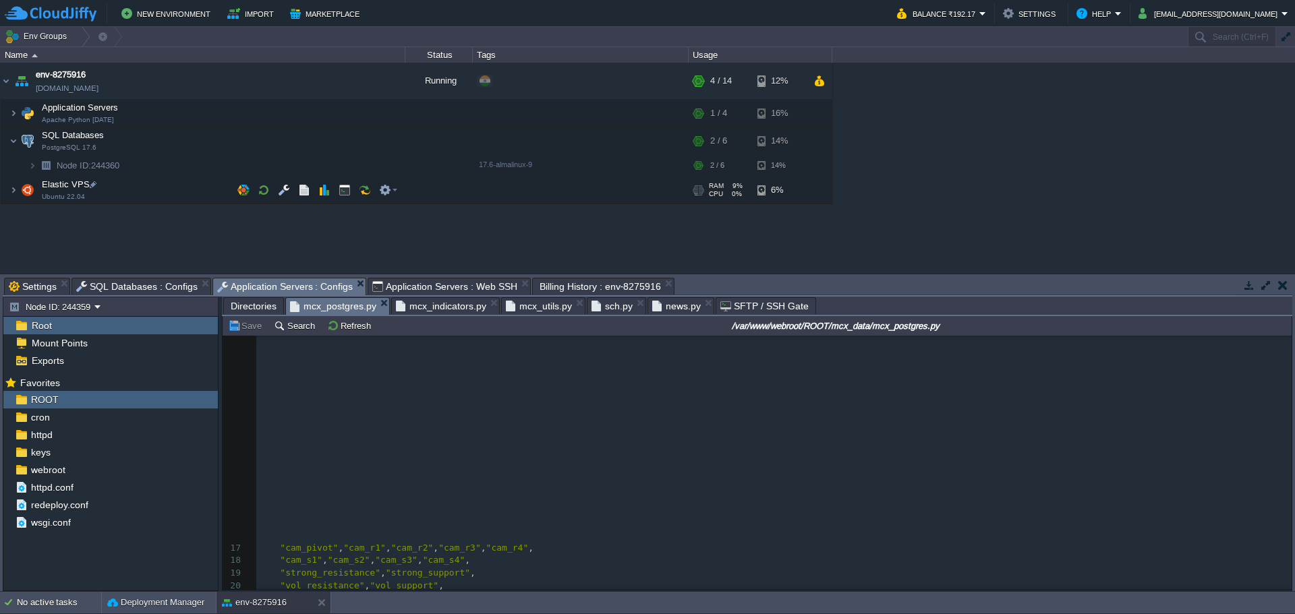
drag, startPoint x: 459, startPoint y: 442, endPoint x: 557, endPoint y: 447, distance: 97.9
click at [664, 303] on span "news.py" at bounding box center [676, 306] width 49 height 16
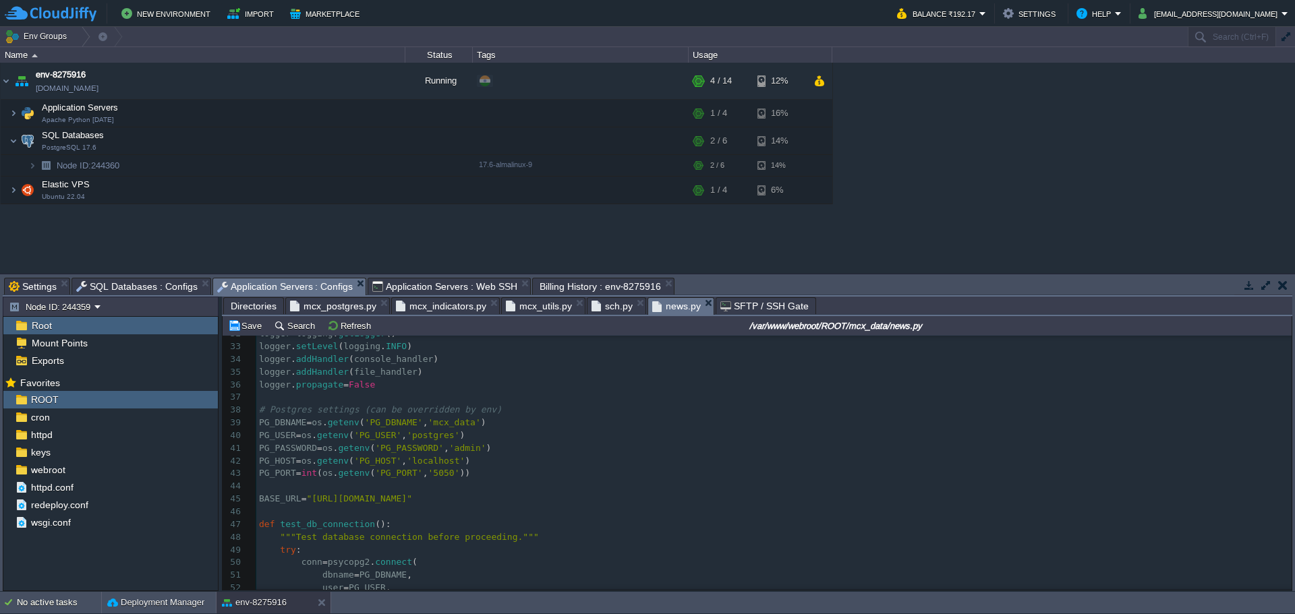
click at [430, 434] on span "'postgres'" at bounding box center [433, 435] width 53 height 10
type textarea "postgres"
click at [461, 447] on span "'admin'" at bounding box center [467, 448] width 37 height 10
type textarea "admin"
click at [425, 463] on div "xxxxxxxxxx ​ 22 ​ 23 # Set up logging with proper encoding 24 log_formatter = l…" at bounding box center [773, 461] width 1035 height 521
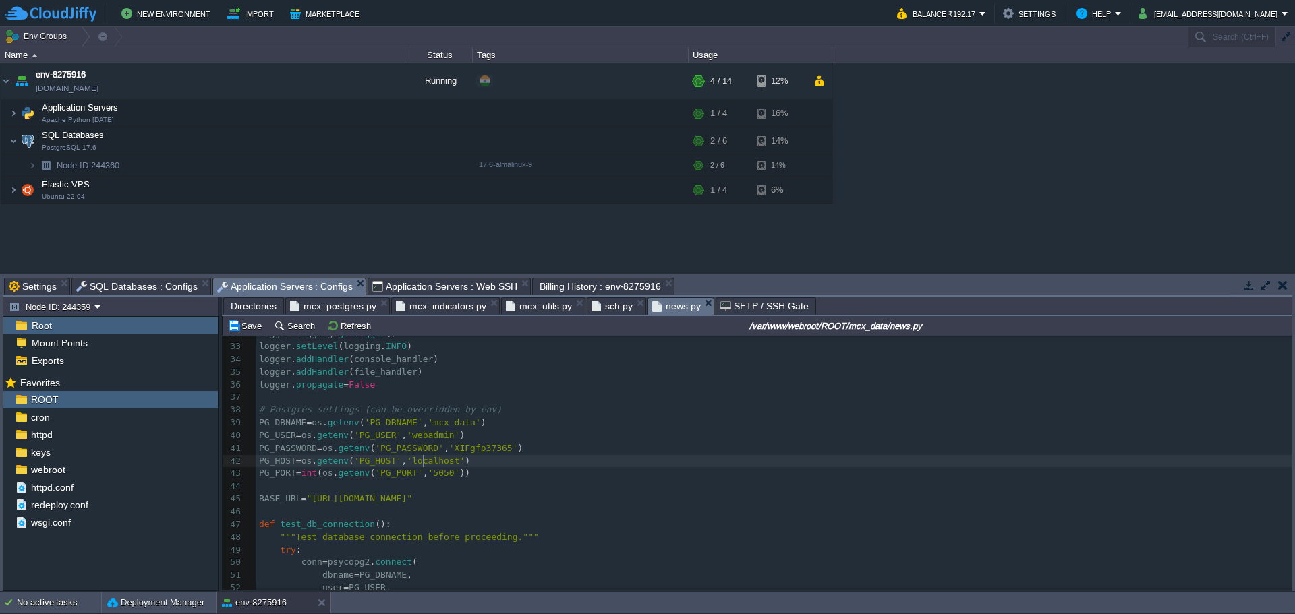
type textarea "localhost"
click at [332, 308] on span "mcx_postgres.py" at bounding box center [333, 306] width 86 height 16
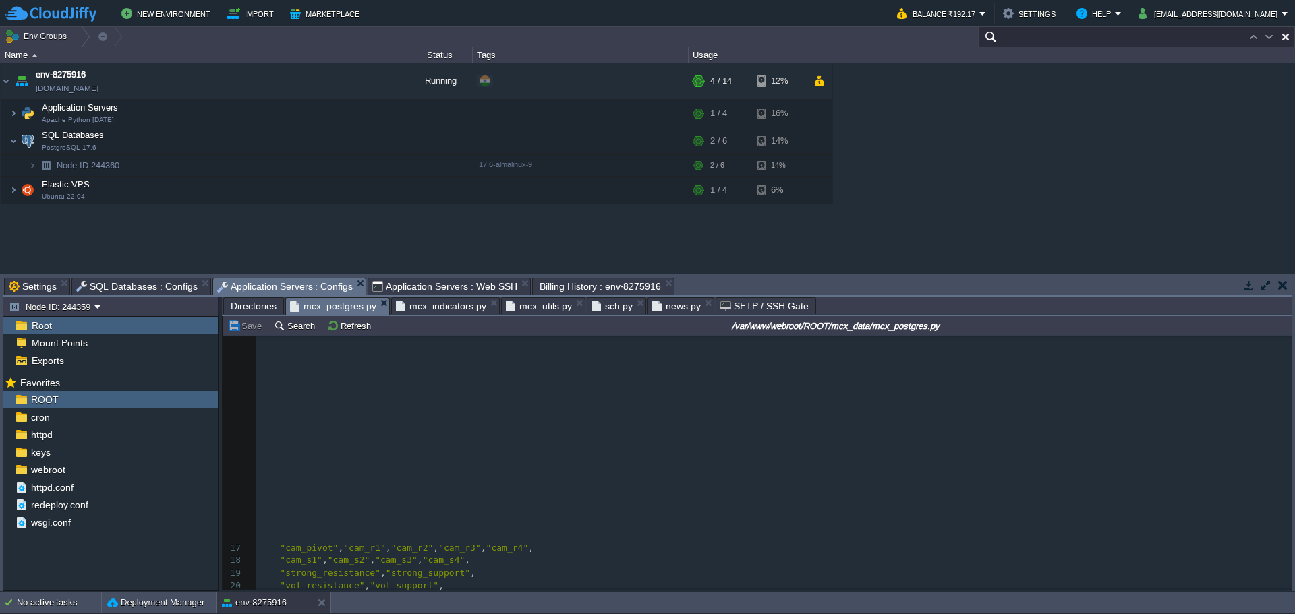
paste input "[URL][DOMAIN_NAME]"
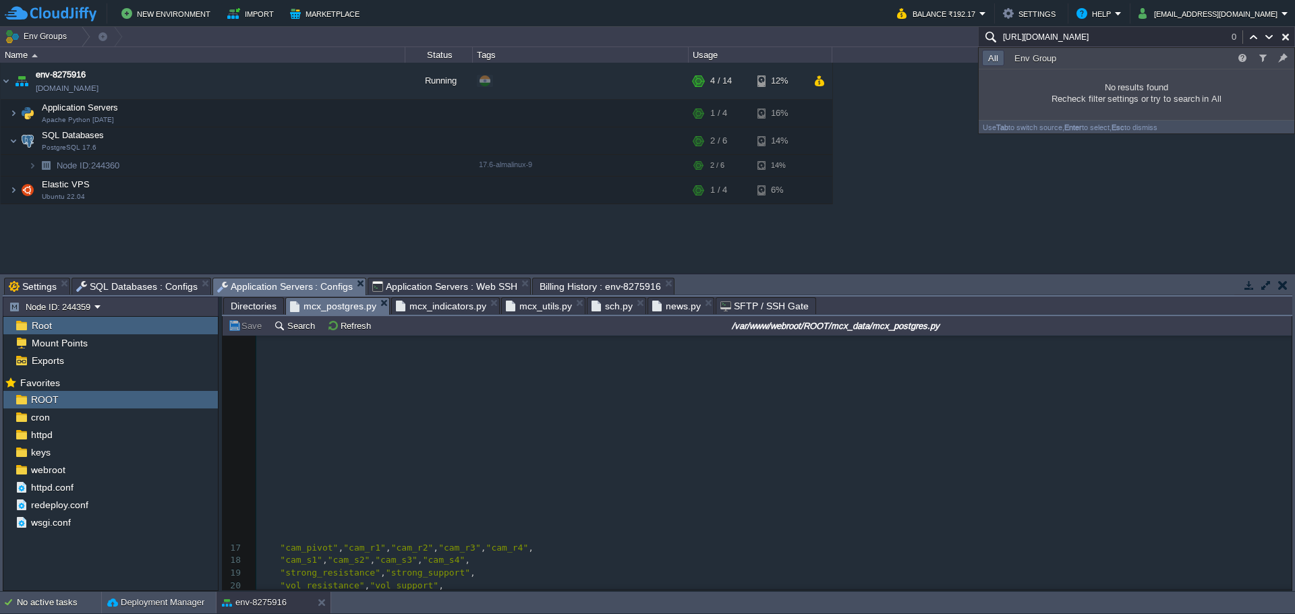
click at [678, 308] on span "news.py" at bounding box center [676, 306] width 49 height 16
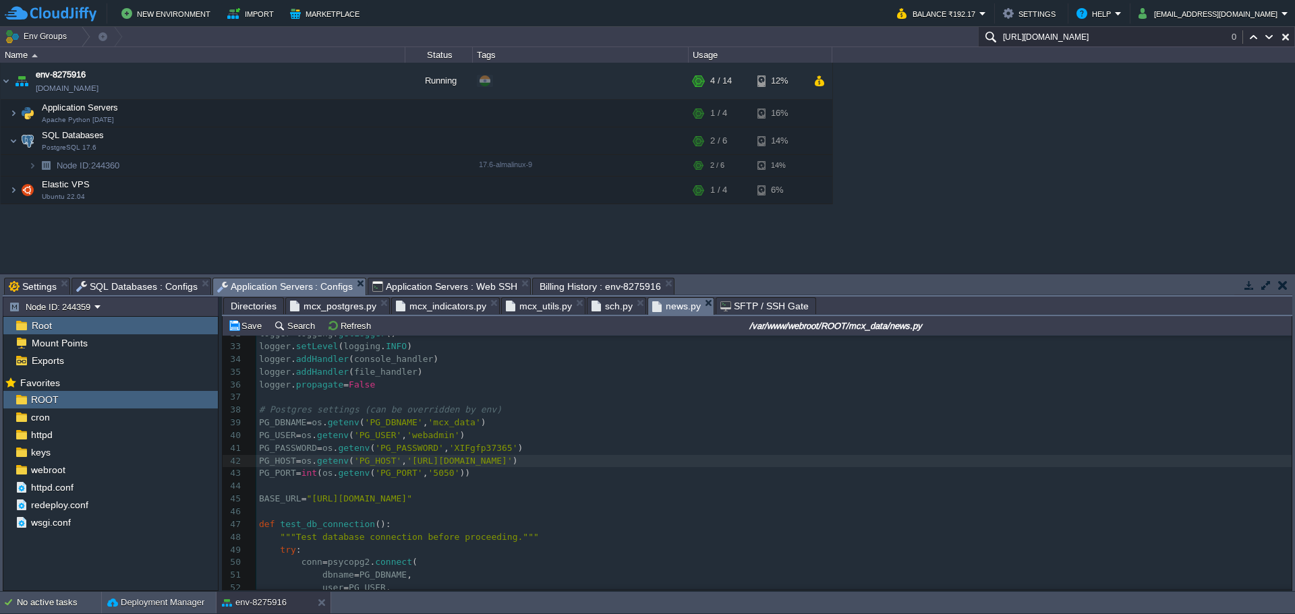
type input "[URL][DOMAIN_NAME]"
click at [440, 475] on div "xxxxxxxxxx ​ 22 ​ 23 # Set up logging with proper encoding 24 log_formatter = l…" at bounding box center [773, 461] width 1035 height 521
type textarea "5432"
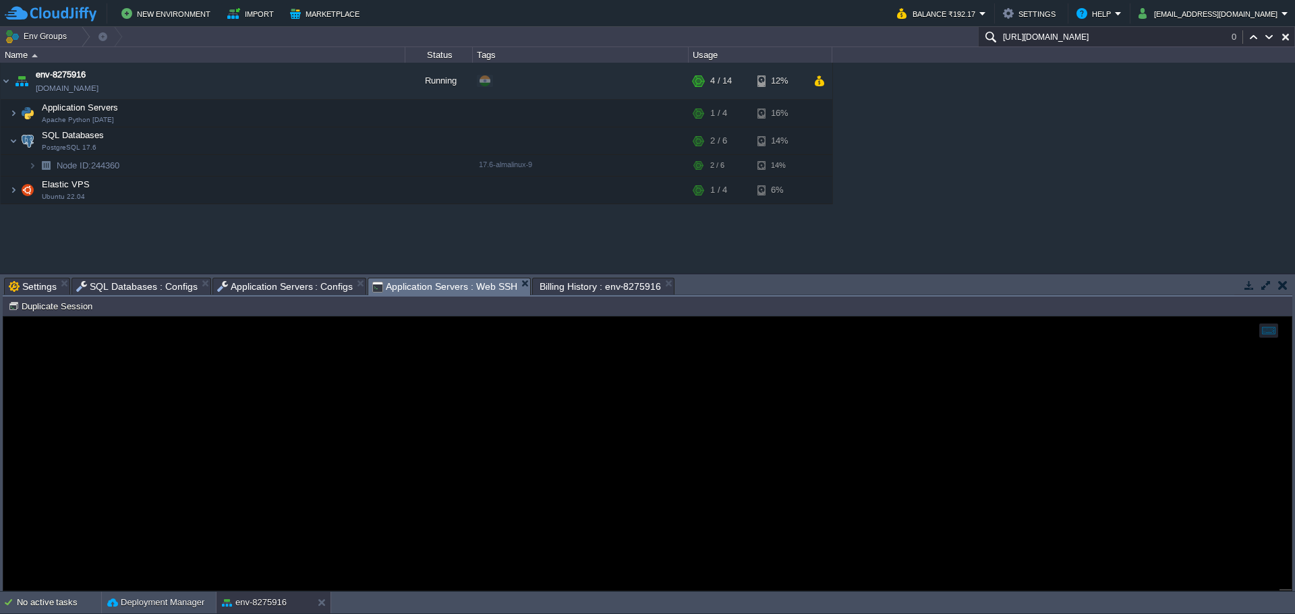
click at [427, 286] on span "Application Servers : Web SSH" at bounding box center [444, 287] width 145 height 17
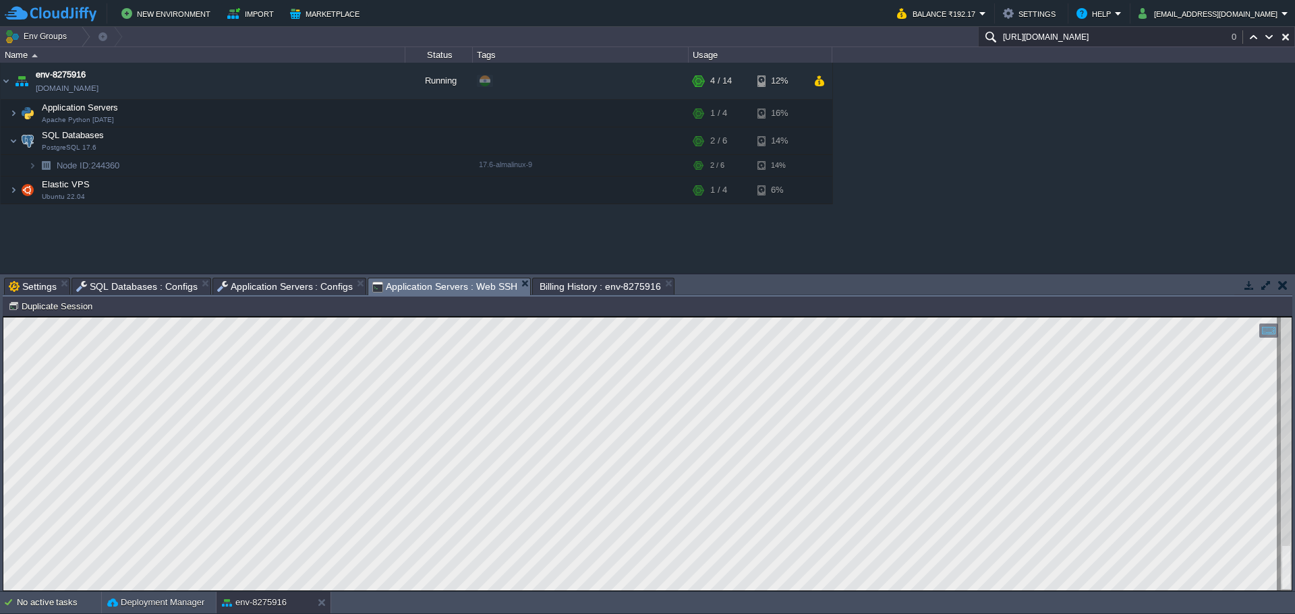
click at [268, 288] on span "Application Servers : Configs" at bounding box center [285, 287] width 136 height 16
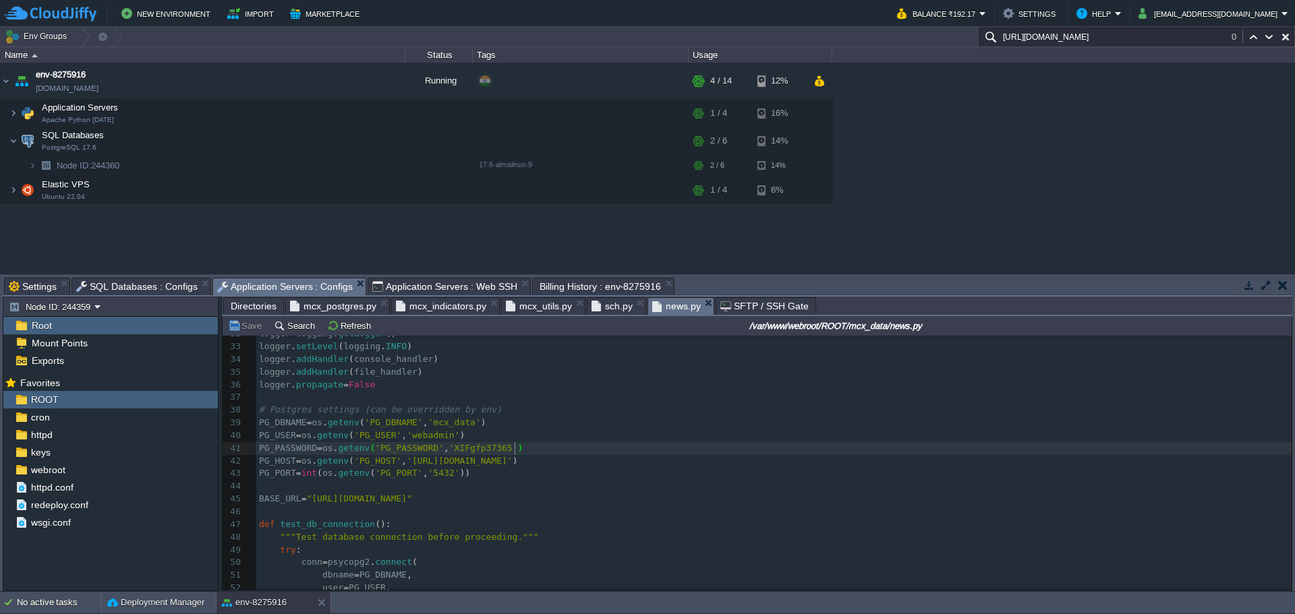
click at [325, 307] on span "mcx_postgres.py" at bounding box center [333, 306] width 86 height 16
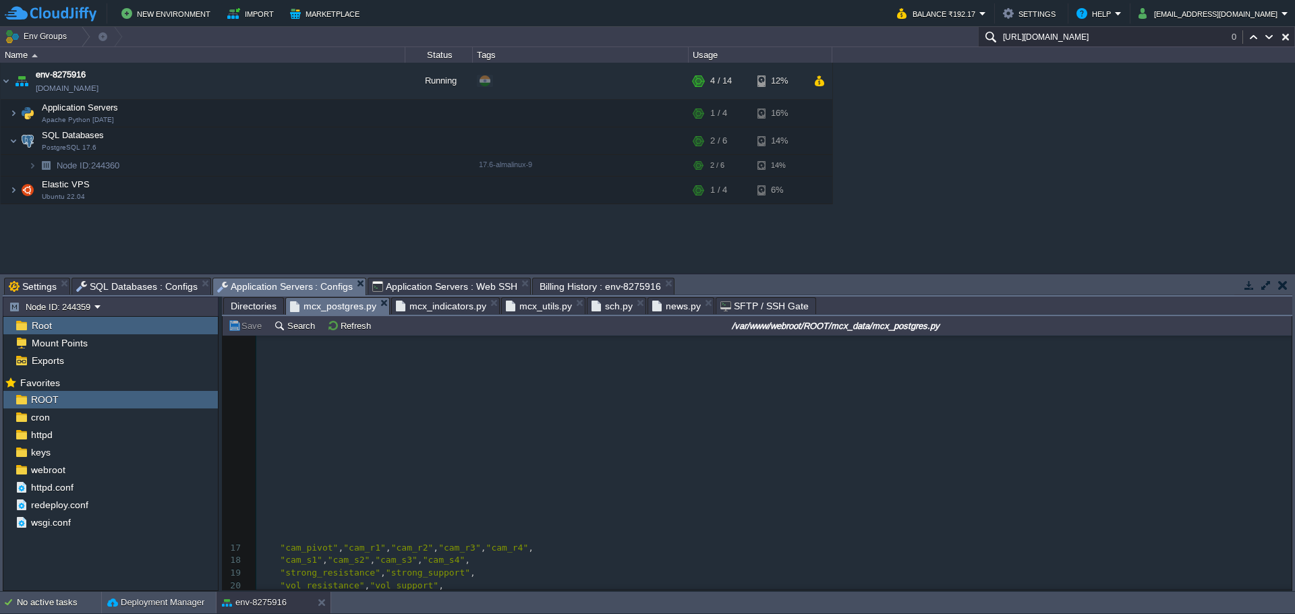
click at [664, 307] on span "news.py" at bounding box center [676, 306] width 49 height 16
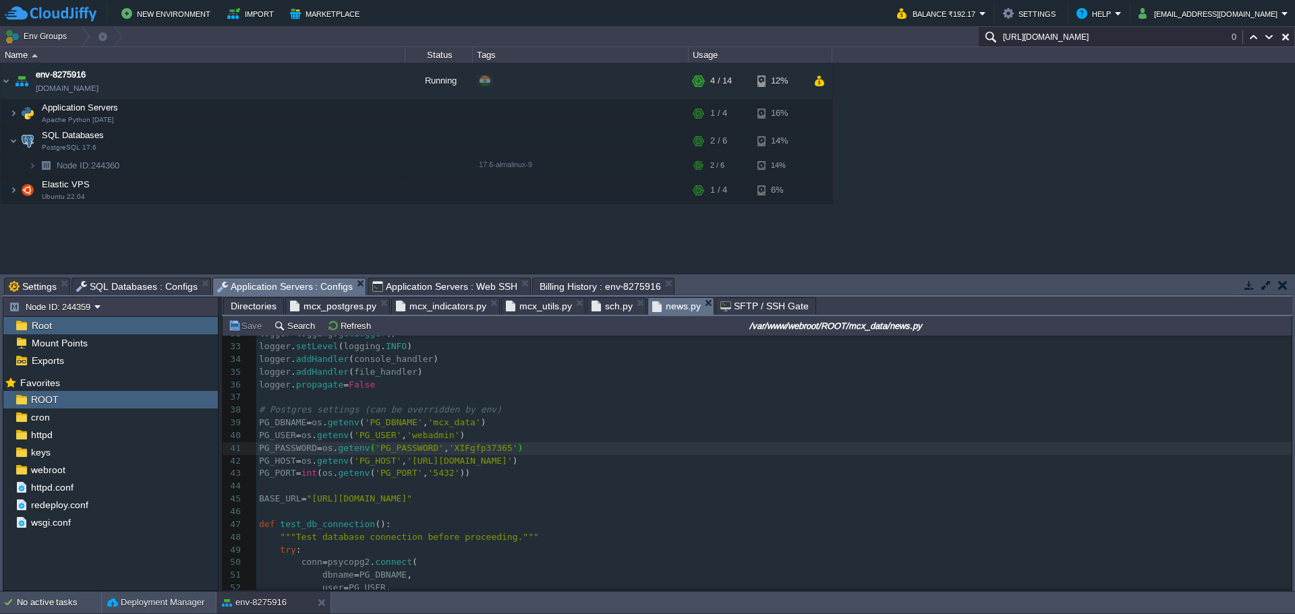
drag, startPoint x: 456, startPoint y: 463, endPoint x: 632, endPoint y: 479, distance: 176.7
click at [456, 463] on span "'[URL][DOMAIN_NAME]'" at bounding box center [460, 461] width 106 height 10
type textarea "https://"
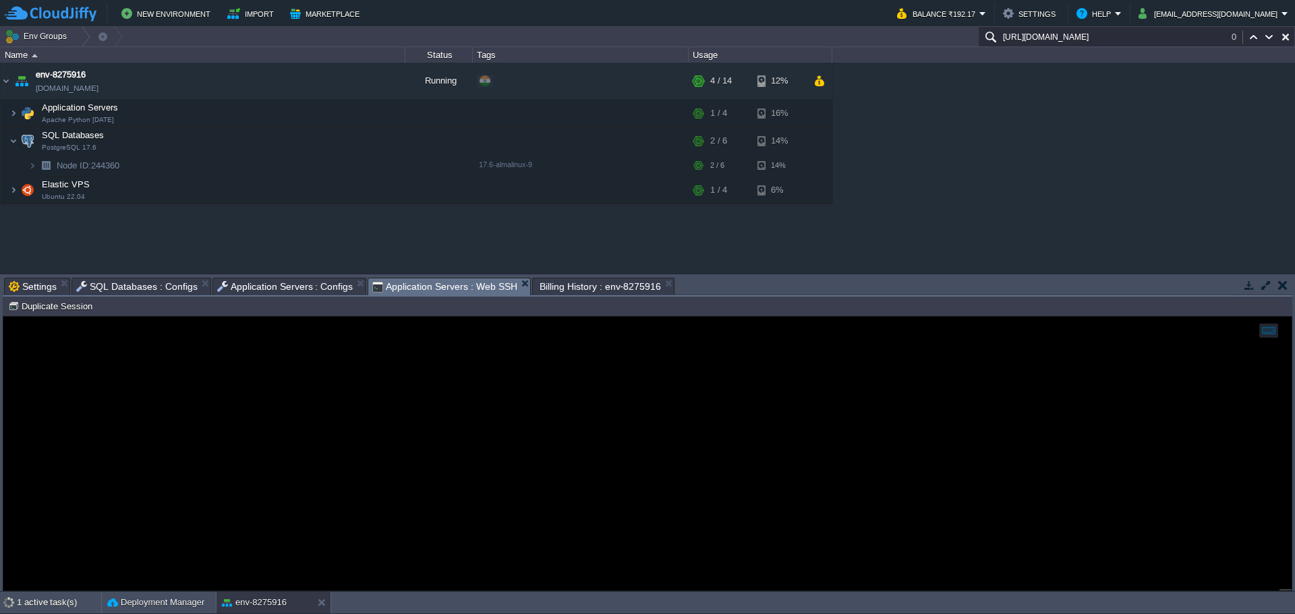
click at [422, 288] on span "Application Servers : Web SSH" at bounding box center [444, 287] width 145 height 17
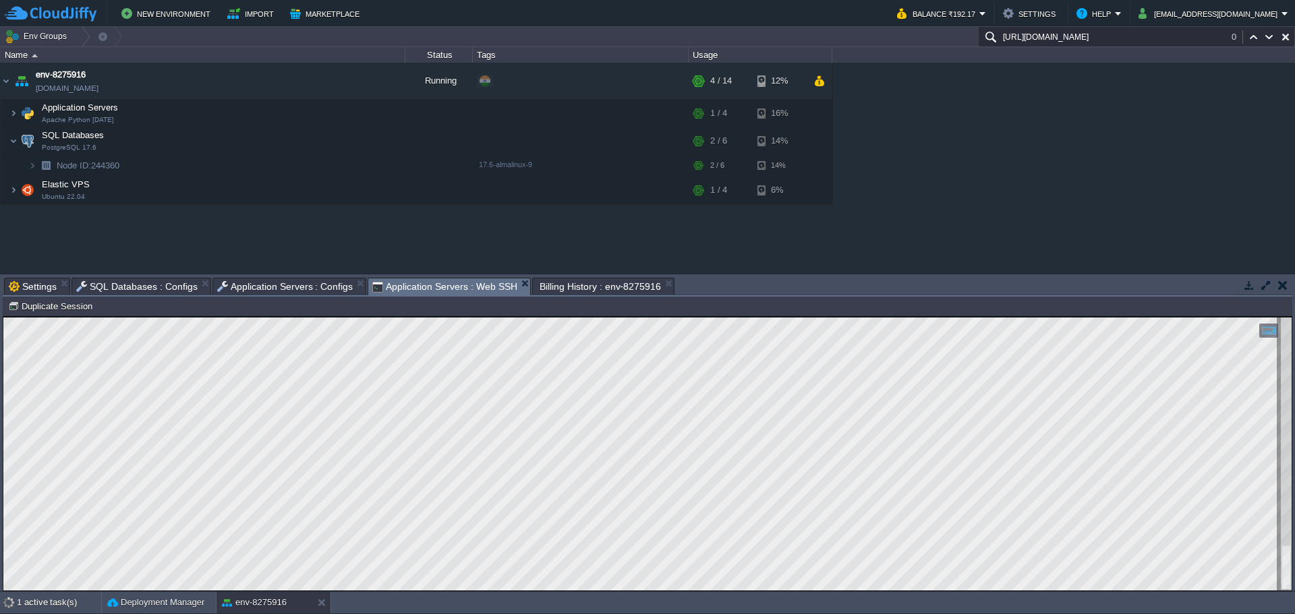
click at [277, 287] on span "Application Servers : Configs" at bounding box center [285, 287] width 136 height 16
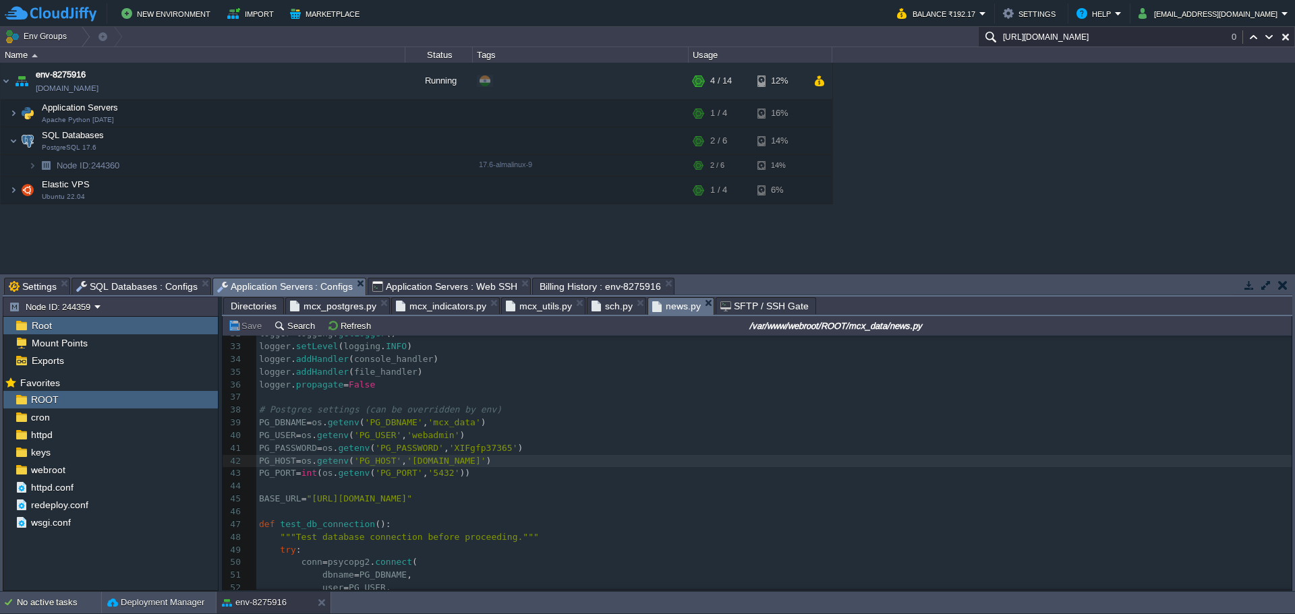
click at [411, 290] on span "Application Servers : Web SSH" at bounding box center [444, 287] width 145 height 16
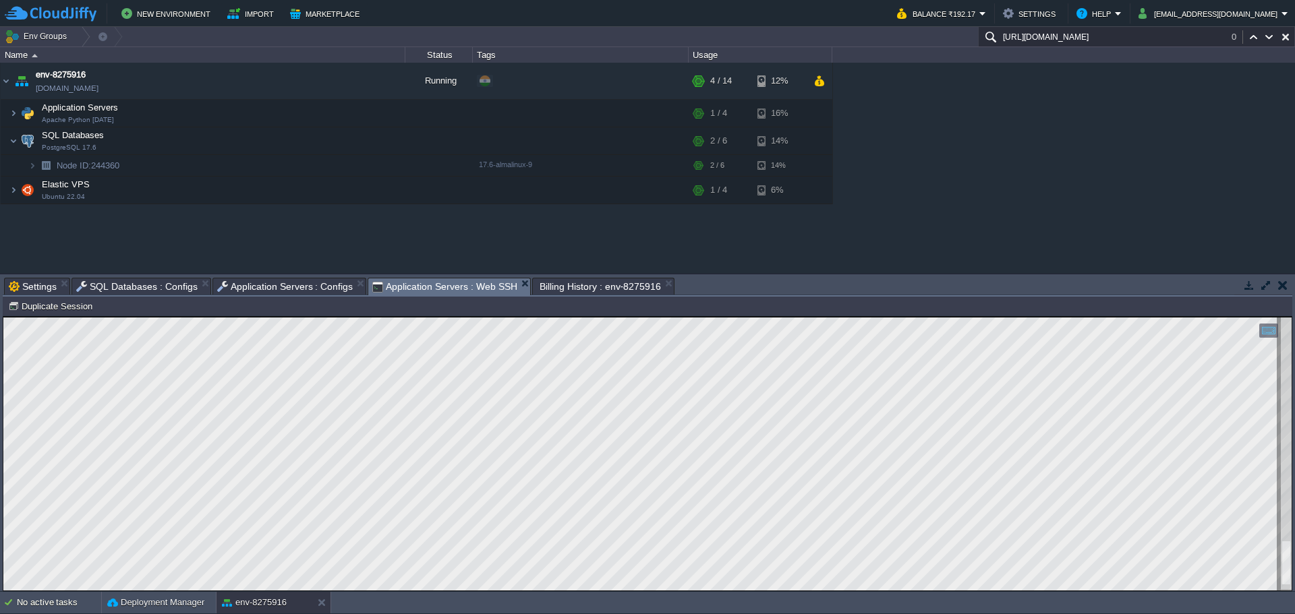
click at [274, 317] on html "Copy: Ctrl + Shift + C Paste: Ctrl + V Settings: Ctrl + Shift + Alt 0" at bounding box center [647, 317] width 1288 height 0
click at [261, 289] on span "Application Servers : Configs" at bounding box center [285, 287] width 136 height 16
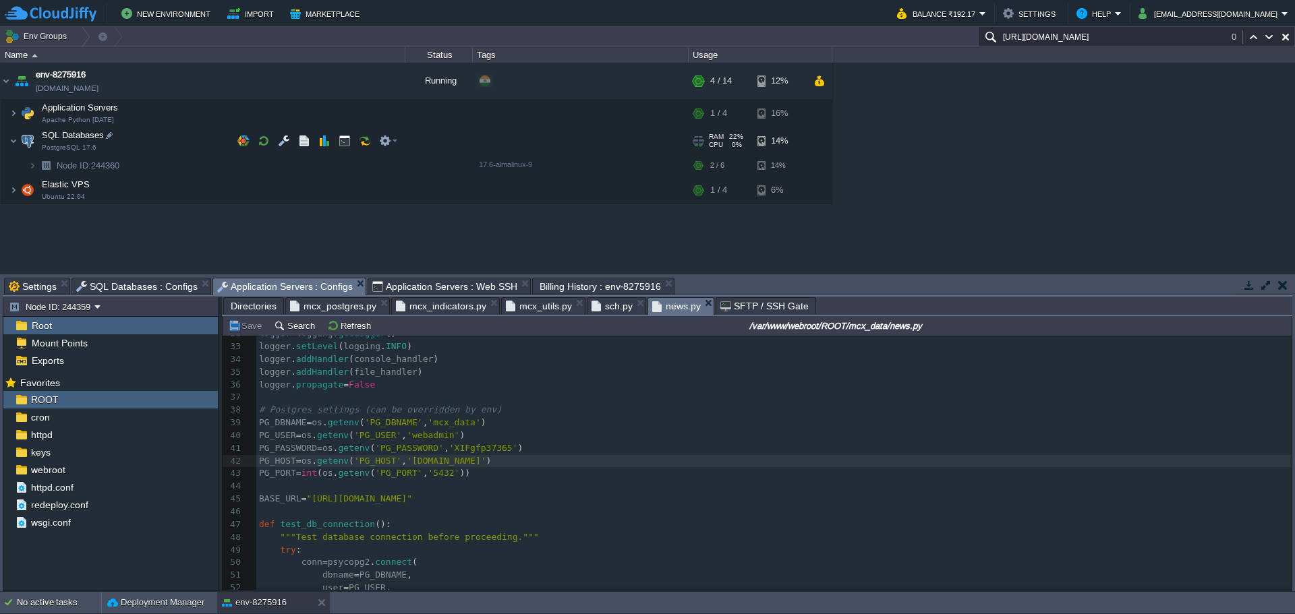
click at [596, 308] on span "sch.py" at bounding box center [611, 306] width 41 height 16
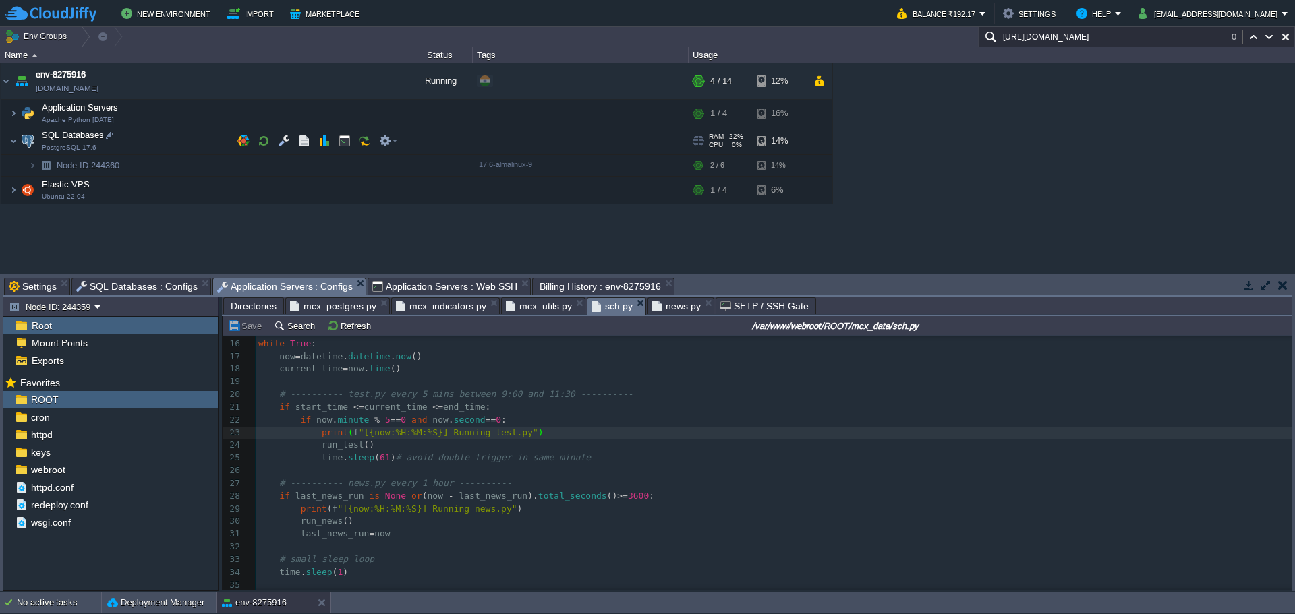
type textarea "import os import time import datetime def run_test(): os.system("python test.py…"
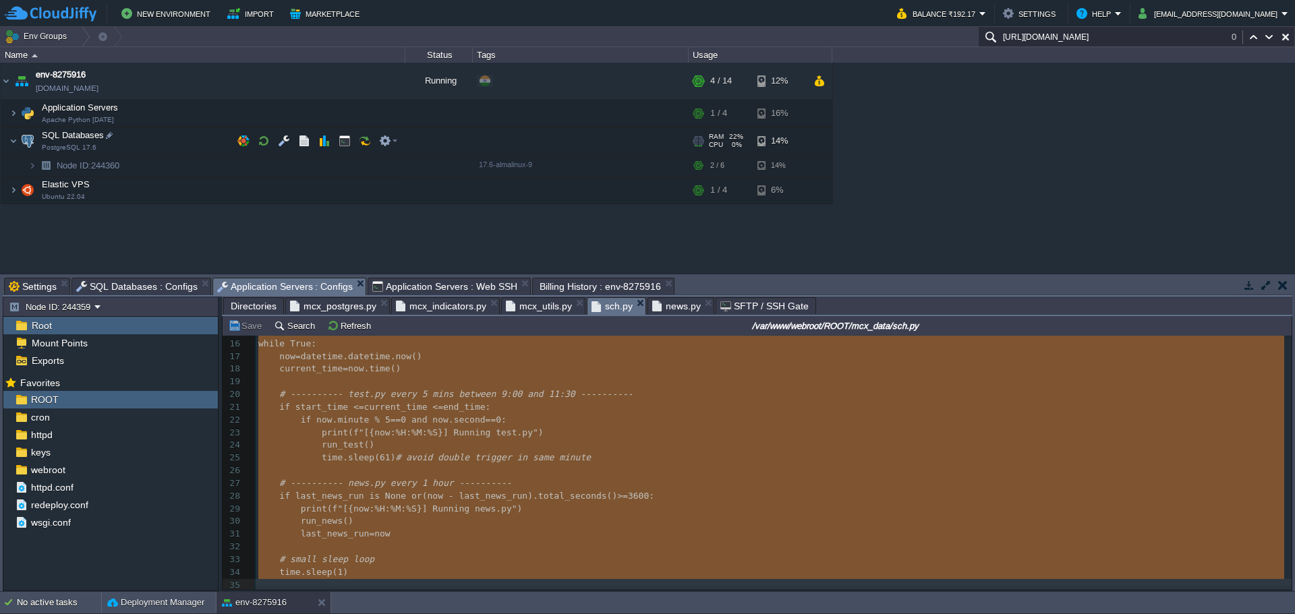
scroll to position [0, 0]
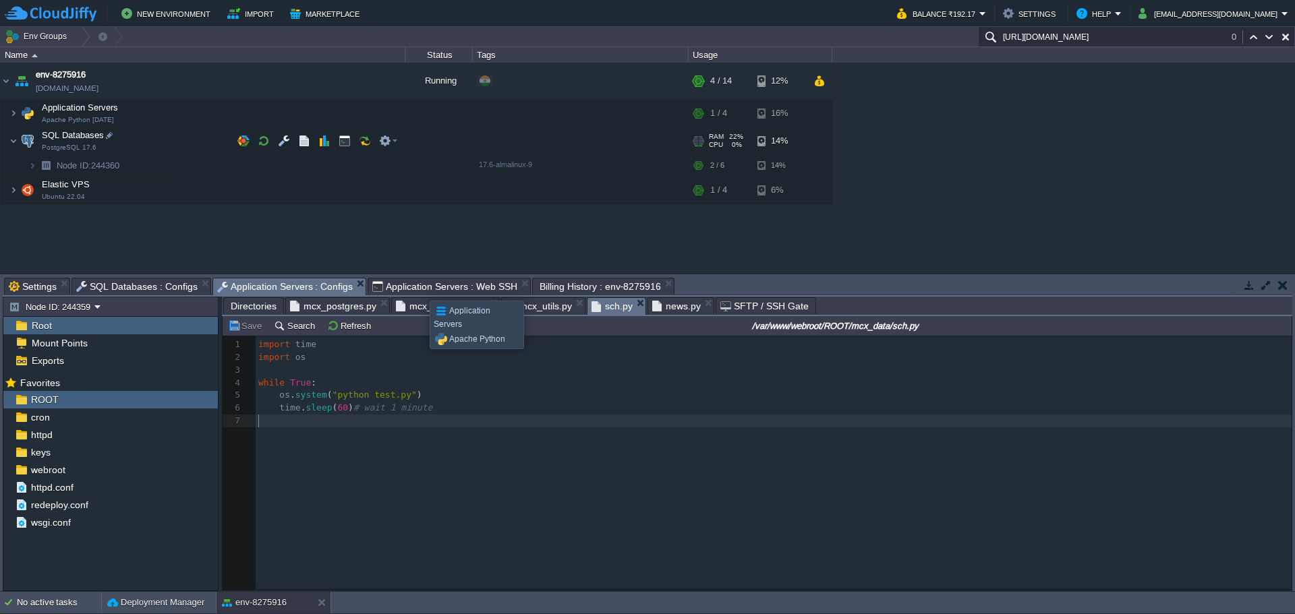
click at [419, 289] on span "Application Servers : Web SSH" at bounding box center [444, 287] width 145 height 16
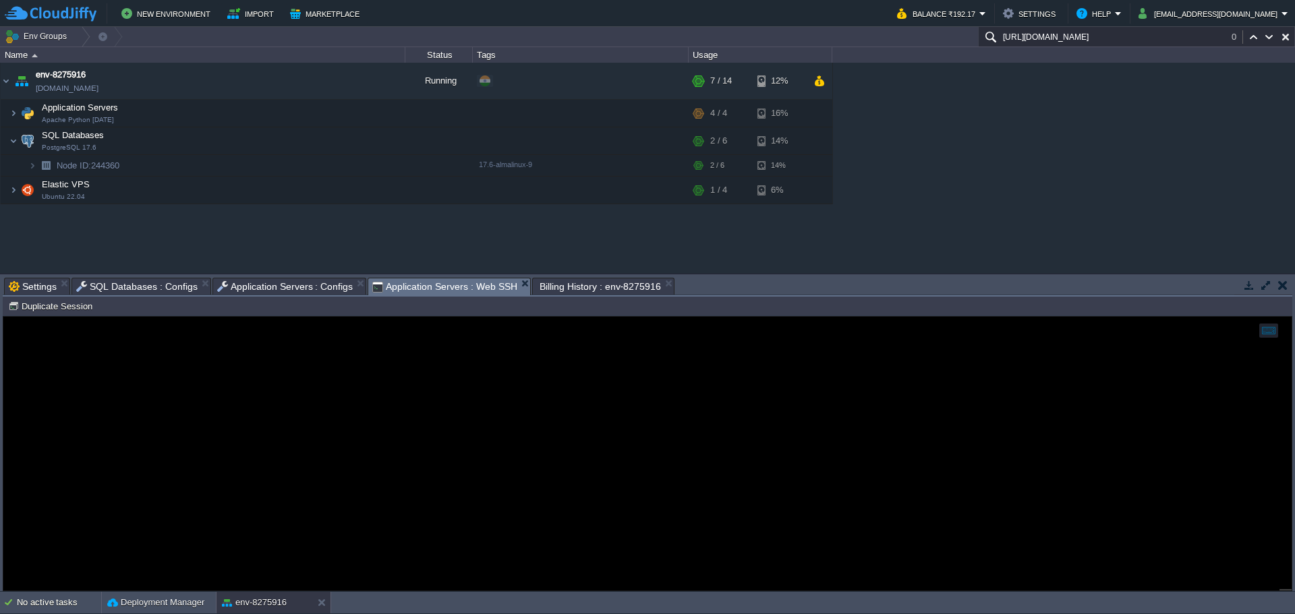
click at [266, 290] on span "Application Servers : Configs" at bounding box center [285, 287] width 136 height 16
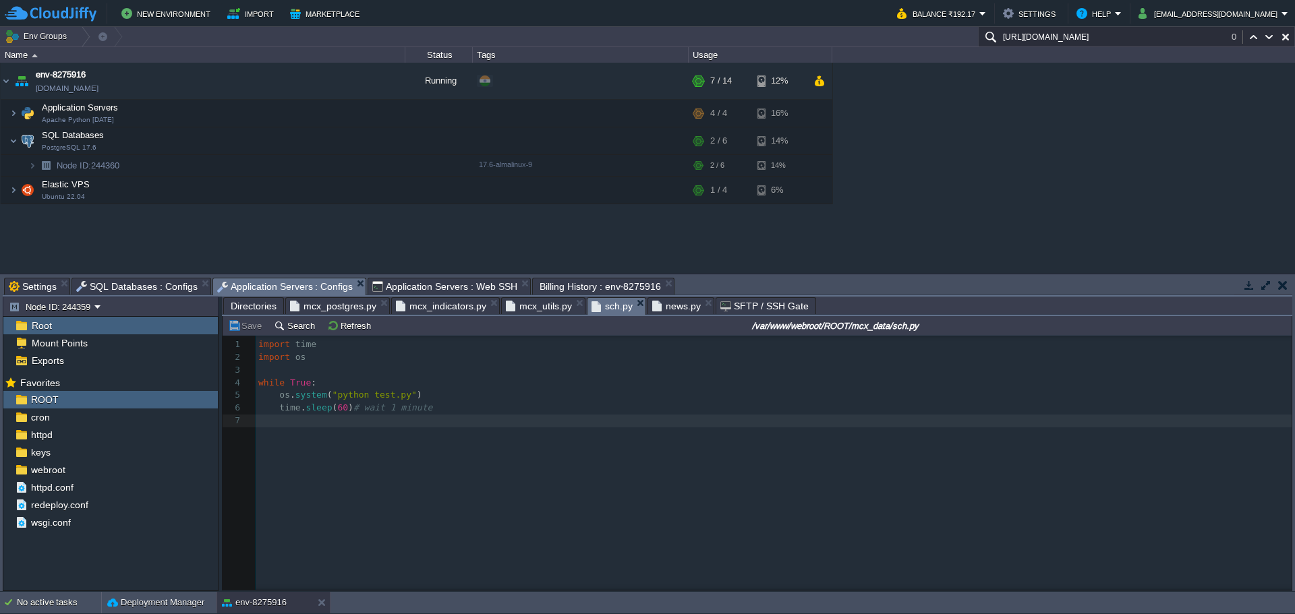
click at [664, 309] on span "news.py" at bounding box center [676, 306] width 49 height 16
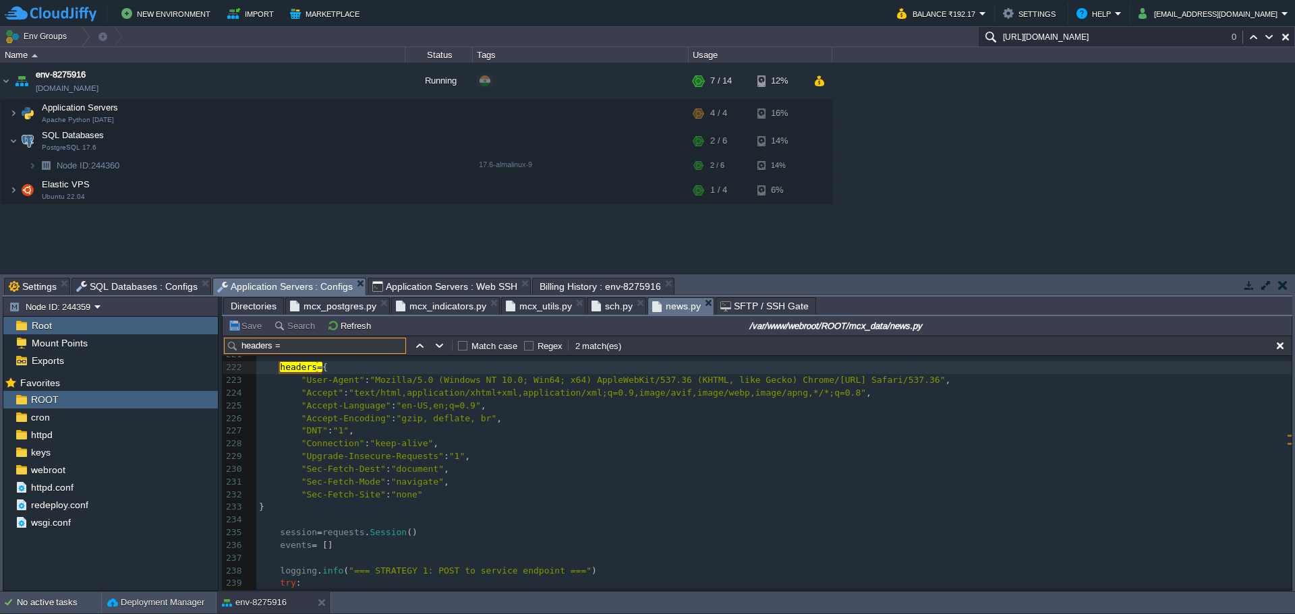
scroll to position [2772, 0]
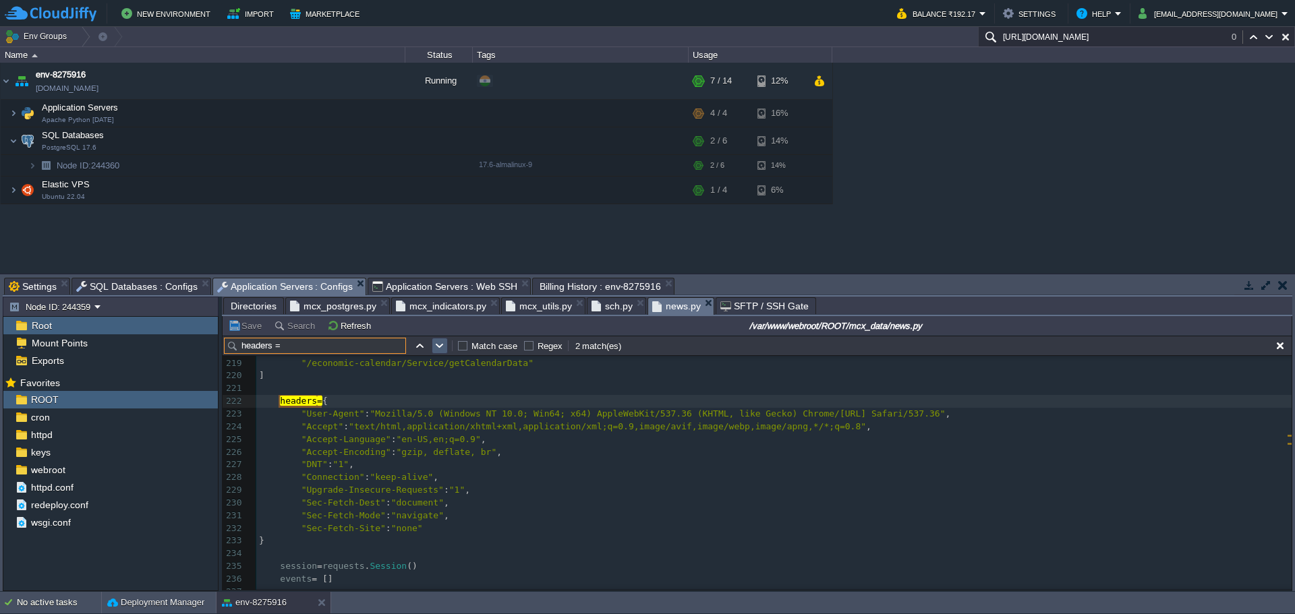
type input "headers ="
click at [443, 350] on button "button" at bounding box center [440, 346] width 12 height 12
type textarea "headers ="
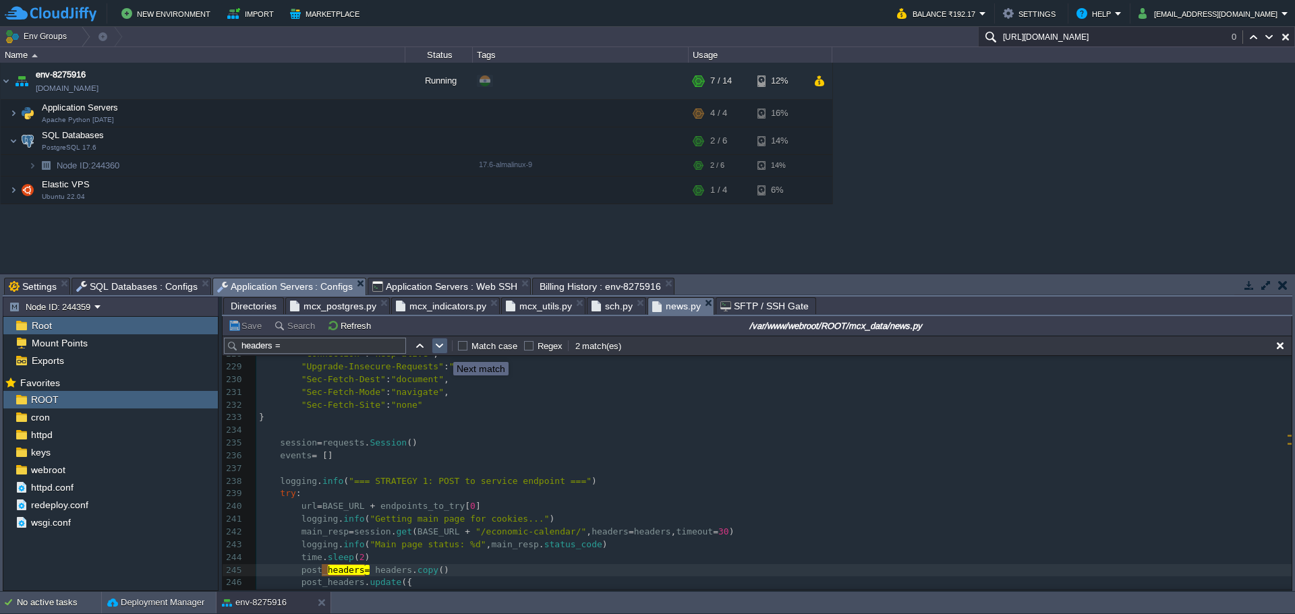
click at [443, 350] on button "button" at bounding box center [440, 346] width 12 height 12
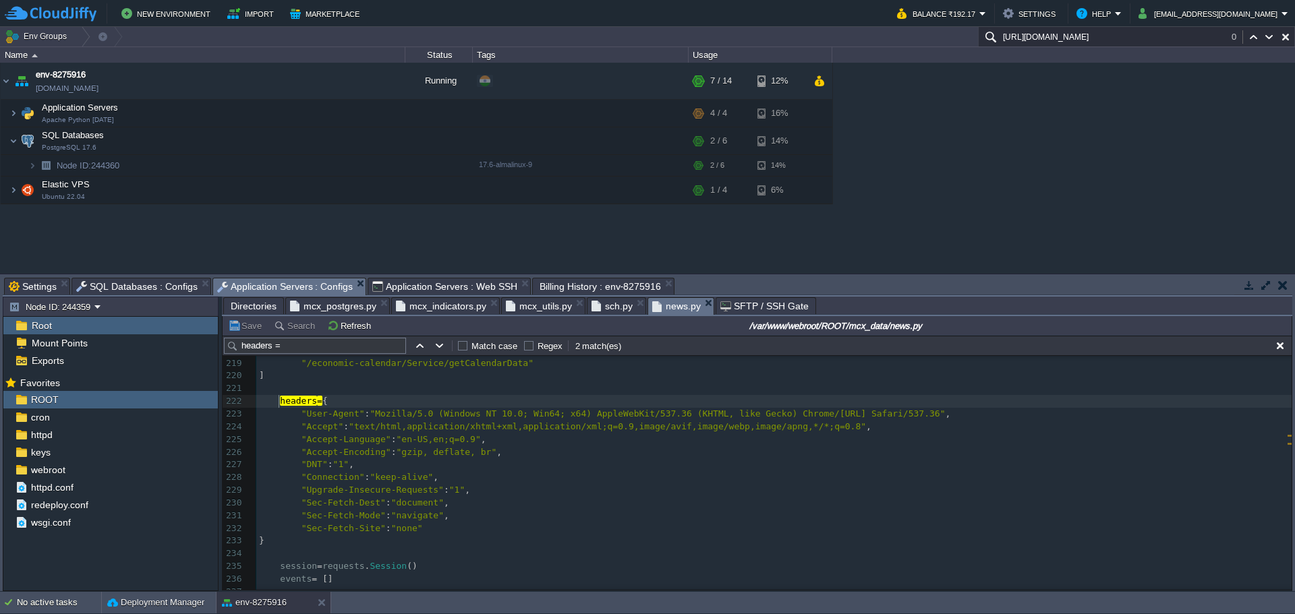
type textarea "headers = { "User-Agent": "Mozilla/5.0 (Windows NT 10.0; Win64; x64) AppleWebKi…"
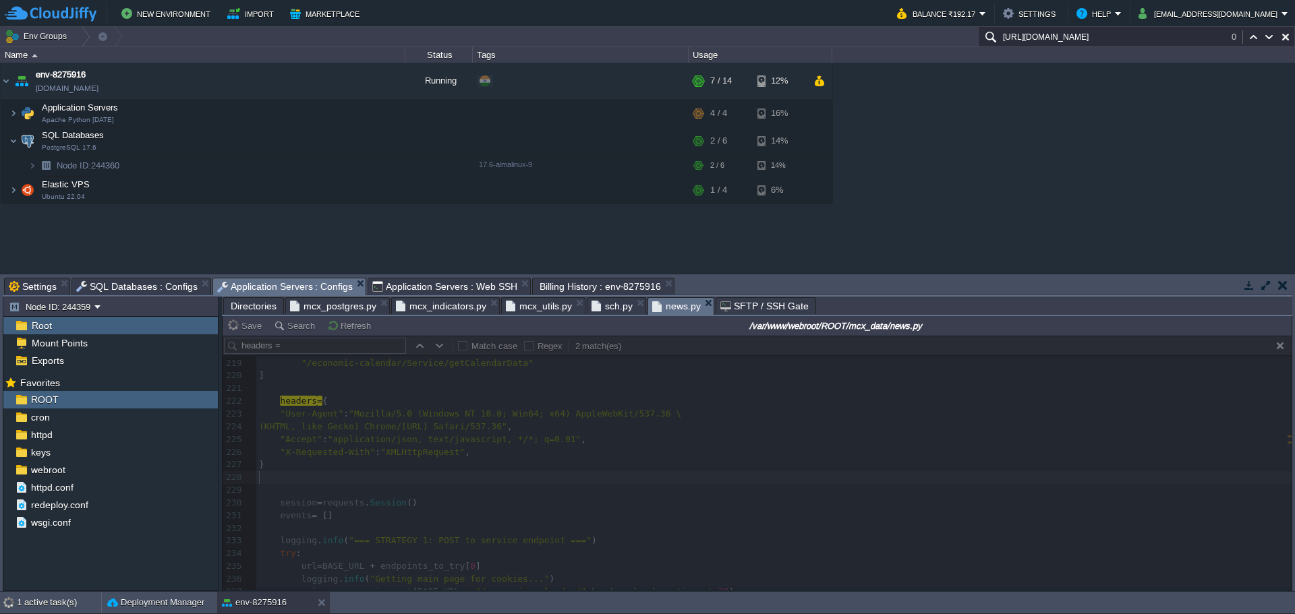
click at [415, 286] on span "Application Servers : Web SSH" at bounding box center [444, 287] width 145 height 16
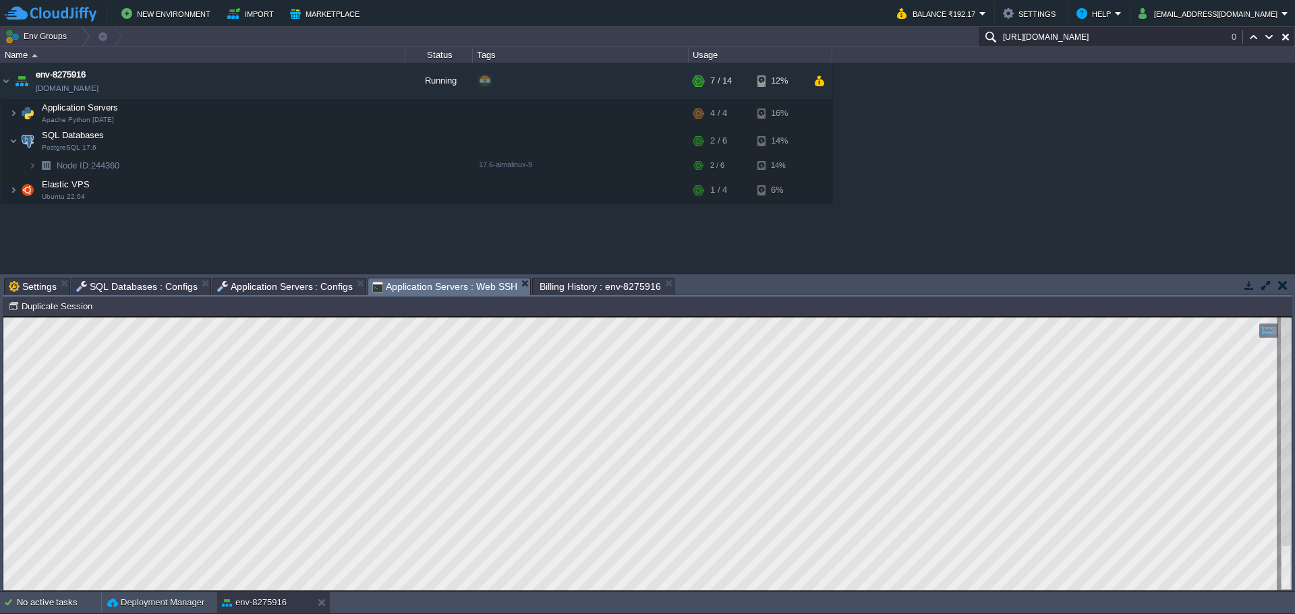
click at [272, 280] on span "Application Servers : Configs" at bounding box center [285, 287] width 136 height 16
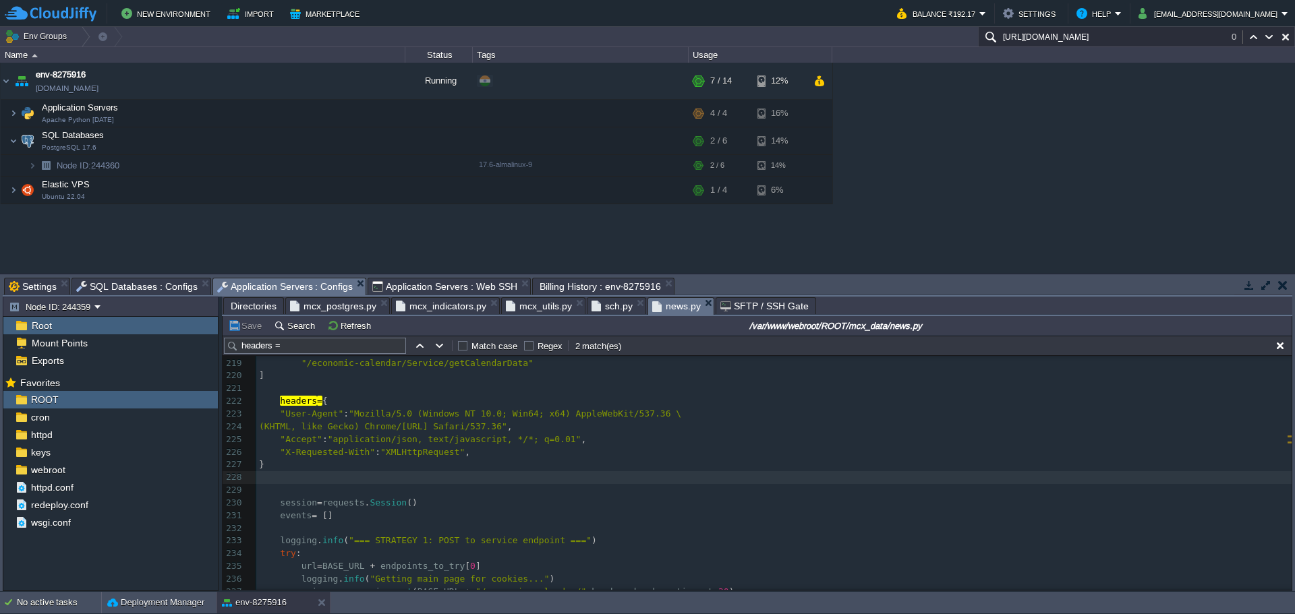
click at [605, 308] on span "sch.py" at bounding box center [611, 306] width 41 height 16
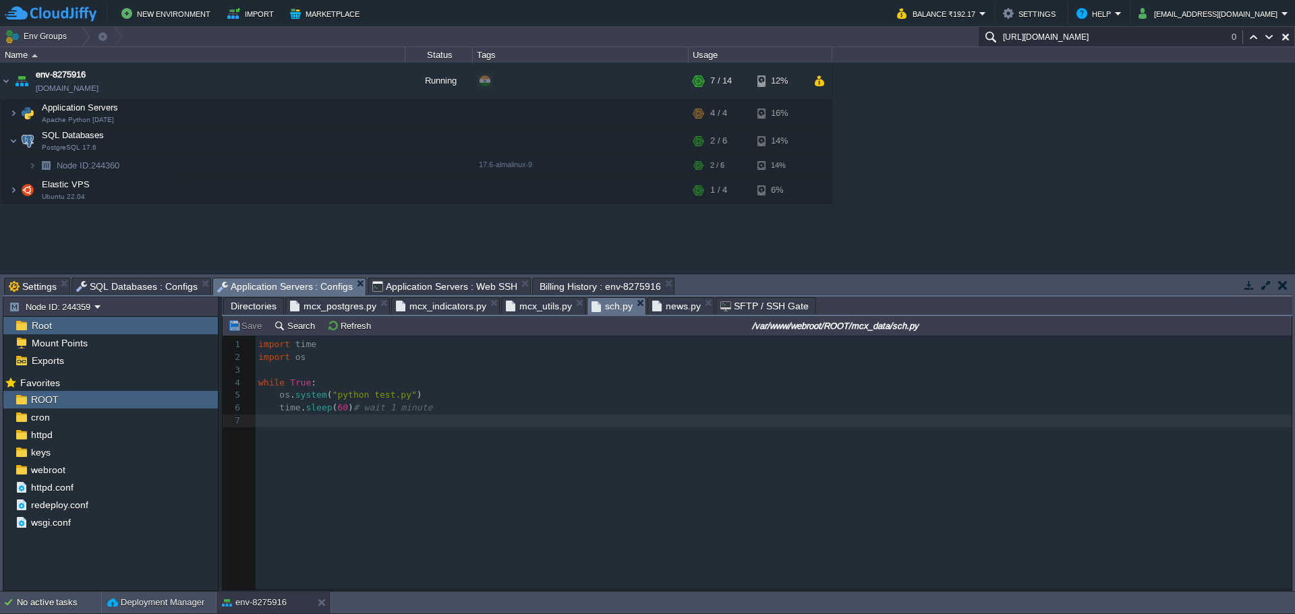
click at [705, 476] on div "xxxxxxxxxx 32 7 1 import time 2 import os 3 ​ 4 while True : 5 os . system ( "p…" at bounding box center [767, 473] width 1089 height 274
type textarea "import os import time import datetime def run_test(): os.system("python test.py…"
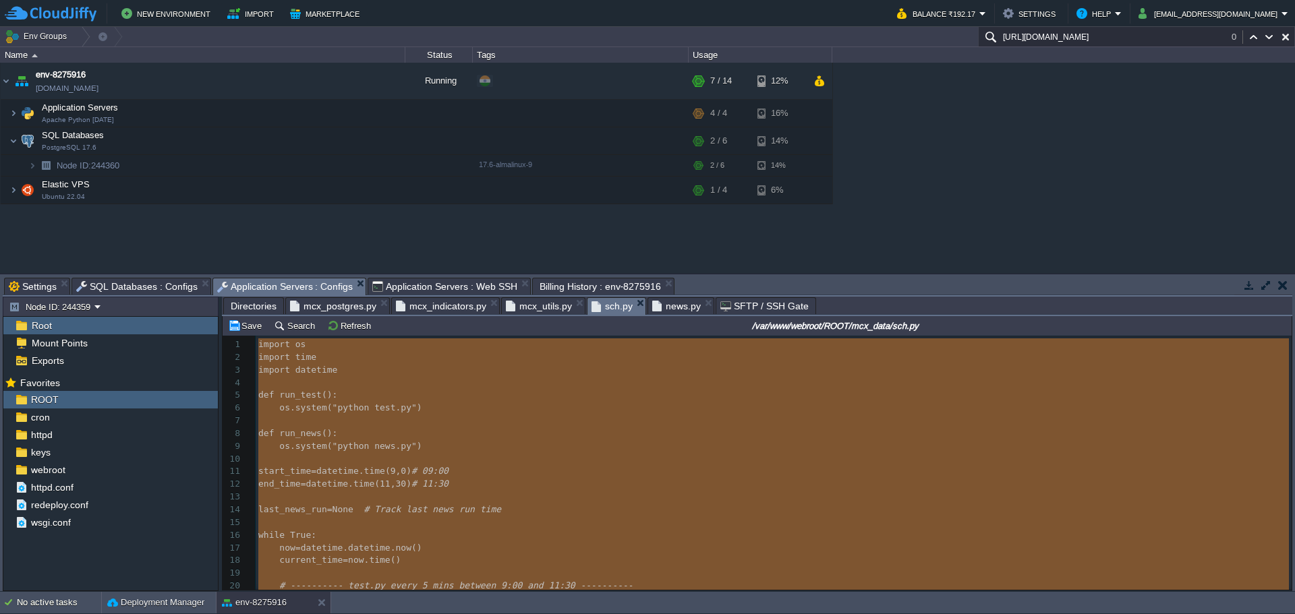
scroll to position [3, 0]
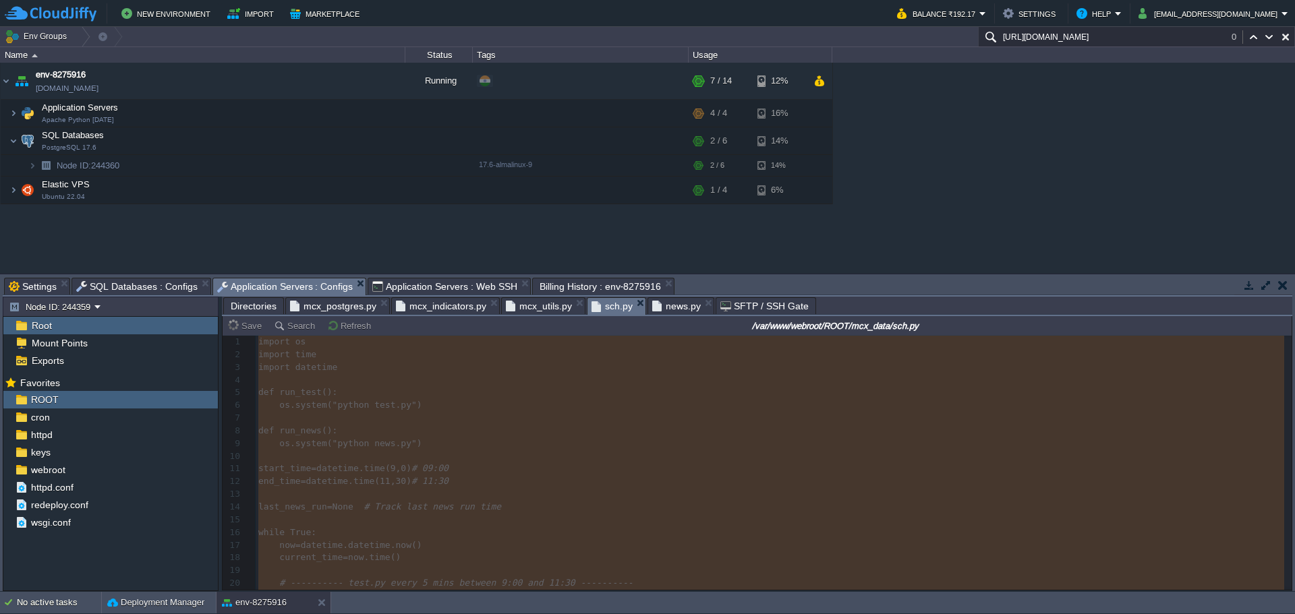
click at [424, 288] on span "Application Servers : Web SSH" at bounding box center [444, 287] width 145 height 16
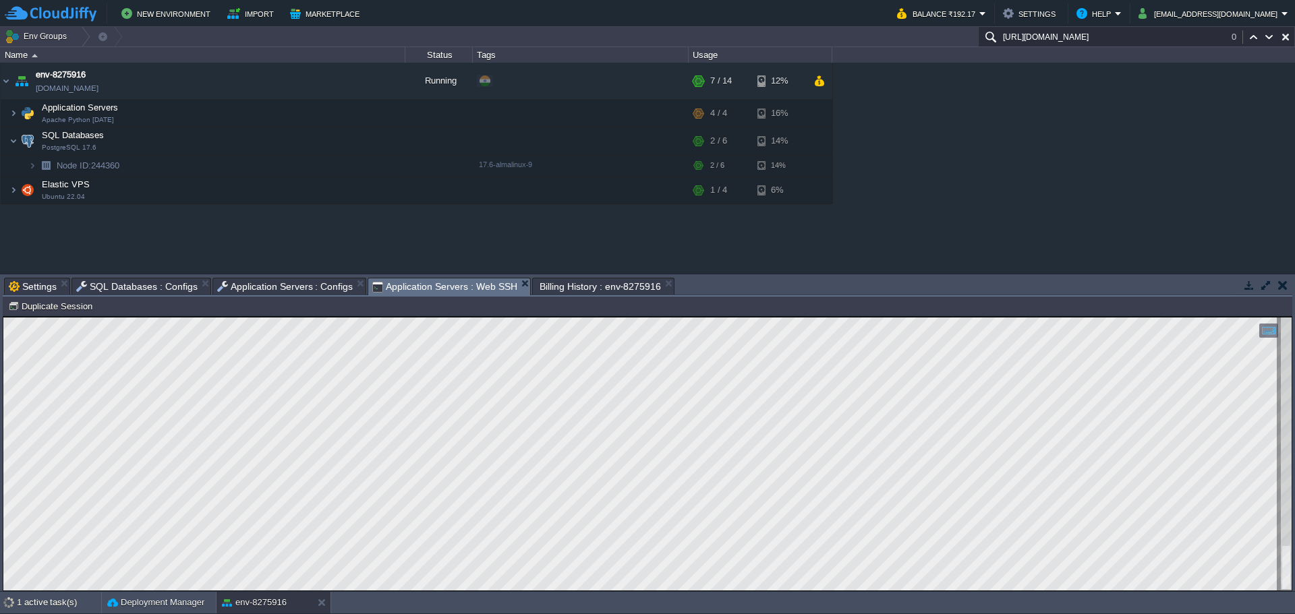
click at [289, 288] on span "Application Servers : Configs" at bounding box center [285, 287] width 136 height 16
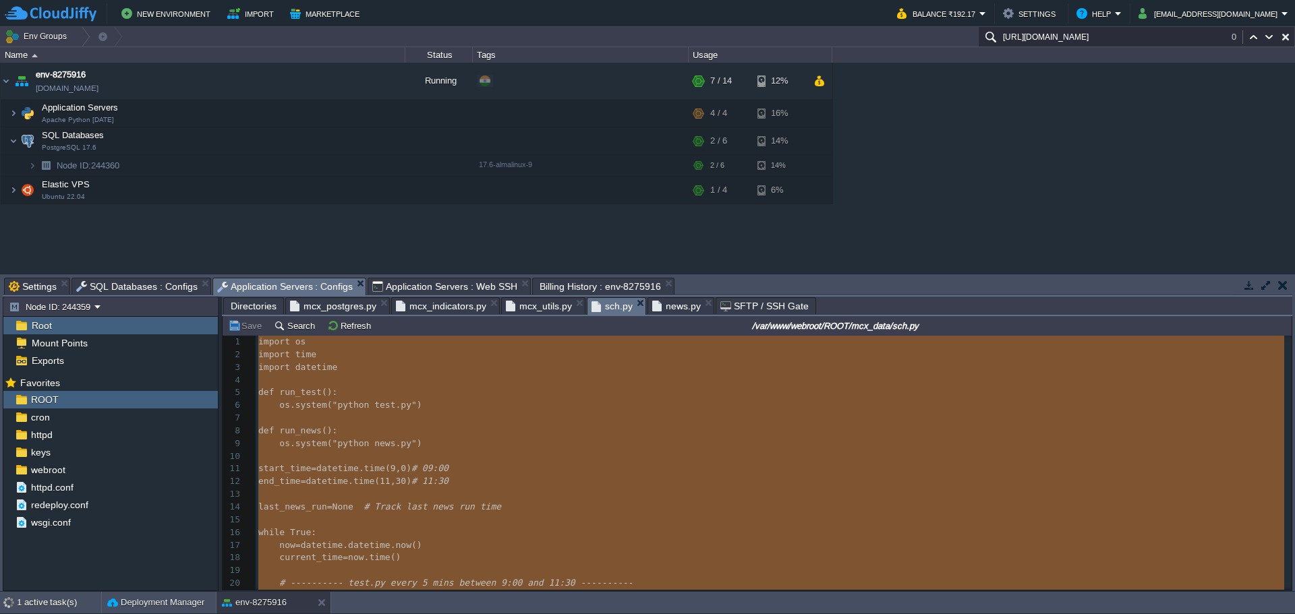
click at [415, 290] on span "Application Servers : Web SSH" at bounding box center [444, 287] width 145 height 16
click at [342, 190] on button "button" at bounding box center [345, 190] width 12 height 12
click at [345, 117] on button "button" at bounding box center [345, 113] width 12 height 12
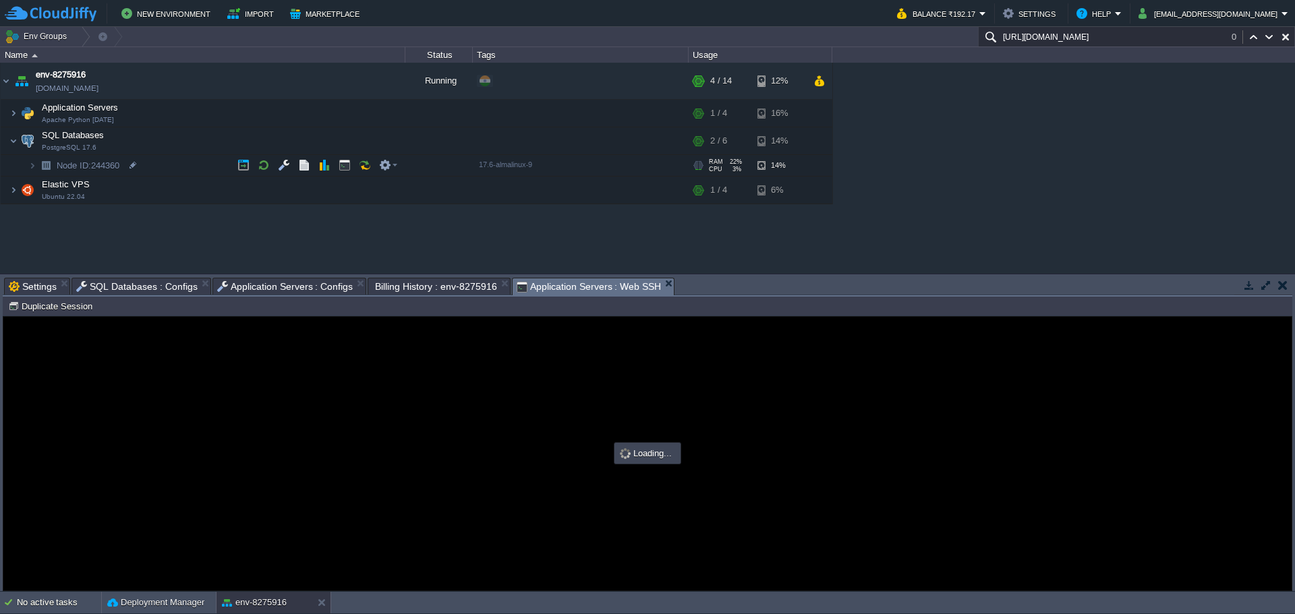
click at [286, 284] on span "Application Servers : Configs" at bounding box center [285, 287] width 136 height 16
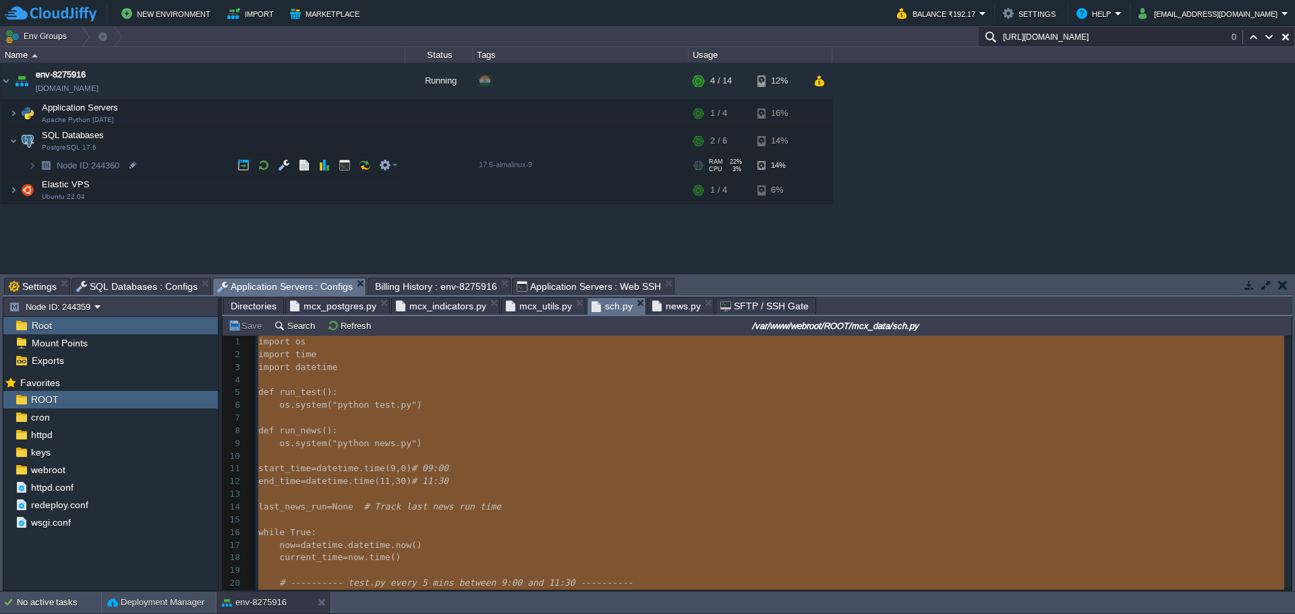
click at [248, 301] on span "Directories" at bounding box center [254, 306] width 46 height 16
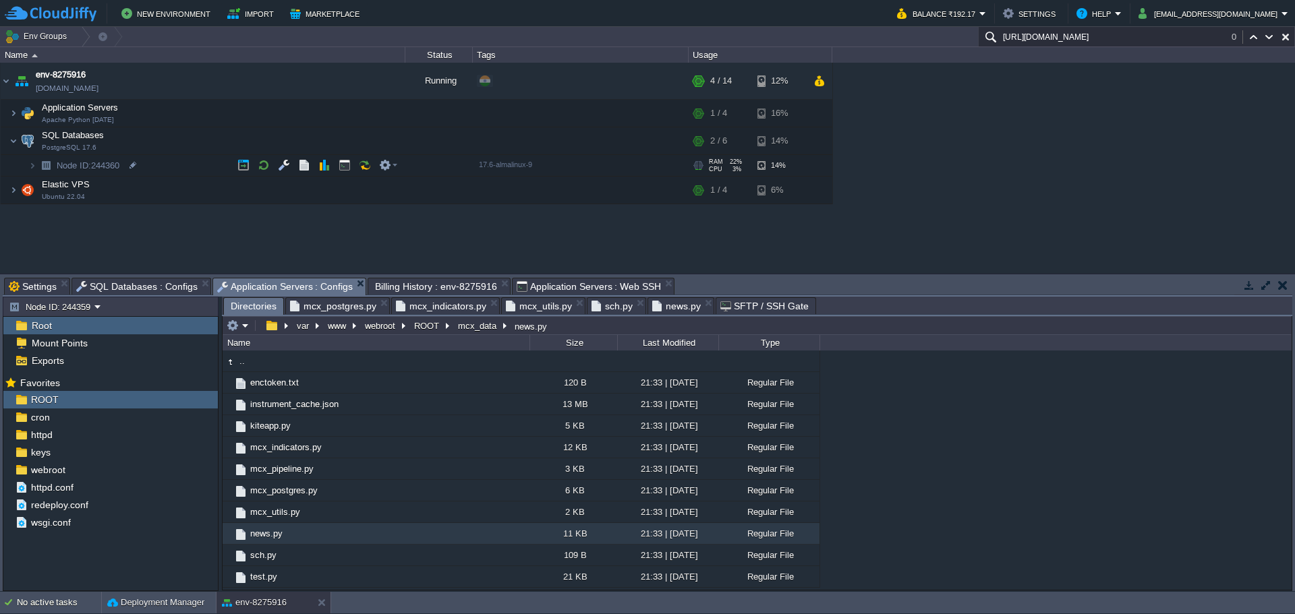
scroll to position [0, 0]
click at [599, 308] on span "sch.py" at bounding box center [611, 306] width 41 height 16
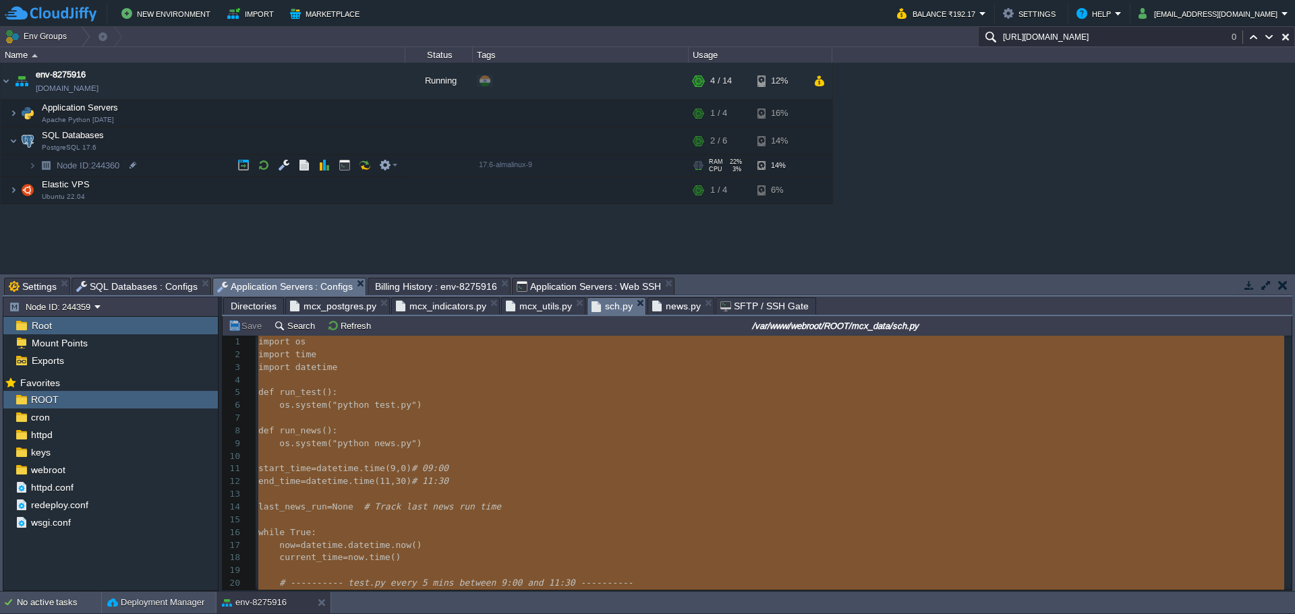
click at [958, 326] on input "/var/www/webroot/ROOT/mcx_data/sch.py" at bounding box center [836, 326] width 908 height 16
click at [925, 331] on input "/var/www/webroot/ROOT/mcx_data/sch.py" at bounding box center [836, 326] width 908 height 16
drag, startPoint x: 906, startPoint y: 328, endPoint x: 730, endPoint y: 330, distance: 176.0
click at [730, 330] on input "/var/www/webroot/ROOT/mcx_data/sch.py" at bounding box center [836, 326] width 908 height 16
type input "#000000"
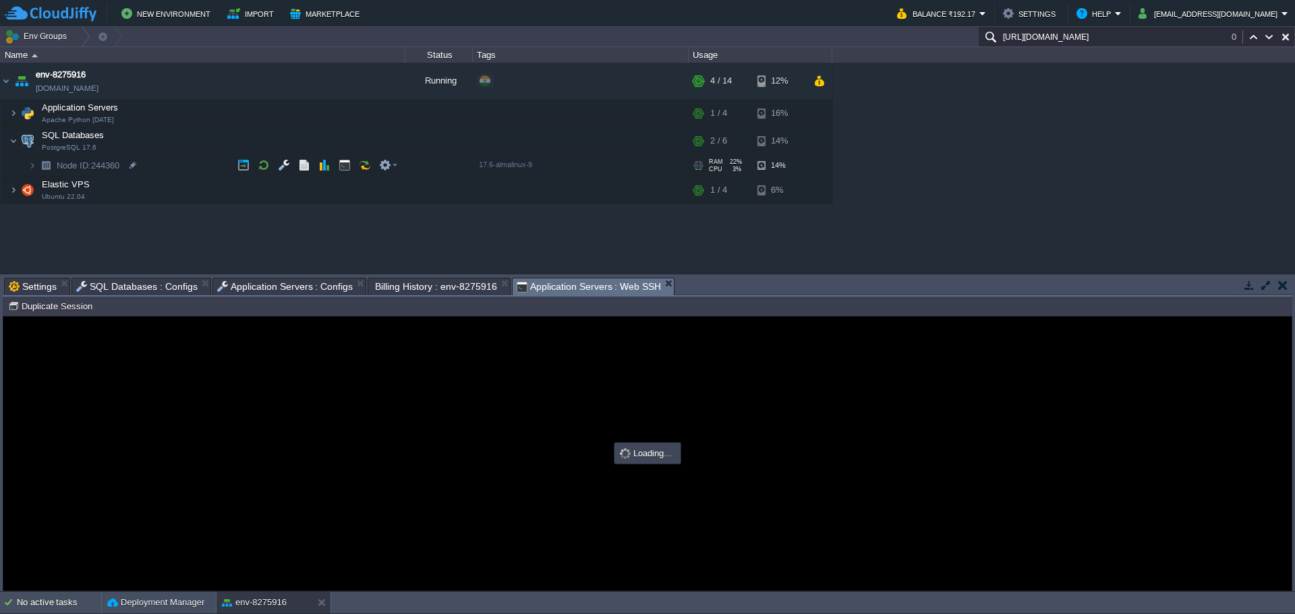
click at [545, 283] on span "Application Servers : Web SSH" at bounding box center [589, 287] width 145 height 17
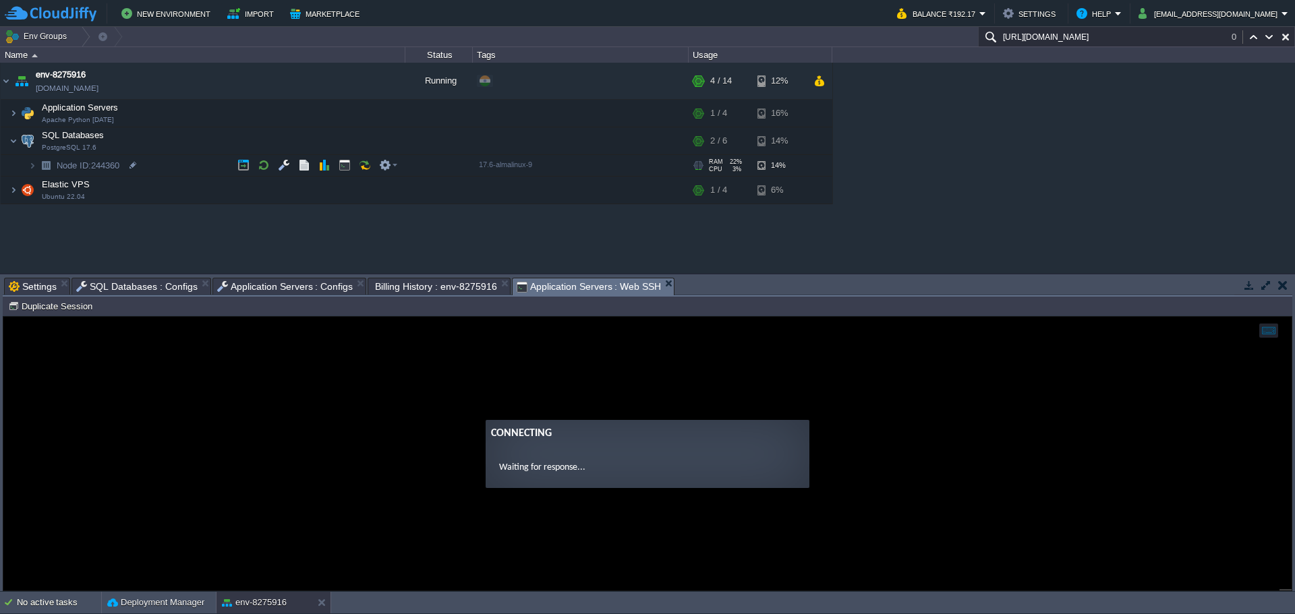
click at [629, 366] on guac-modal "Connecting Waiting for response..." at bounding box center [647, 454] width 1288 height 274
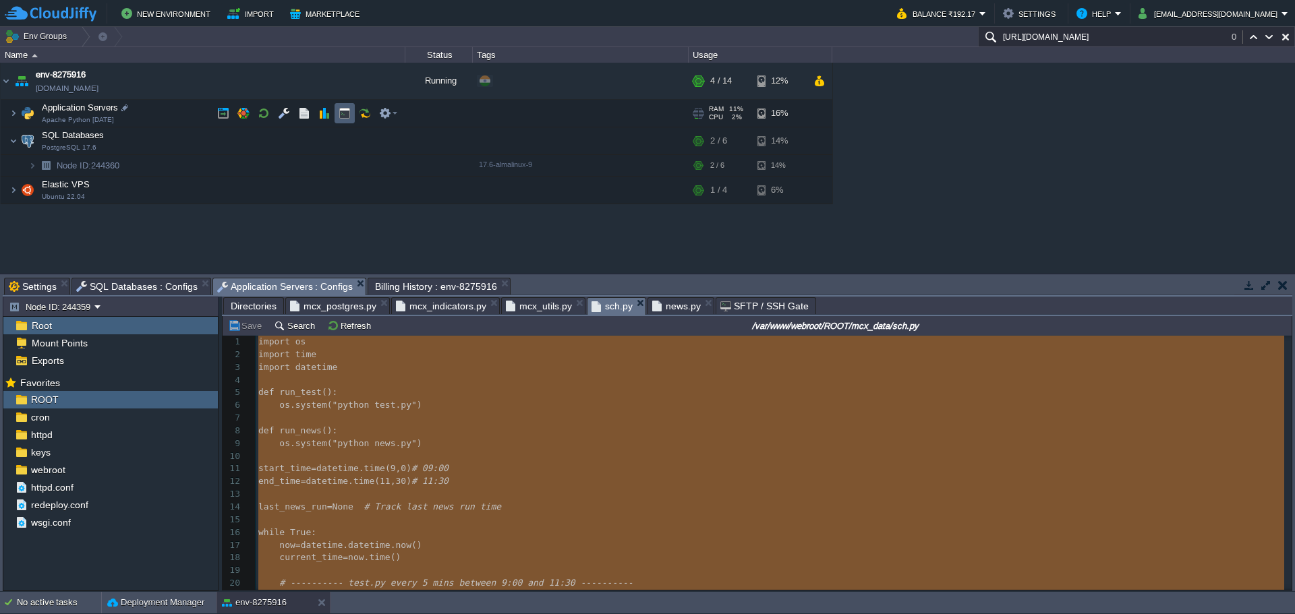
click at [343, 119] on button "button" at bounding box center [345, 113] width 12 height 12
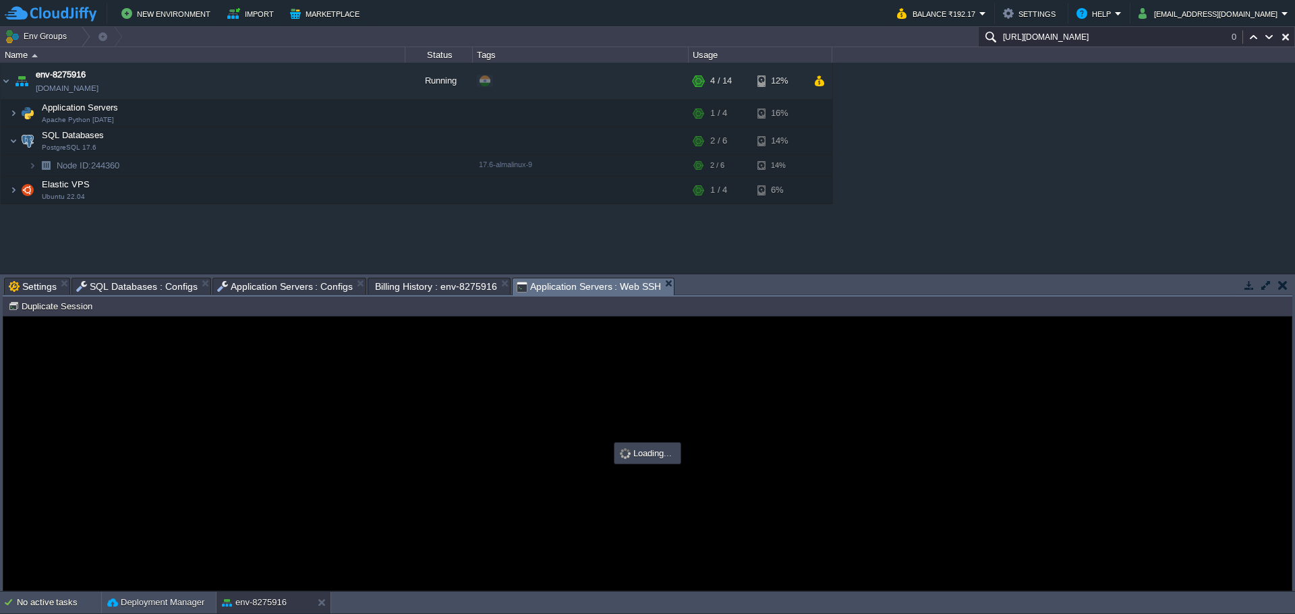
click at [438, 393] on div at bounding box center [647, 454] width 1288 height 274
type input "#000000"
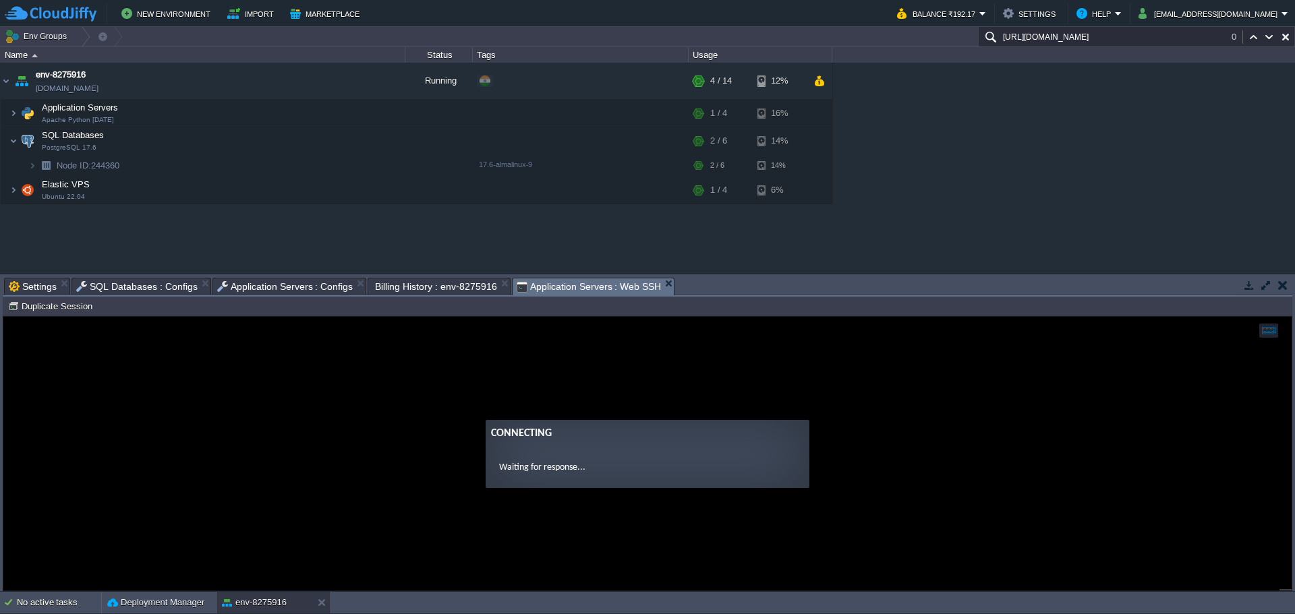
click at [469, 354] on guac-modal "Connecting Waiting for response..." at bounding box center [647, 454] width 1288 height 274
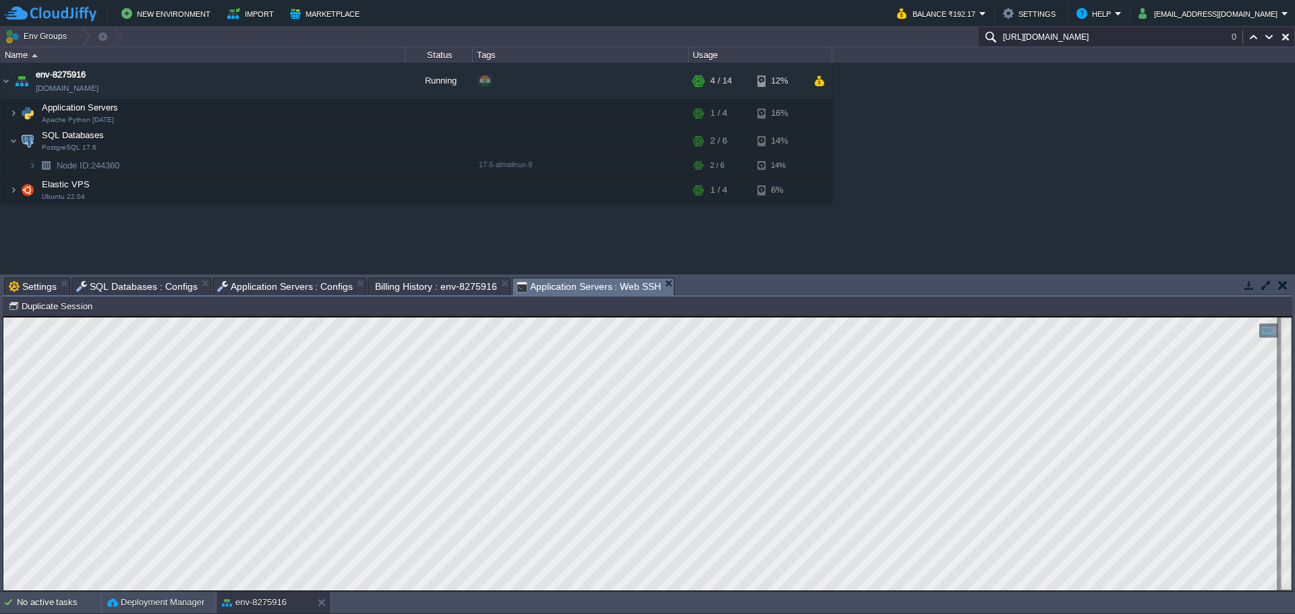
click at [268, 286] on span "Application Servers : Configs" at bounding box center [285, 287] width 136 height 16
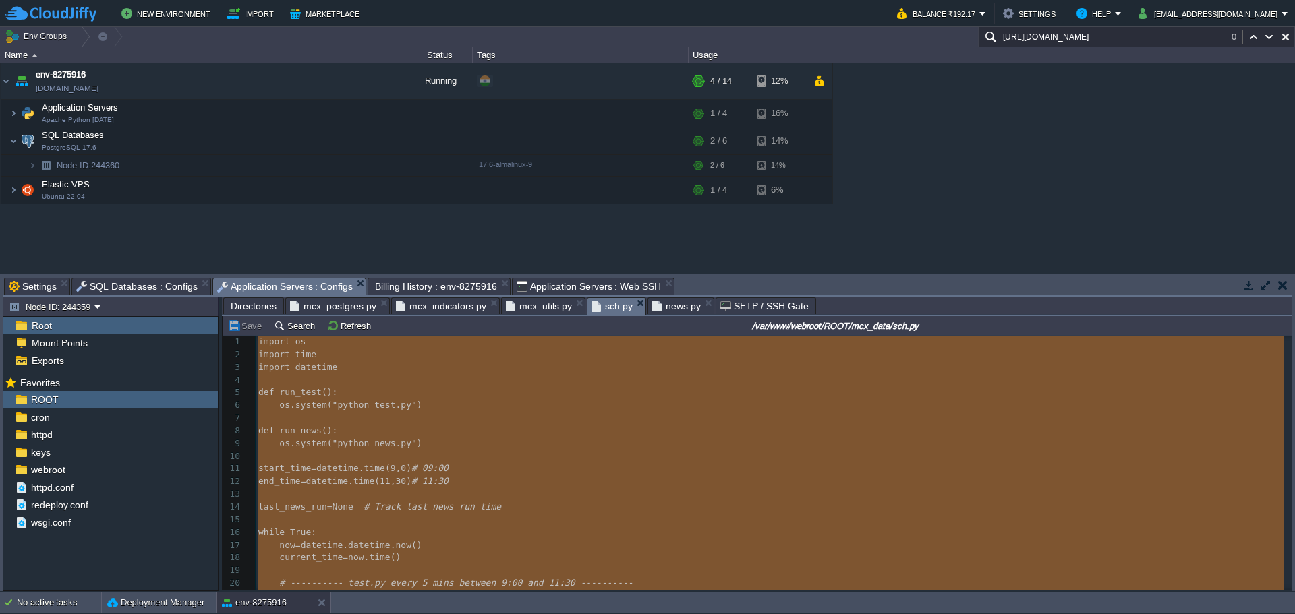
click at [624, 429] on pre "def run_news ():" at bounding box center [774, 431] width 1036 height 13
click at [251, 306] on span "Directories" at bounding box center [254, 306] width 46 height 16
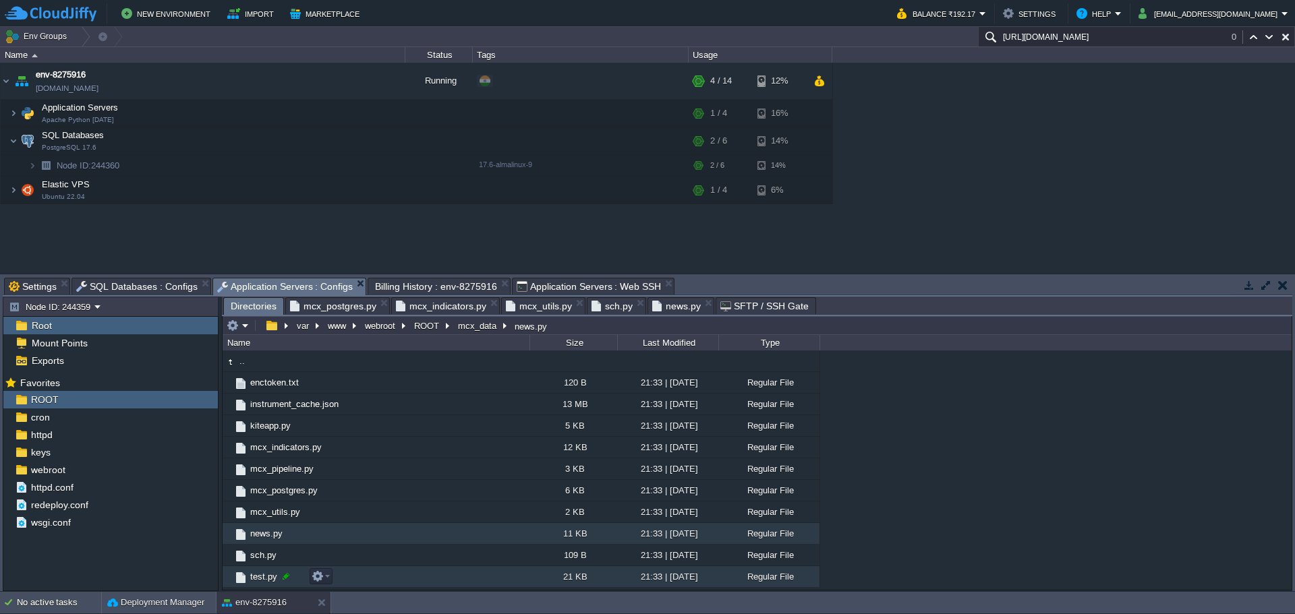
click at [286, 577] on div at bounding box center [286, 577] width 12 height 12
type input "test.py"
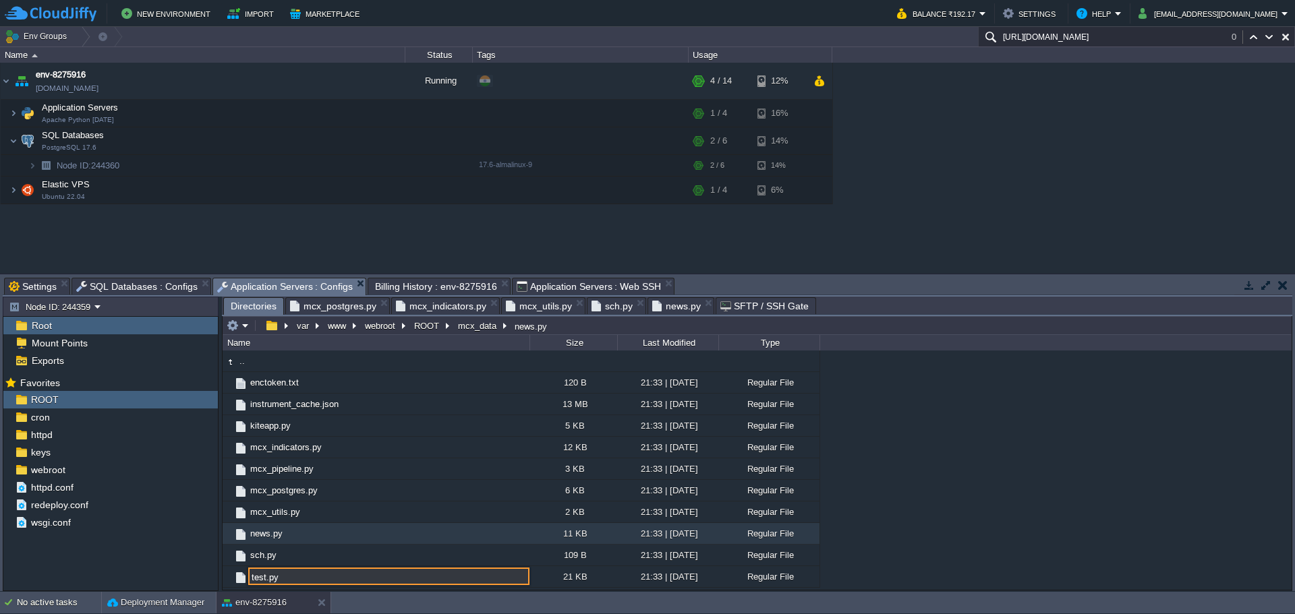
click at [534, 283] on span "Application Servers : Web SSH" at bounding box center [589, 287] width 145 height 16
